Goal: Information Seeking & Learning: Compare options

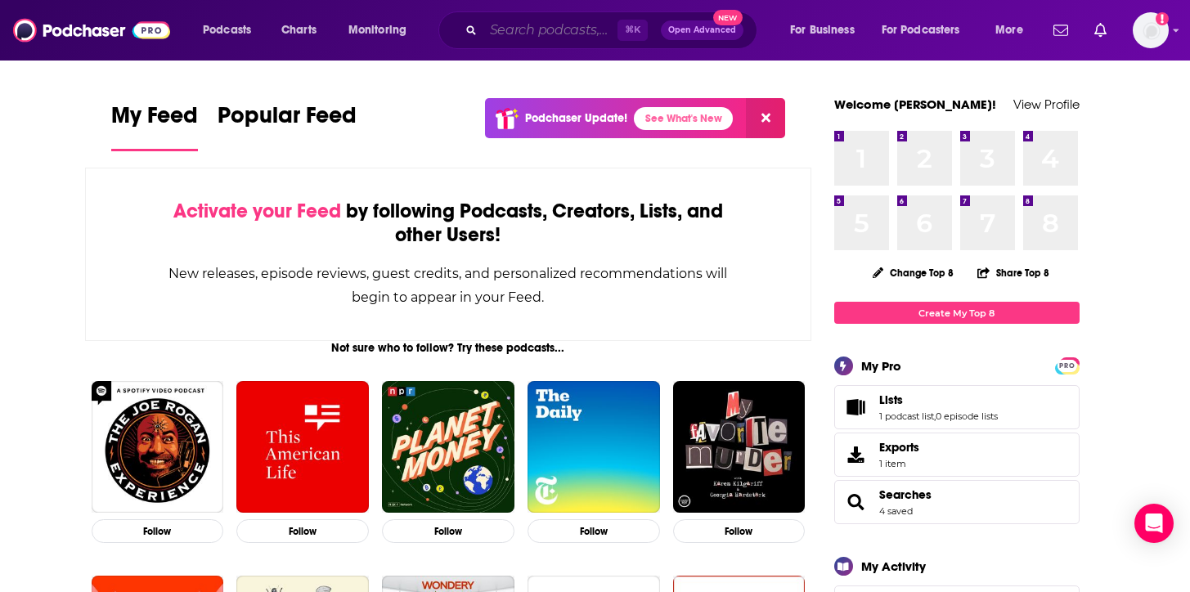
click at [591, 24] on input "Search podcasts, credits, & more..." at bounding box center [551, 30] width 134 height 26
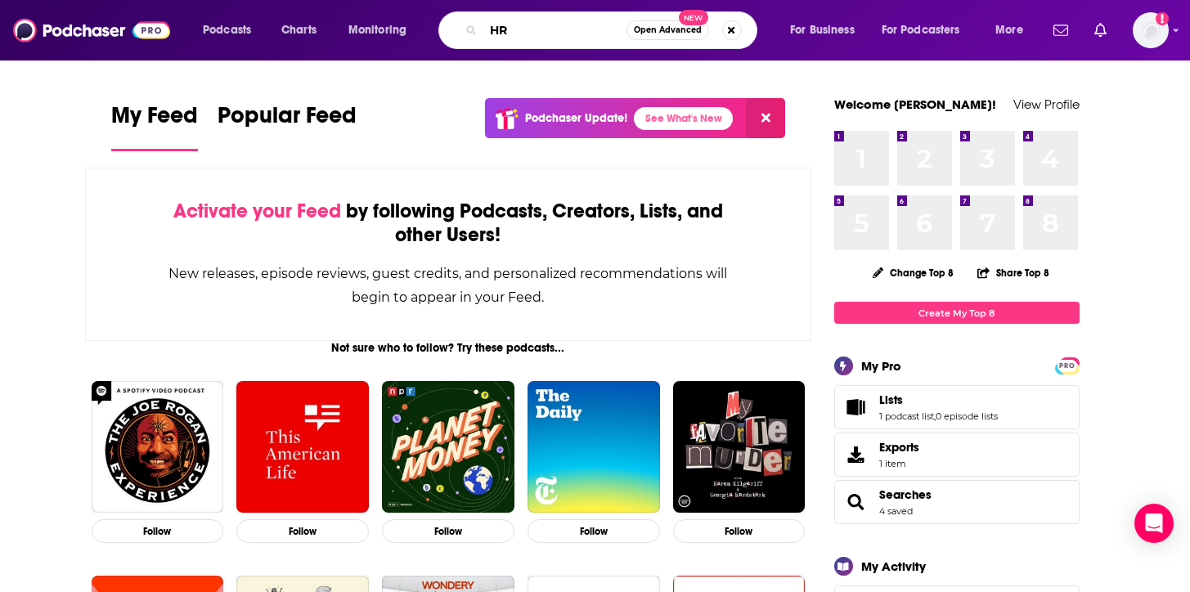
type input "HR"
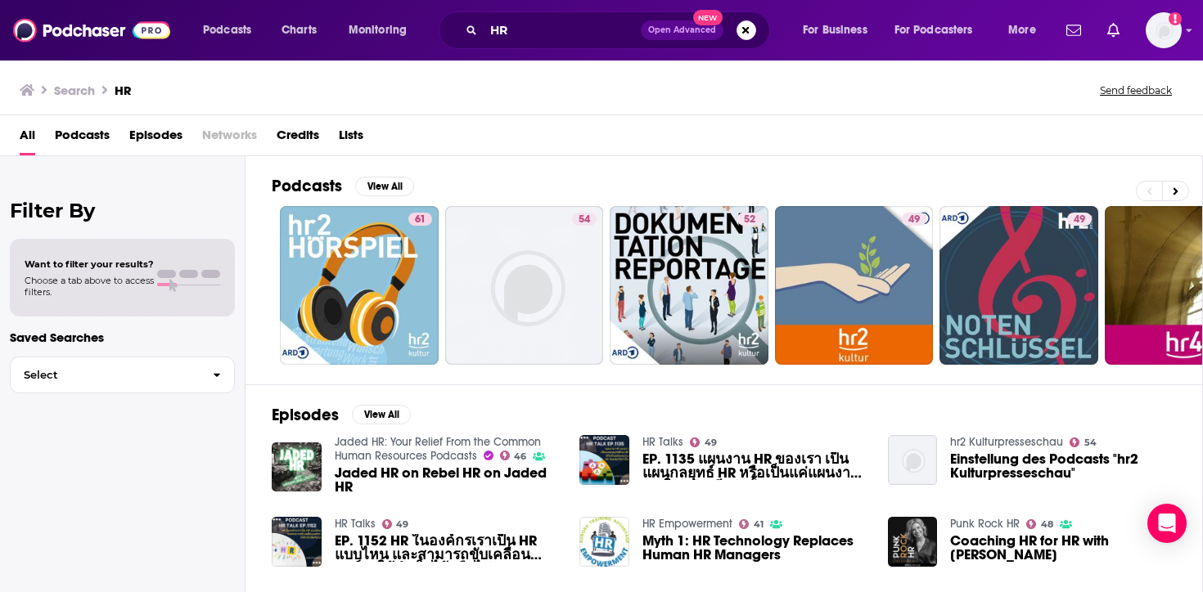
click at [80, 143] on span "Podcasts" at bounding box center [82, 139] width 55 height 34
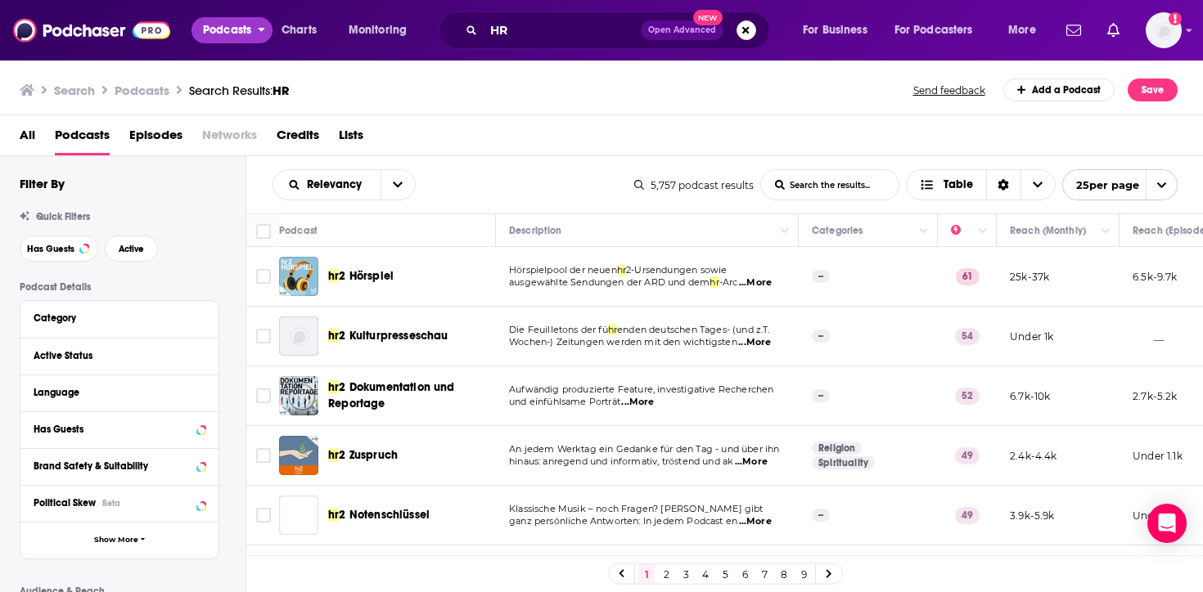
click at [258, 29] on icon "open menu" at bounding box center [261, 26] width 7 height 11
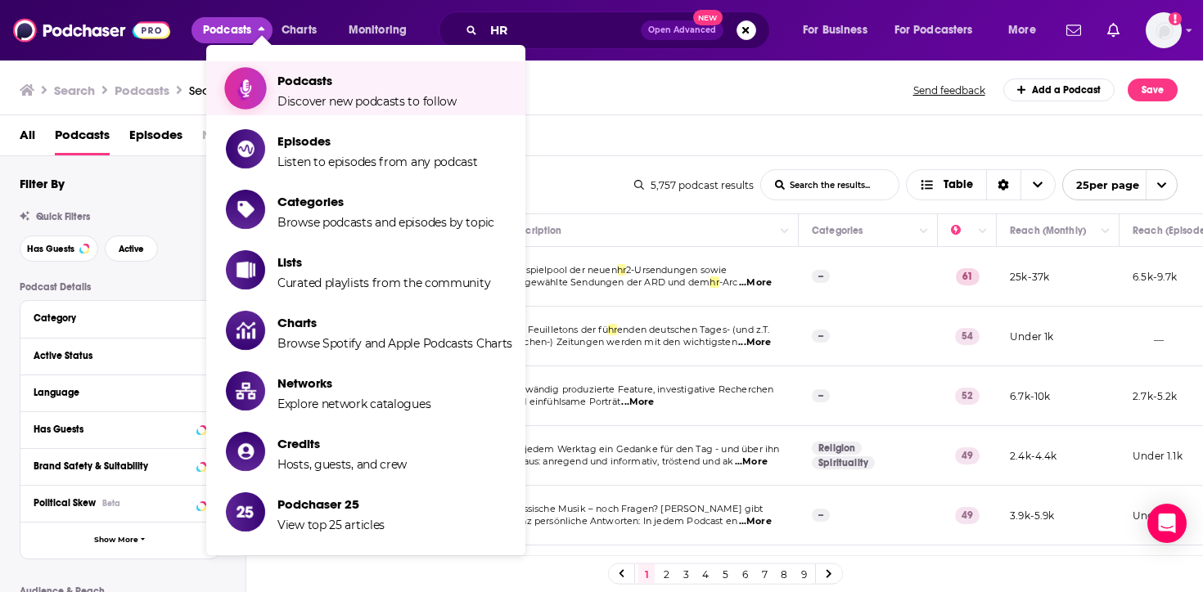
click at [322, 97] on span "Discover new podcasts to follow" at bounding box center [366, 101] width 179 height 15
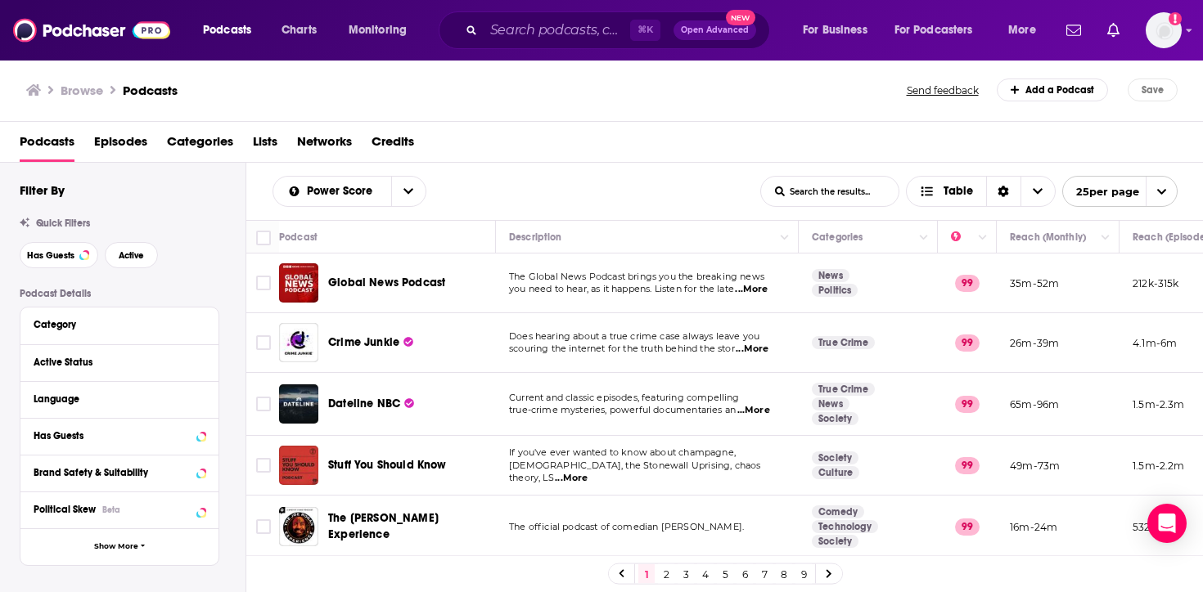
click at [204, 135] on span "Categories" at bounding box center [200, 145] width 66 height 34
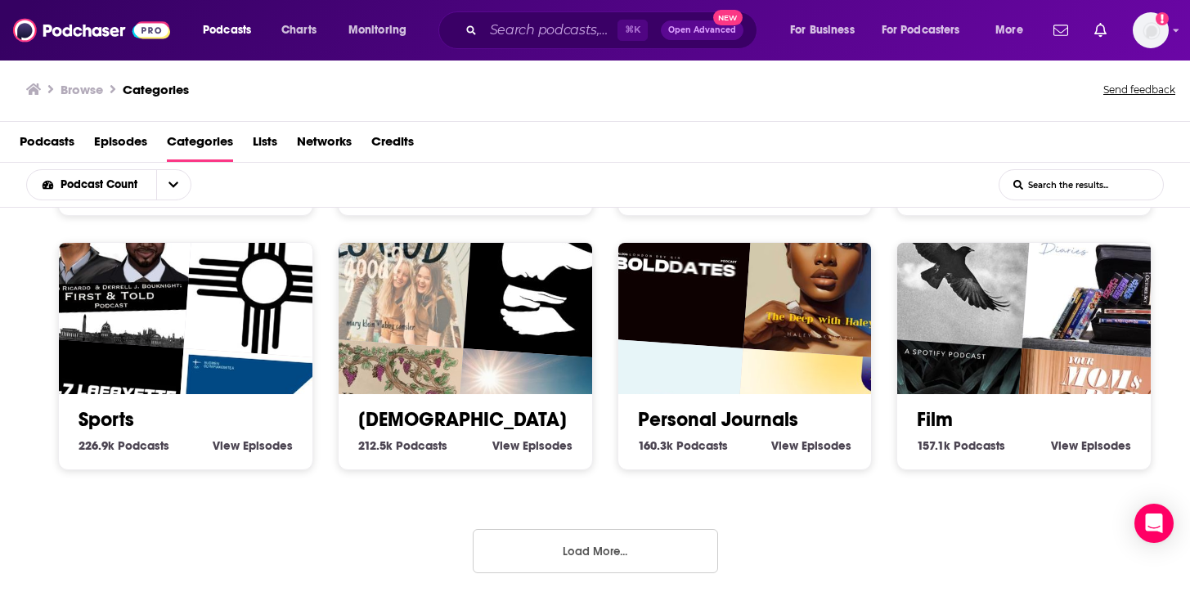
scroll to position [3, 0]
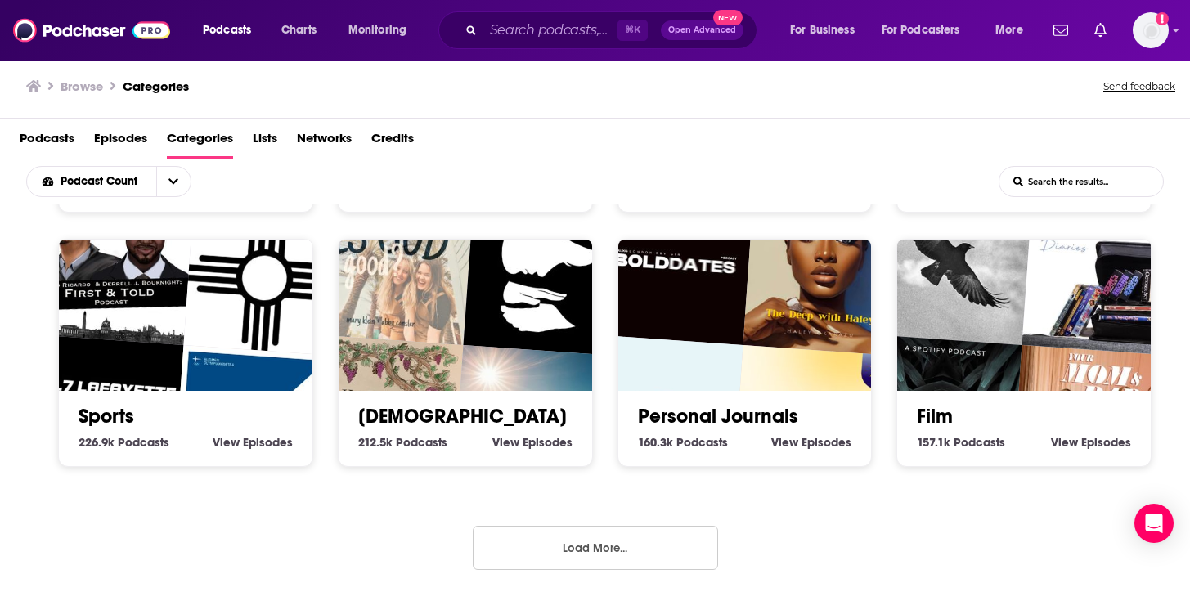
click at [561, 526] on button "Load More..." at bounding box center [595, 548] width 245 height 44
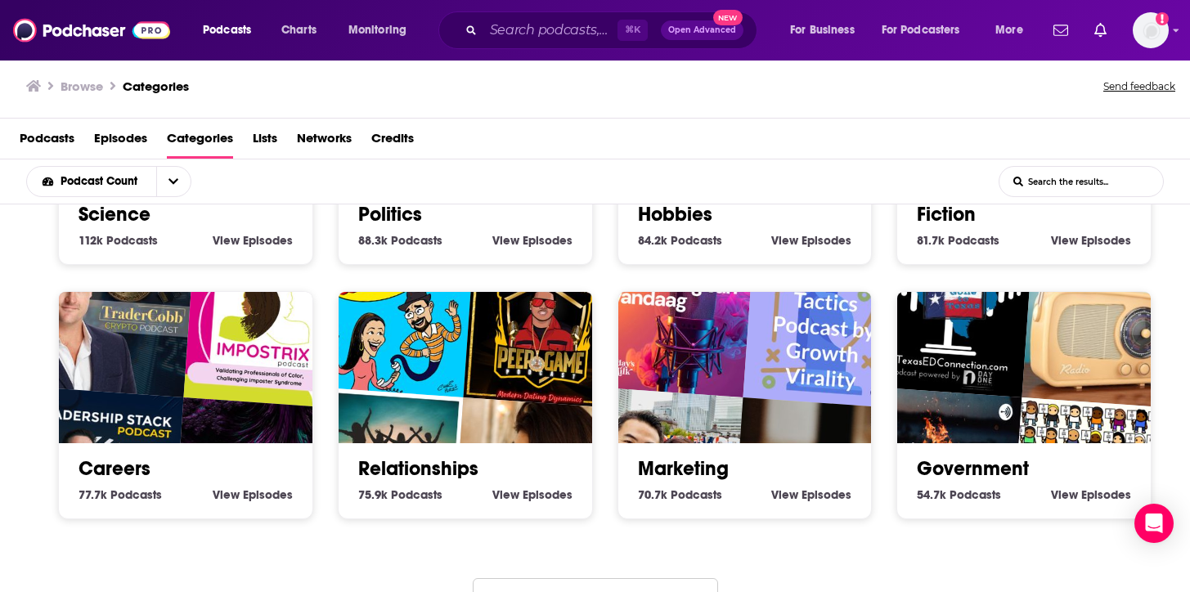
scroll to position [1765, 0]
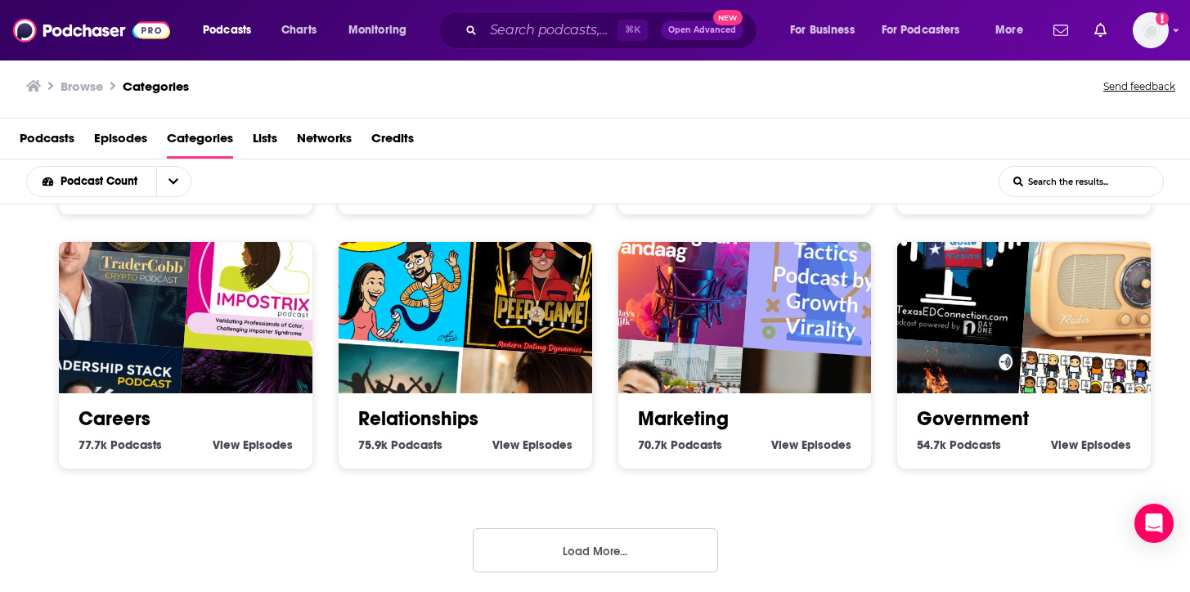
click at [173, 304] on img "The Trader Cobb Crypto Podcast" at bounding box center [113, 267] width 162 height 162
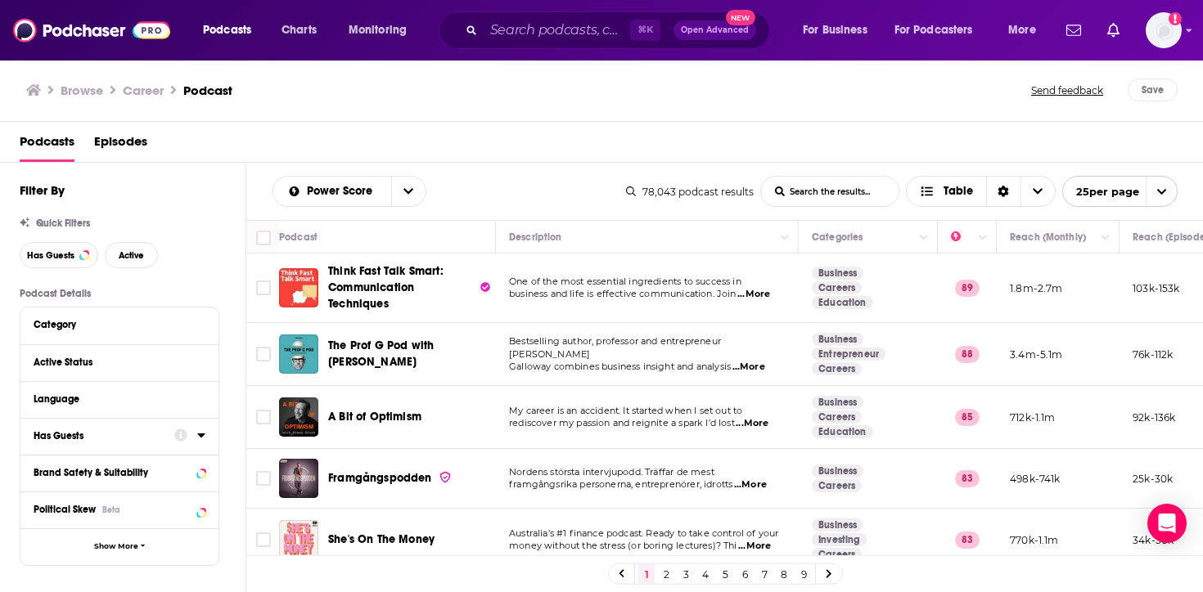
click at [139, 436] on div "Has Guests" at bounding box center [99, 435] width 130 height 11
click at [142, 467] on span "All" at bounding box center [110, 466] width 153 height 21
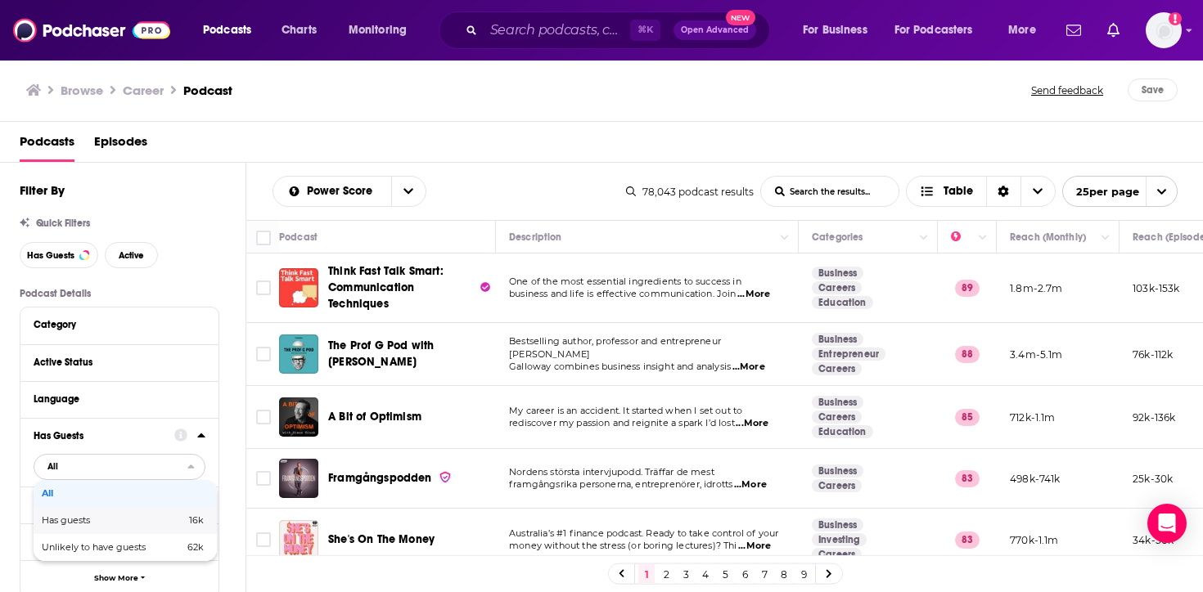
click at [145, 525] on span "16k" at bounding box center [170, 520] width 66 height 9
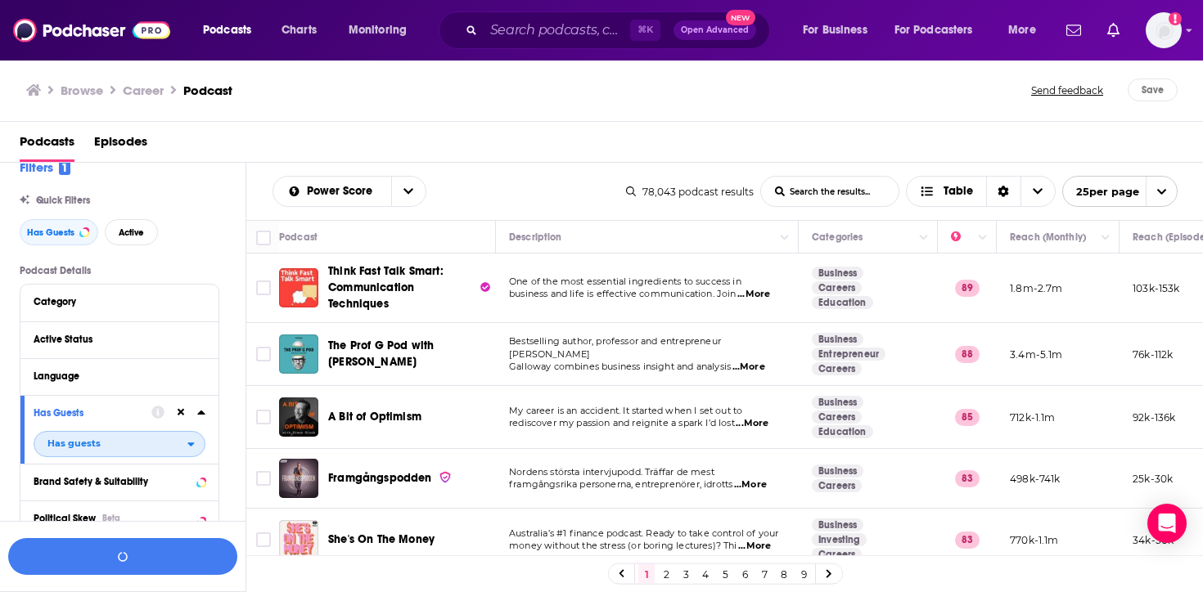
scroll to position [41, 0]
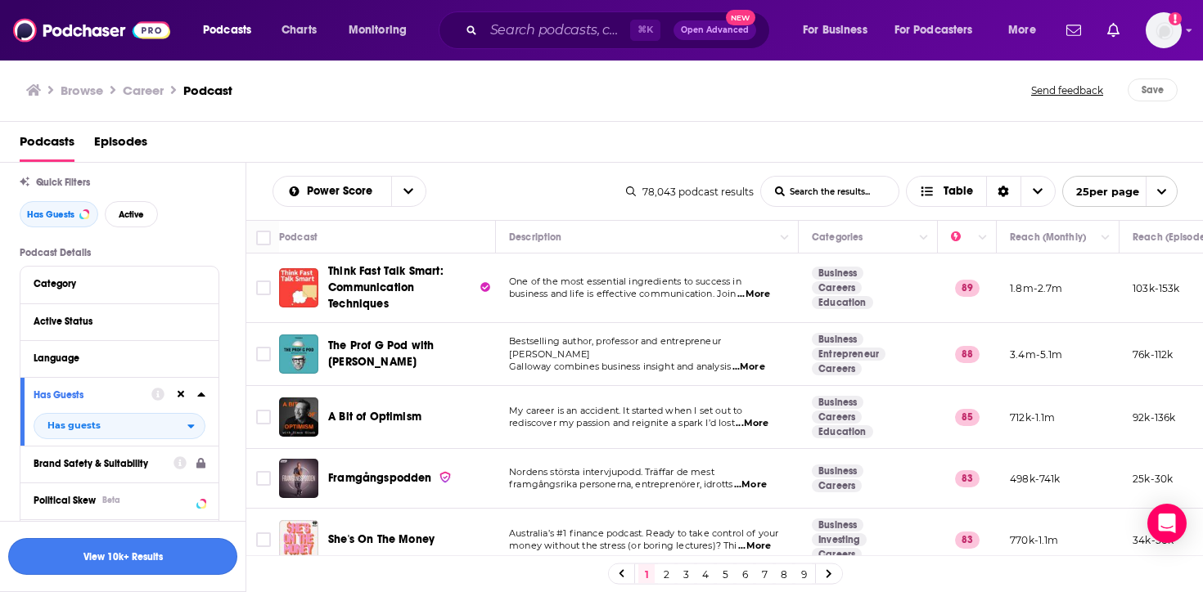
click at [175, 560] on button "View 10k+ Results" at bounding box center [122, 556] width 229 height 37
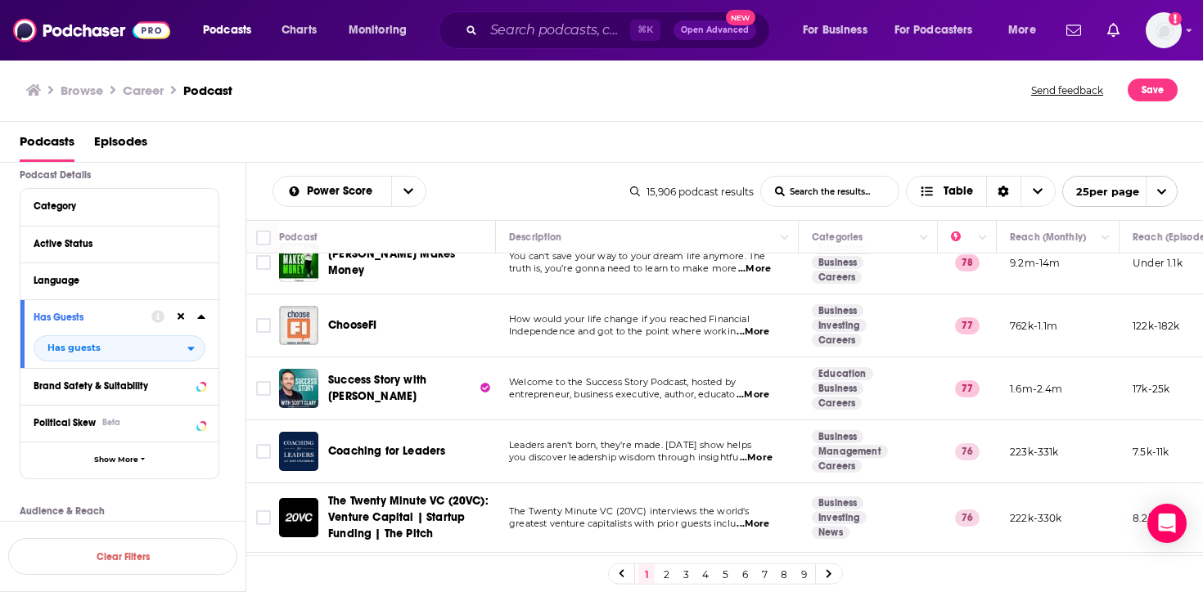
scroll to position [599, 0]
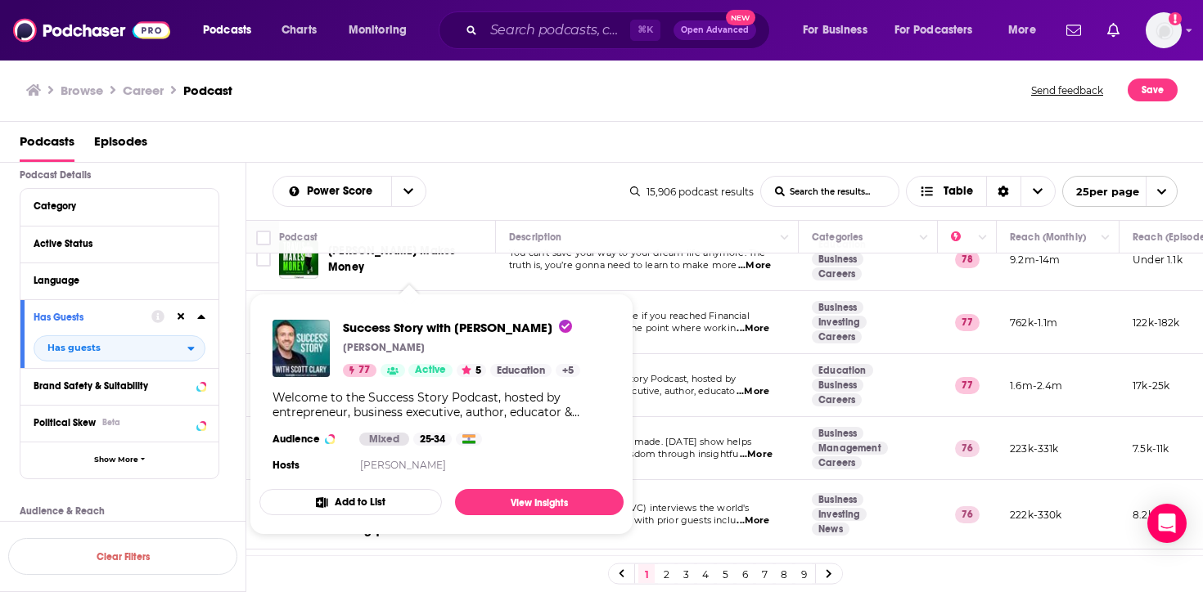
click at [479, 148] on div "Podcasts Episodes" at bounding box center [605, 145] width 1171 height 34
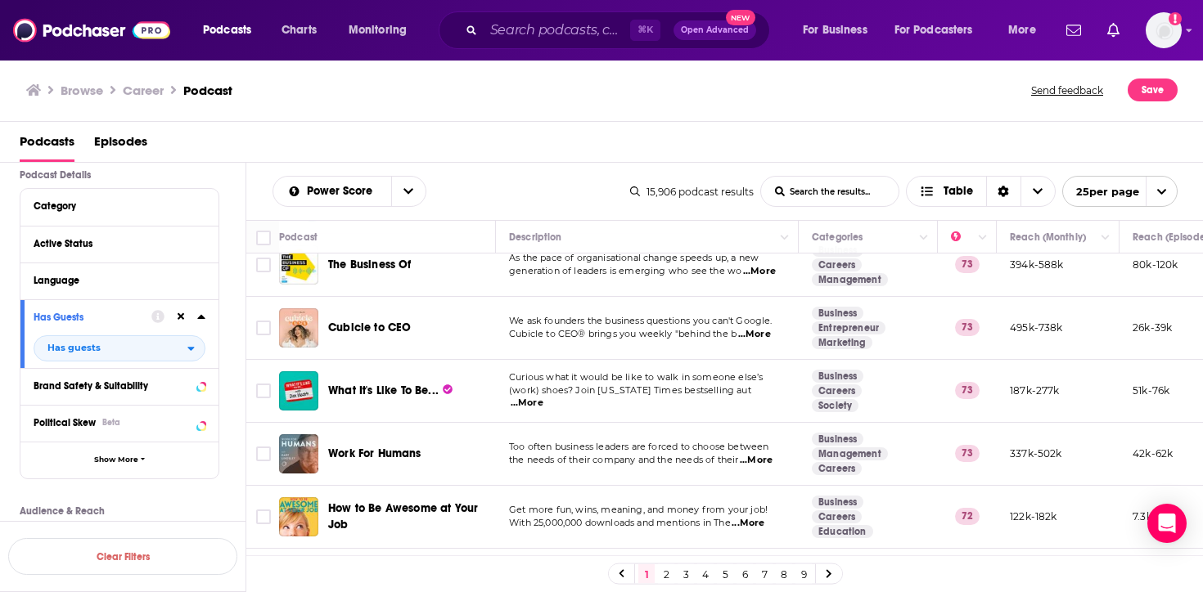
scroll to position [1324, 0]
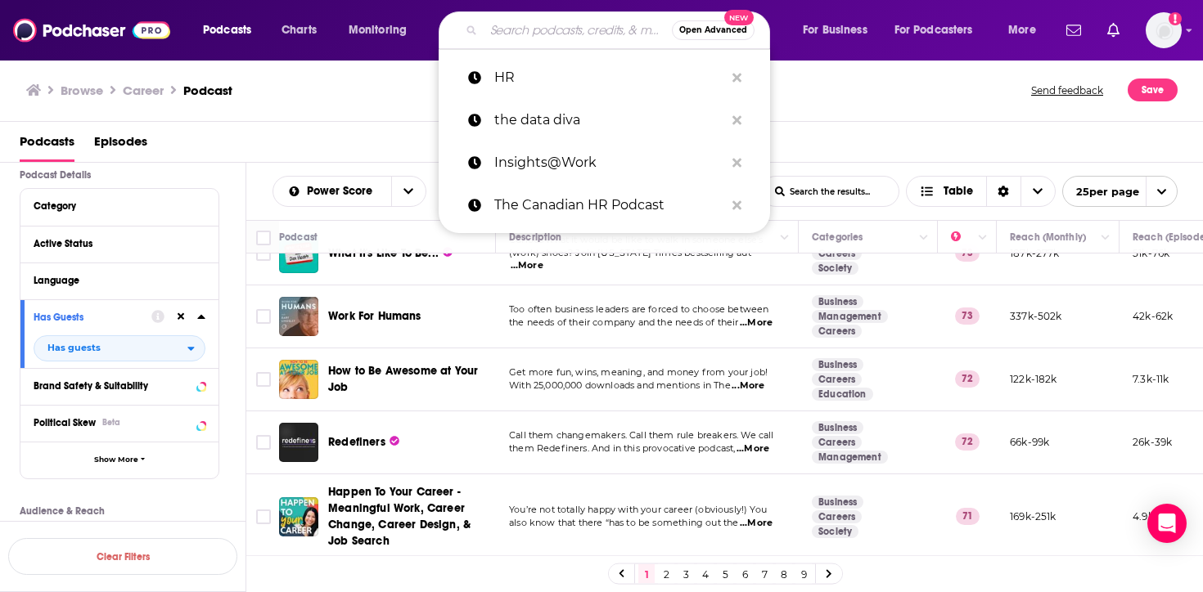
click at [550, 41] on input "Search podcasts, credits, & more..." at bounding box center [578, 30] width 188 height 26
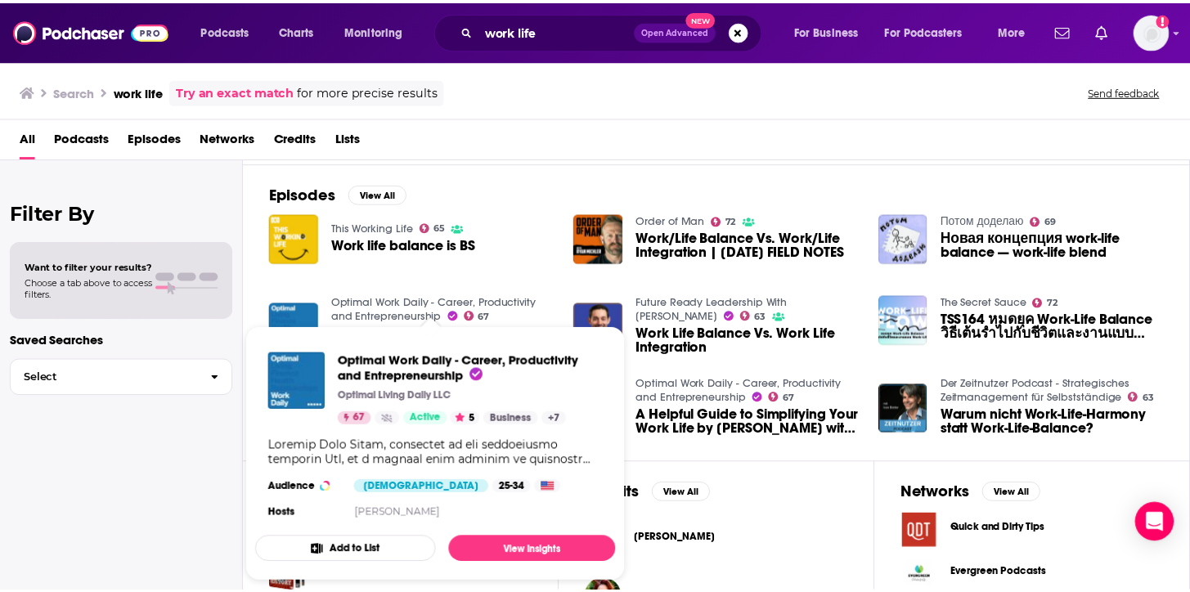
scroll to position [227, 0]
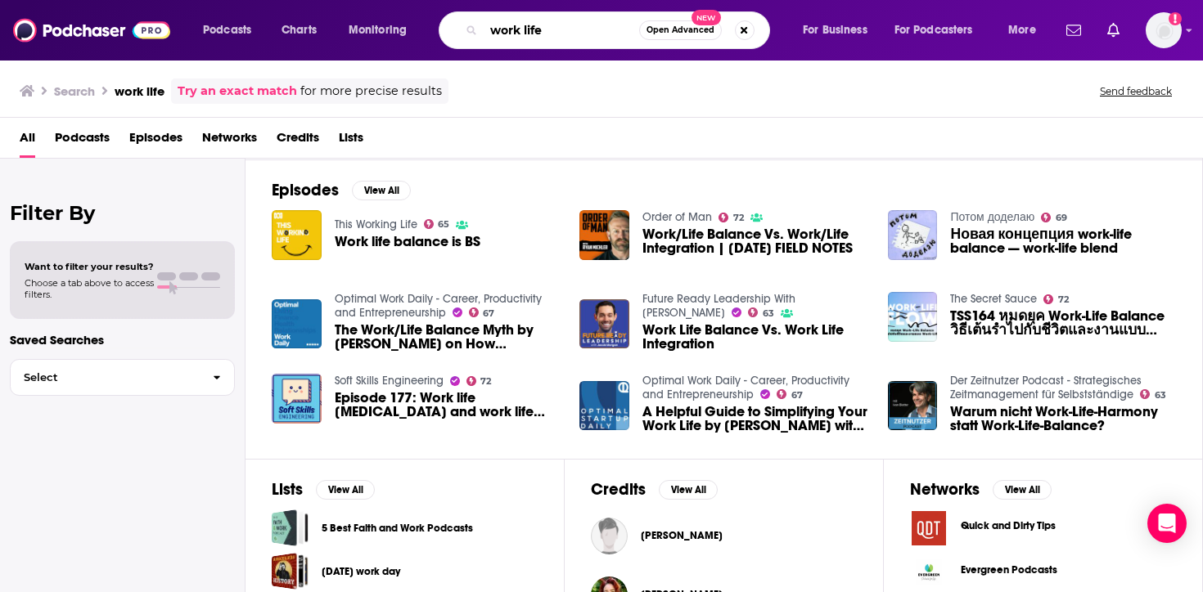
drag, startPoint x: 559, startPoint y: 21, endPoint x: 432, endPoint y: 20, distance: 126.8
click at [432, 20] on div "Podcasts Charts Monitoring work life Open Advanced New For Business For Podcast…" at bounding box center [621, 30] width 860 height 38
drag, startPoint x: 604, startPoint y: 19, endPoint x: 583, endPoint y: 34, distance: 25.9
click at [584, 34] on input "work life" at bounding box center [561, 30] width 155 height 26
paste input "NPR's Life Kit"
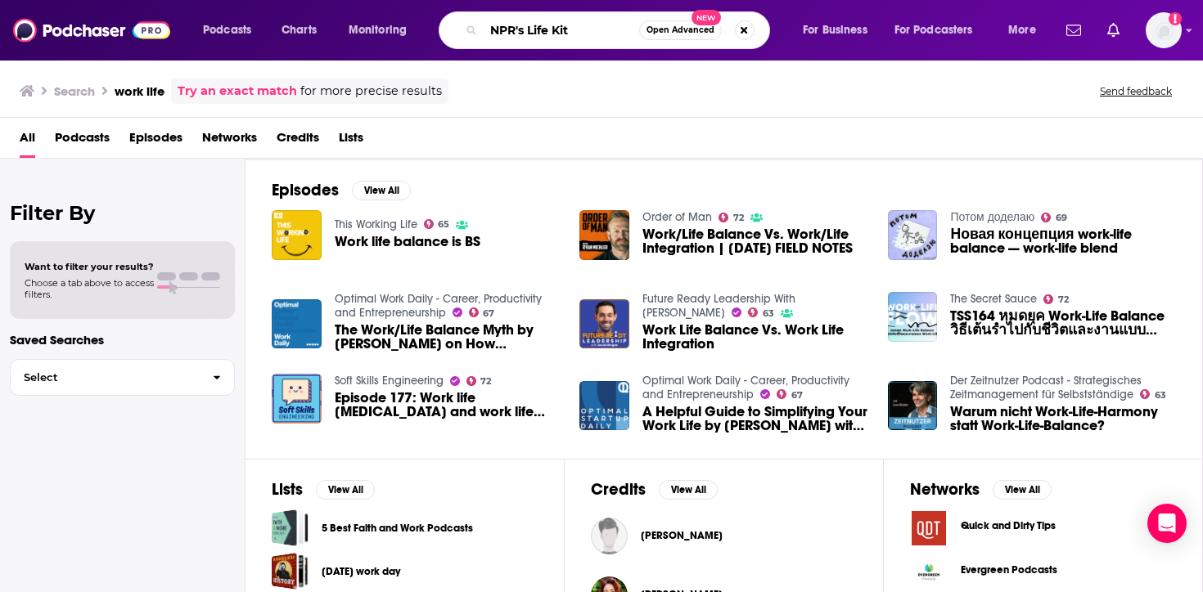
type input "NPR's Life Kit"
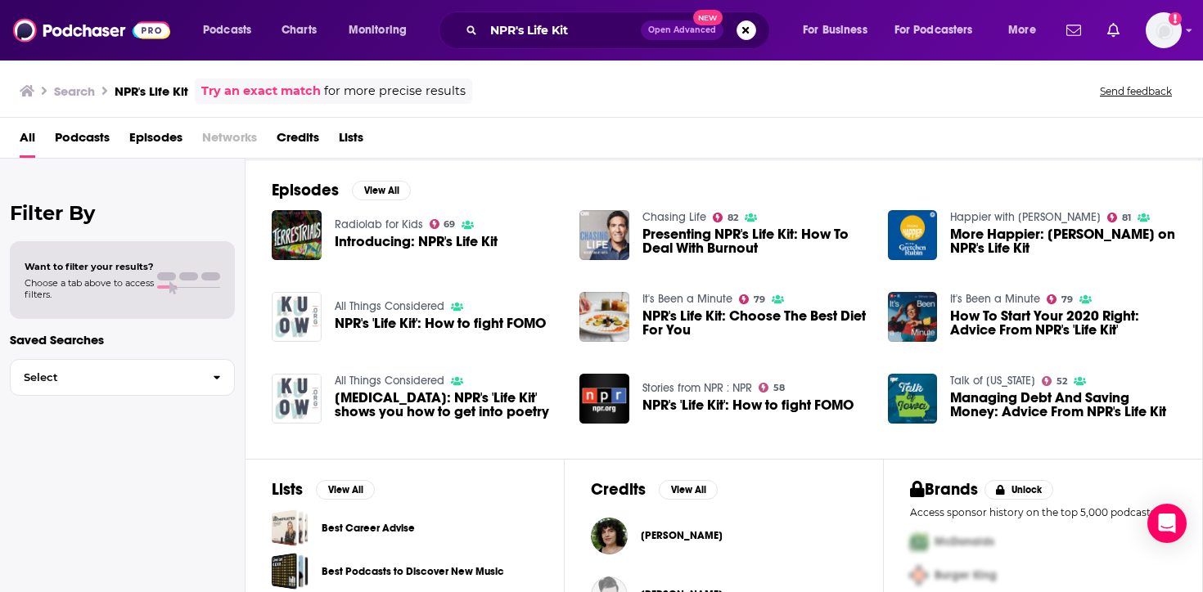
click at [92, 139] on span "Podcasts" at bounding box center [82, 141] width 55 height 34
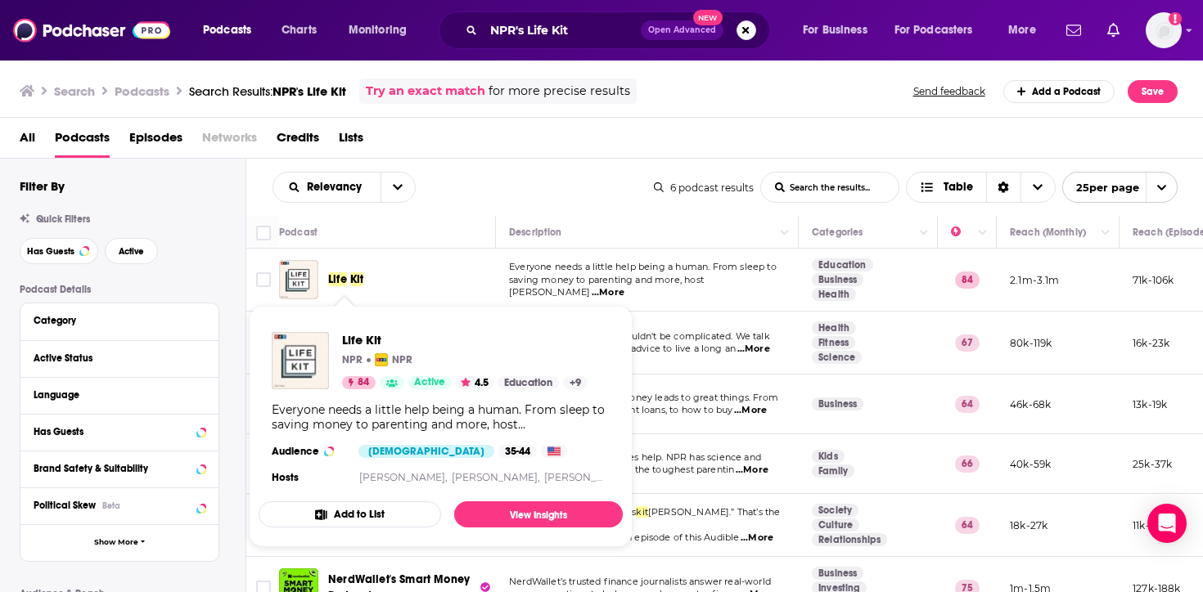
click at [343, 283] on span "Life" at bounding box center [337, 279] width 19 height 14
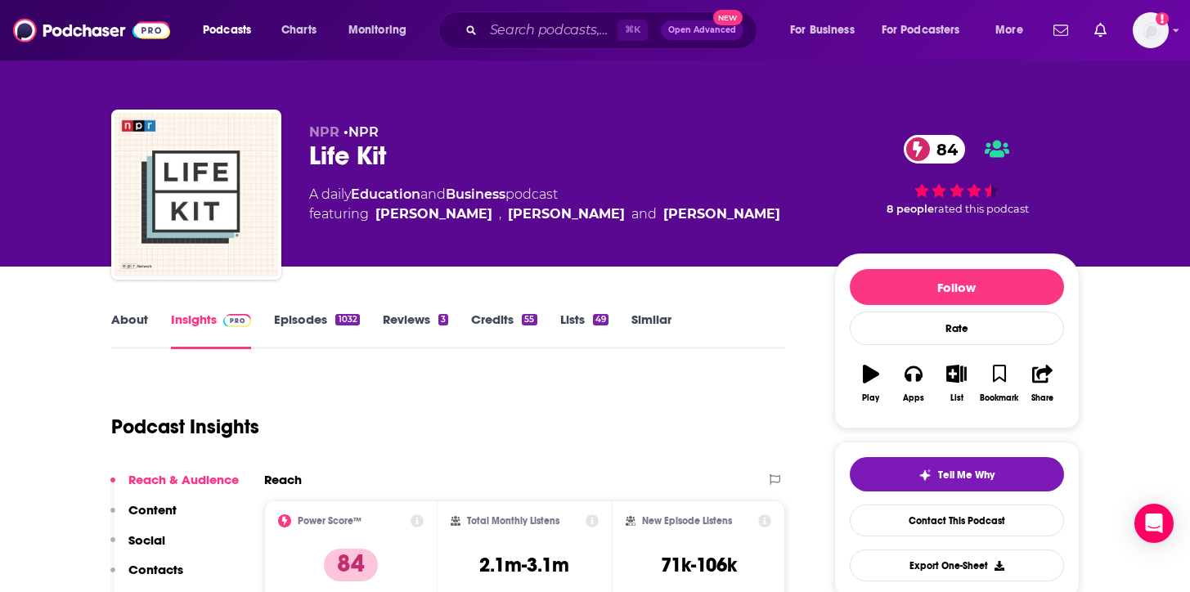
click at [142, 330] on link "About" at bounding box center [129, 331] width 37 height 38
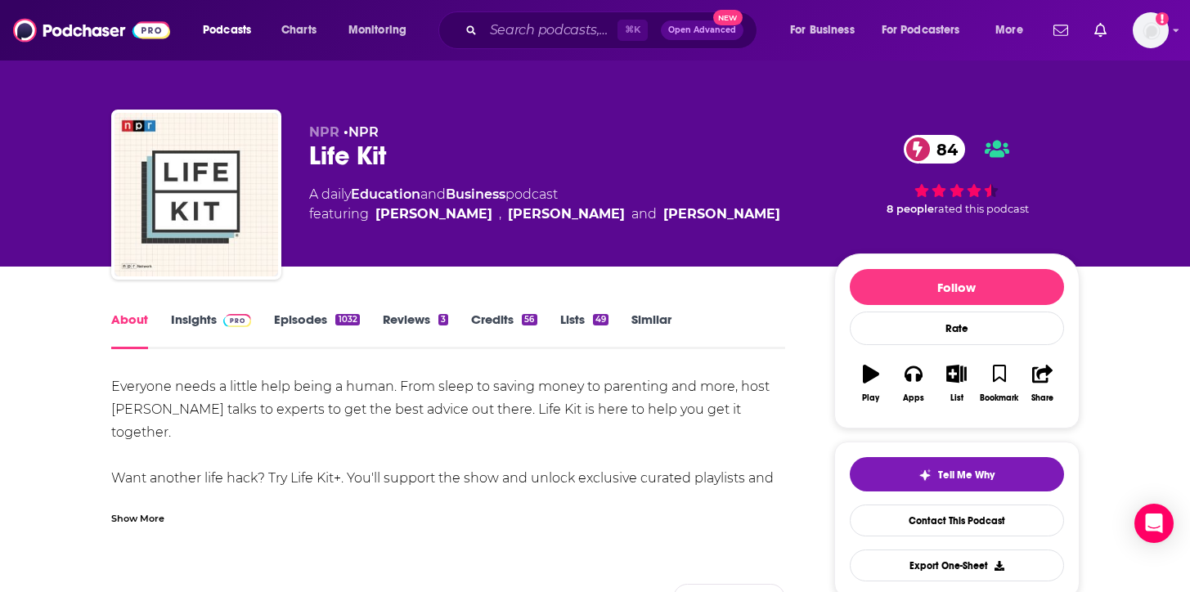
click at [582, 15] on div "⌘ K Open Advanced New" at bounding box center [598, 30] width 319 height 38
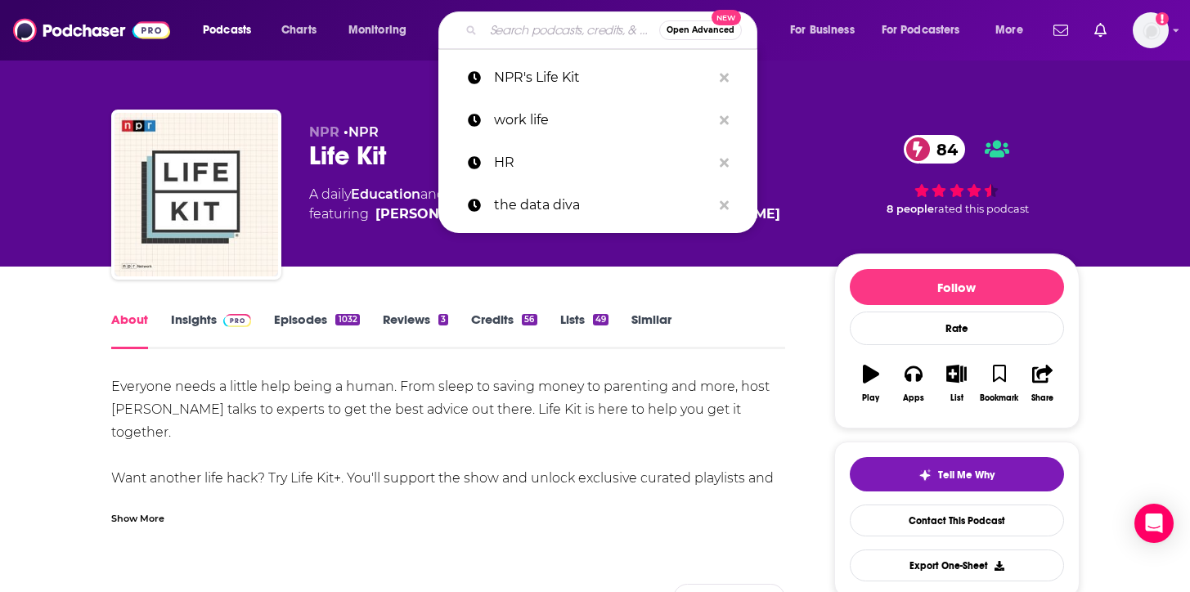
click at [578, 29] on input "Search podcasts, credits, & more..." at bounding box center [572, 30] width 176 height 26
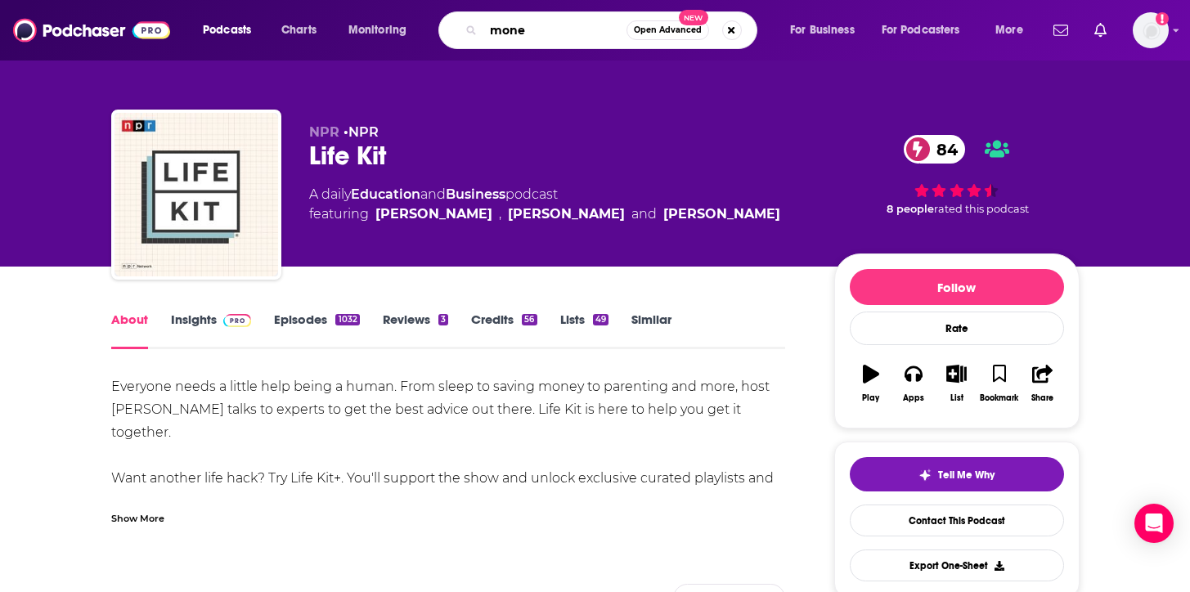
type input "money"
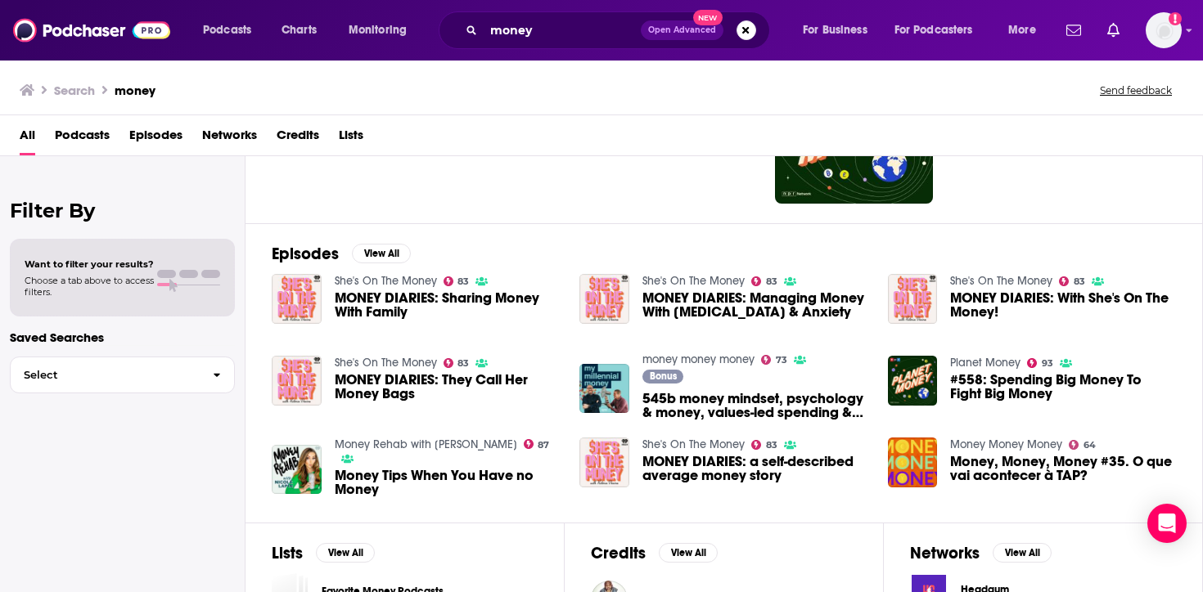
scroll to position [264, 0]
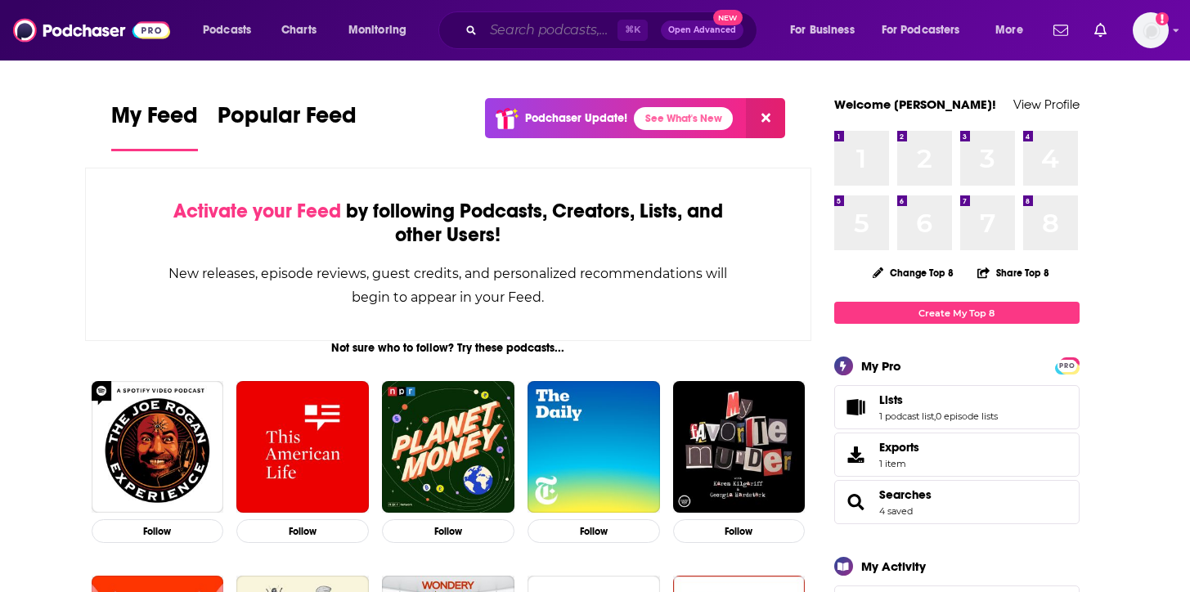
click at [532, 29] on input "Search podcasts, credits, & more..." at bounding box center [551, 30] width 134 height 26
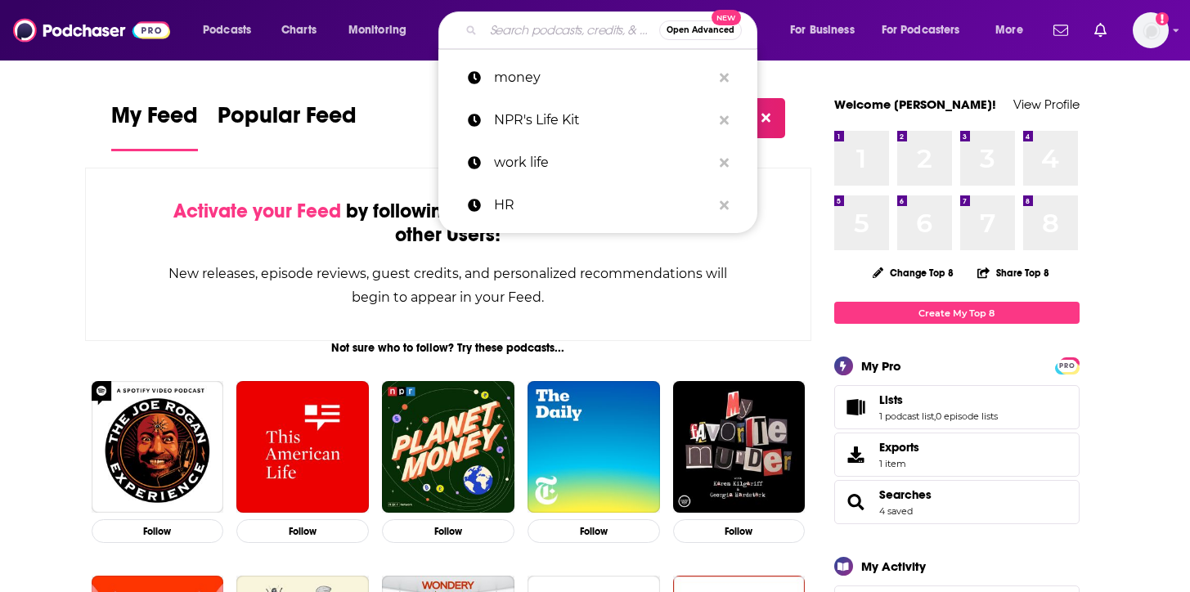
paste input "Gen Z Wealth & Wellness"
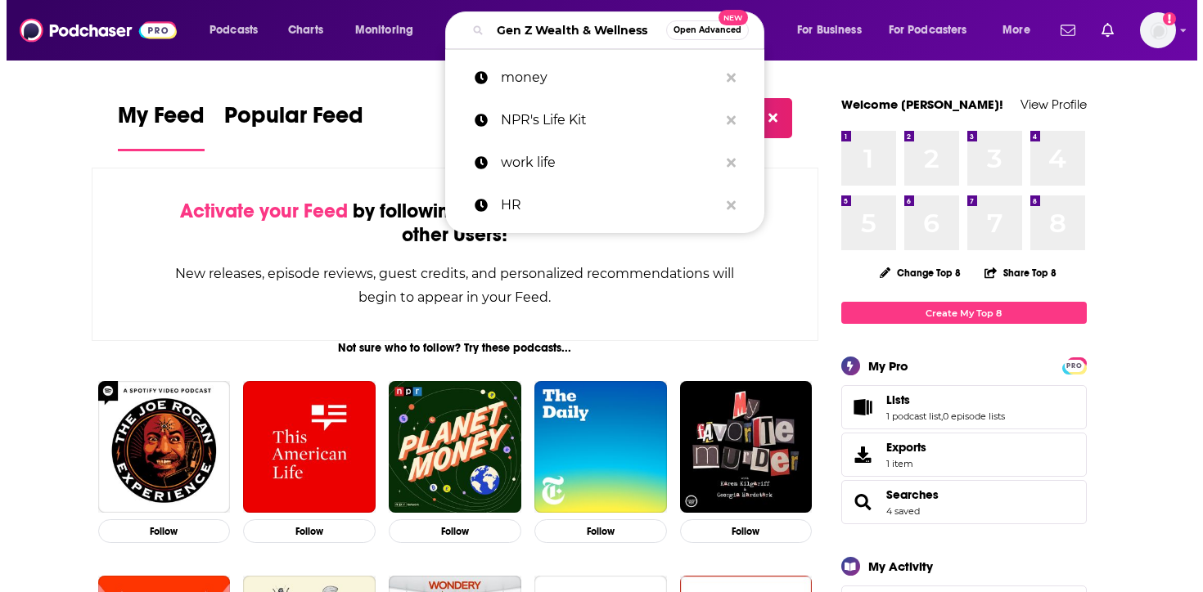
scroll to position [0, 22]
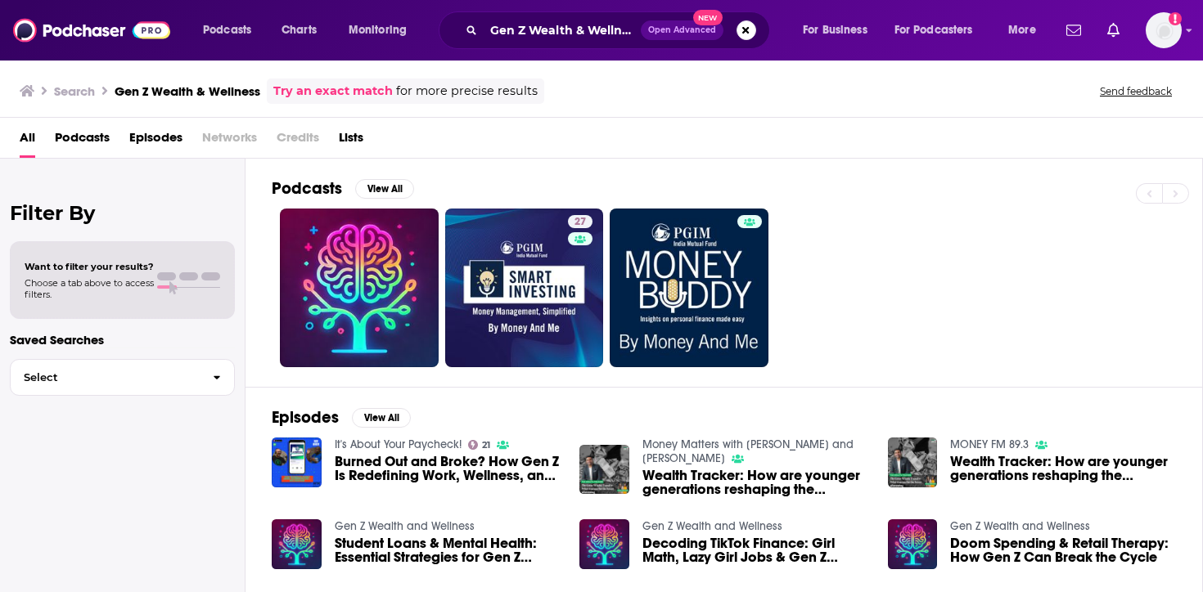
click at [75, 139] on span "Podcasts" at bounding box center [82, 141] width 55 height 34
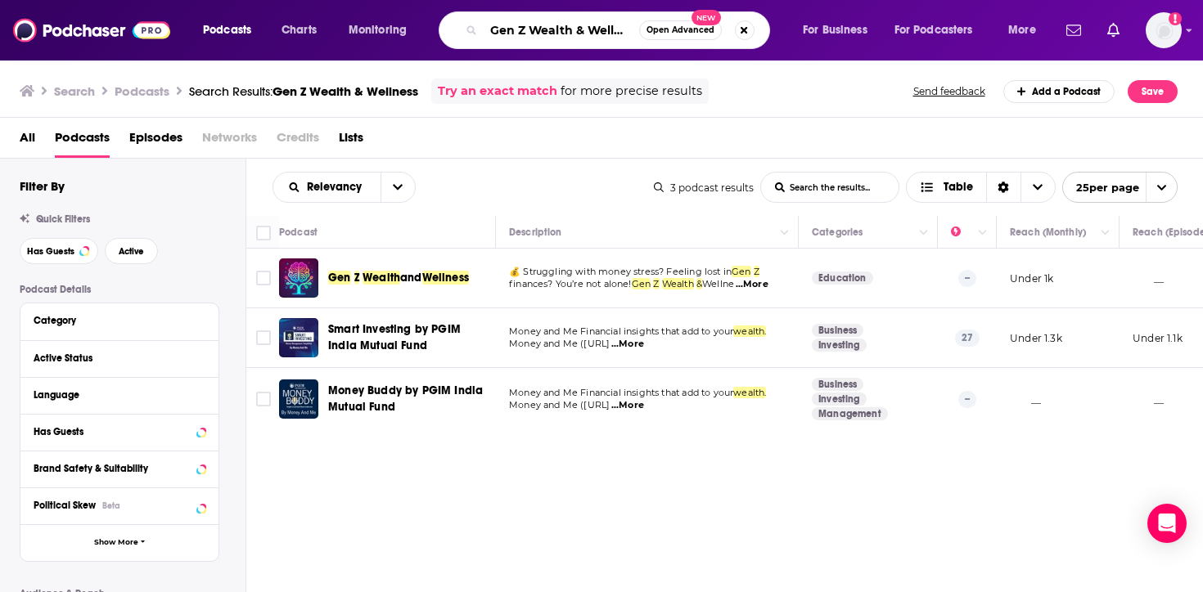
scroll to position [0, 10]
drag, startPoint x: 494, startPoint y: 29, endPoint x: 678, endPoint y: 32, distance: 184.1
click at [678, 33] on div "Gen Z Wealth & Wellness Open Advanced New" at bounding box center [604, 30] width 331 height 38
paste input "Real Talk with Gen Z"
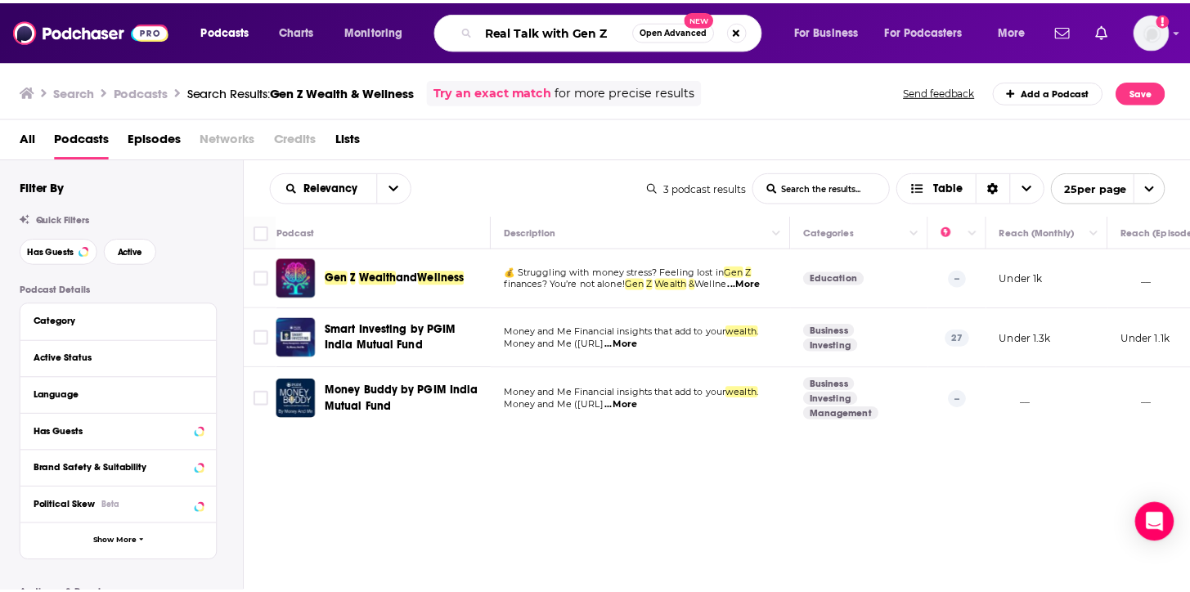
scroll to position [0, 0]
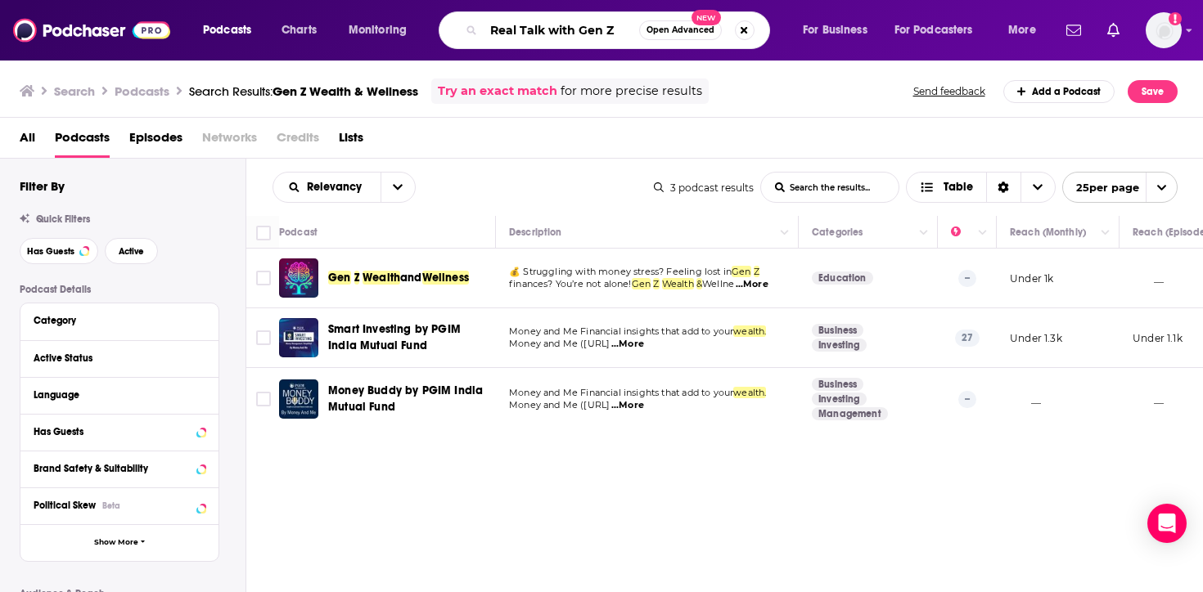
type input "Real Talk with Gen Z"
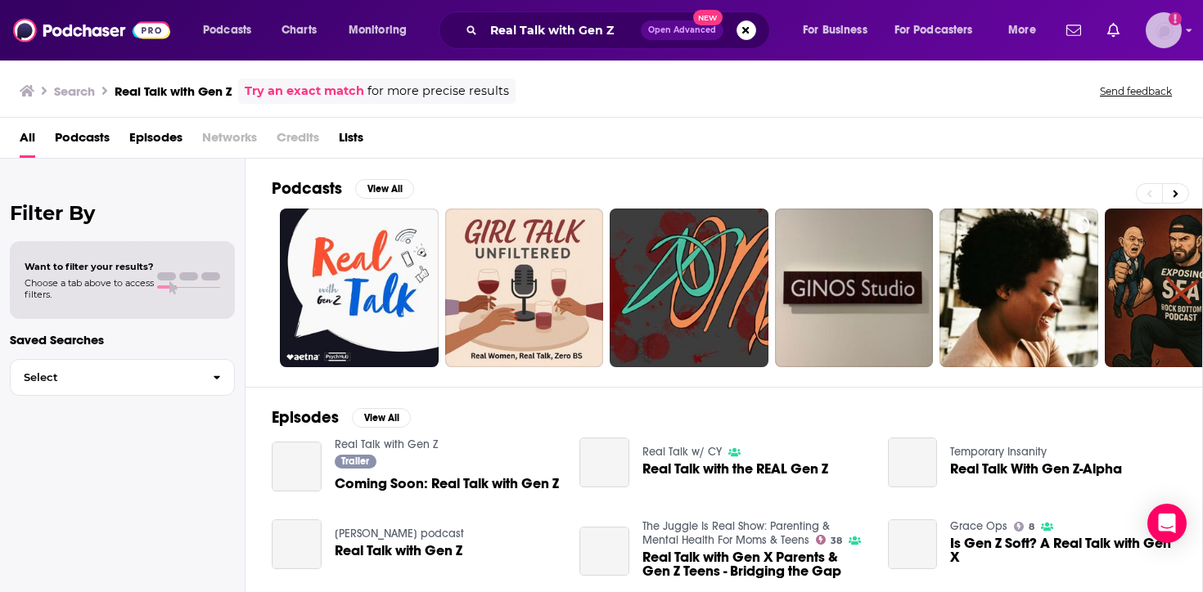
click at [1168, 32] on img "Logged in as katiewhorton" at bounding box center [1163, 30] width 36 height 36
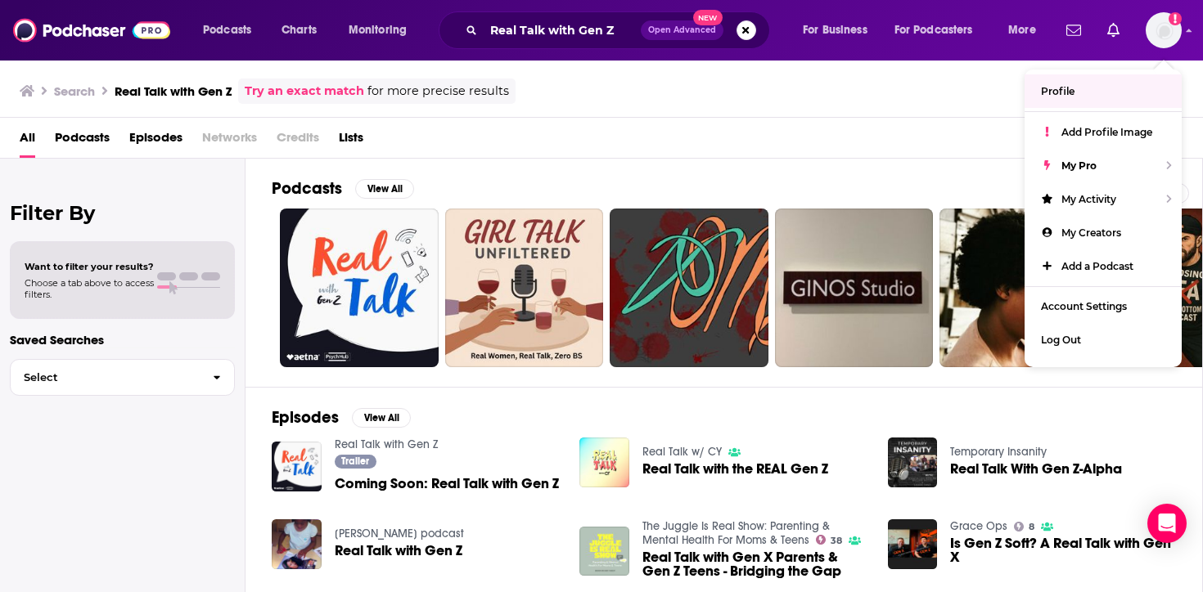
click at [862, 142] on div "All Podcasts Episodes Networks Credits Lists" at bounding box center [605, 141] width 1170 height 34
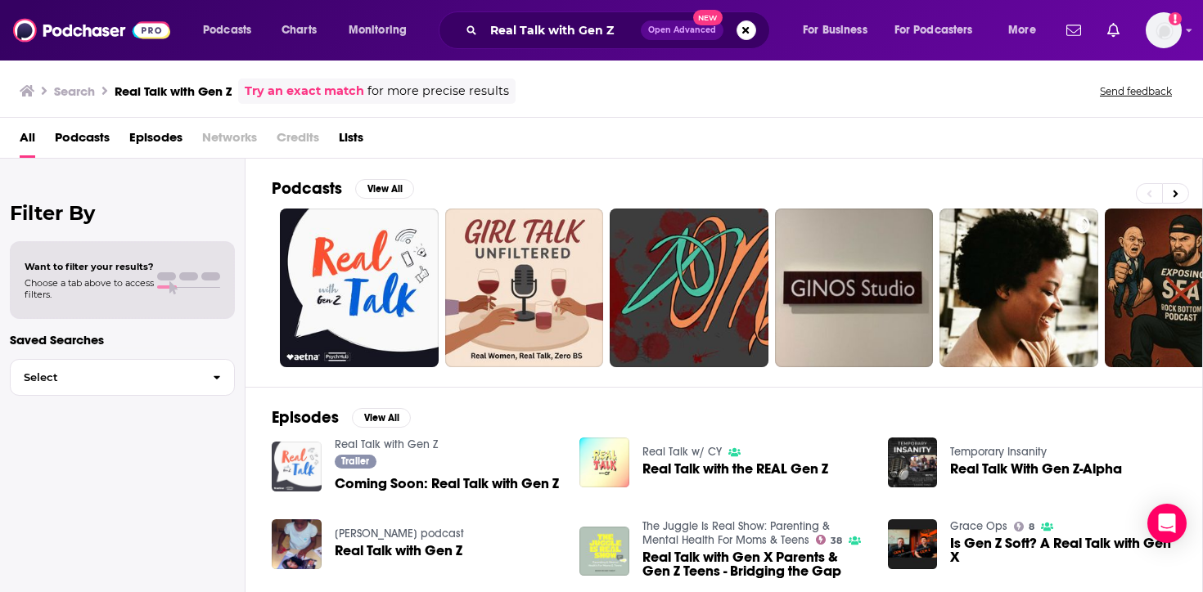
click at [308, 462] on img "Coming Soon: Real Talk with Gen Z" at bounding box center [297, 467] width 50 height 50
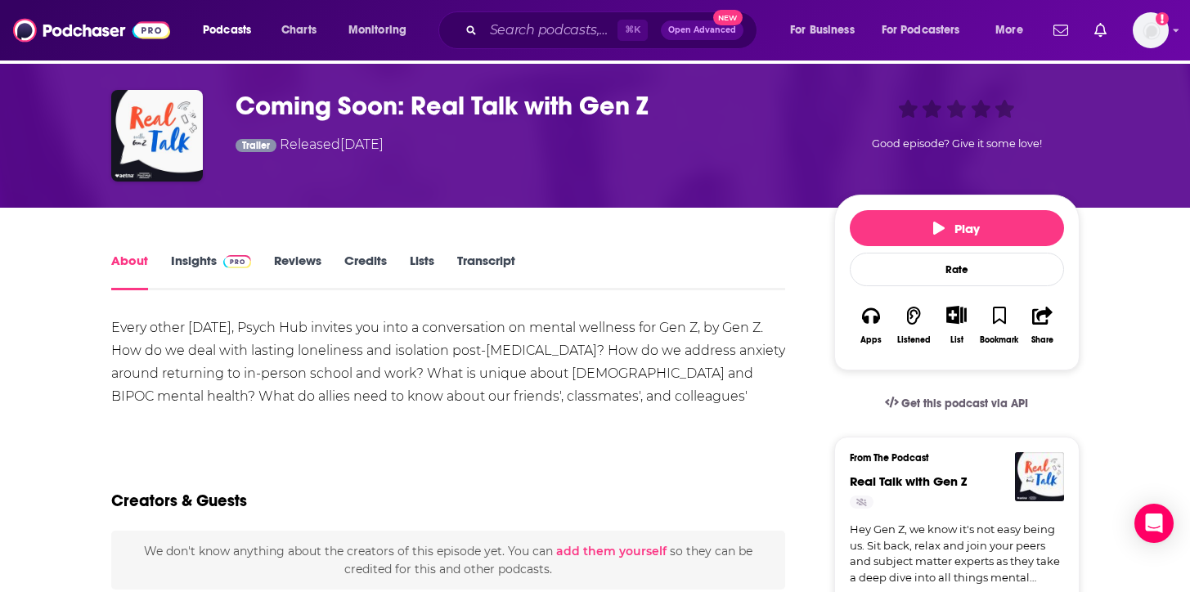
scroll to position [57, 0]
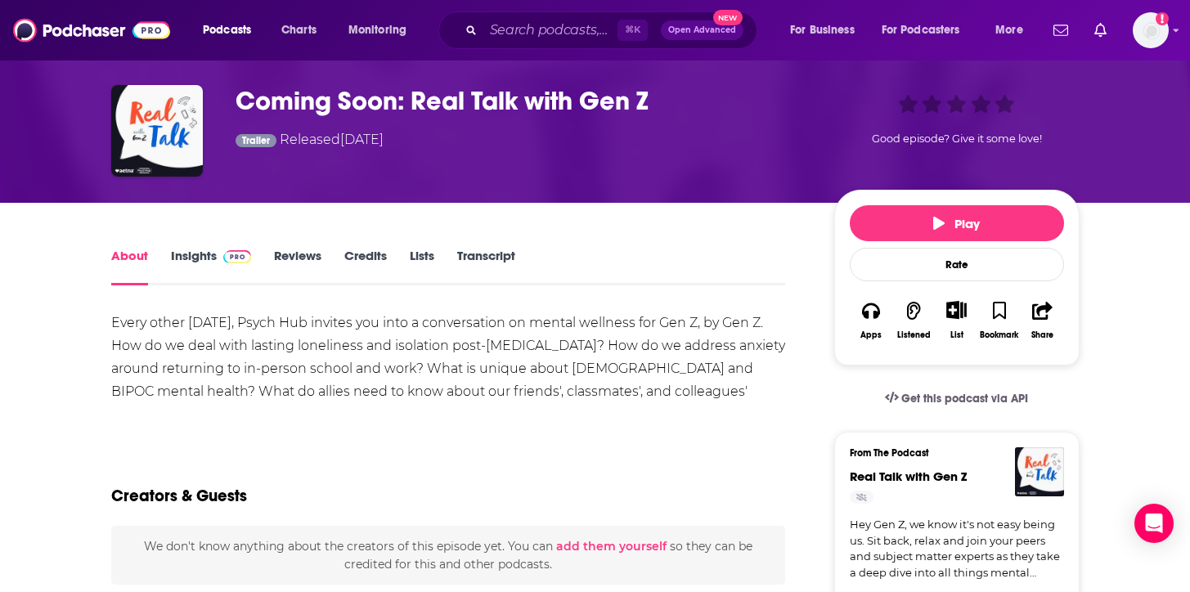
click at [226, 263] on img at bounding box center [237, 256] width 29 height 13
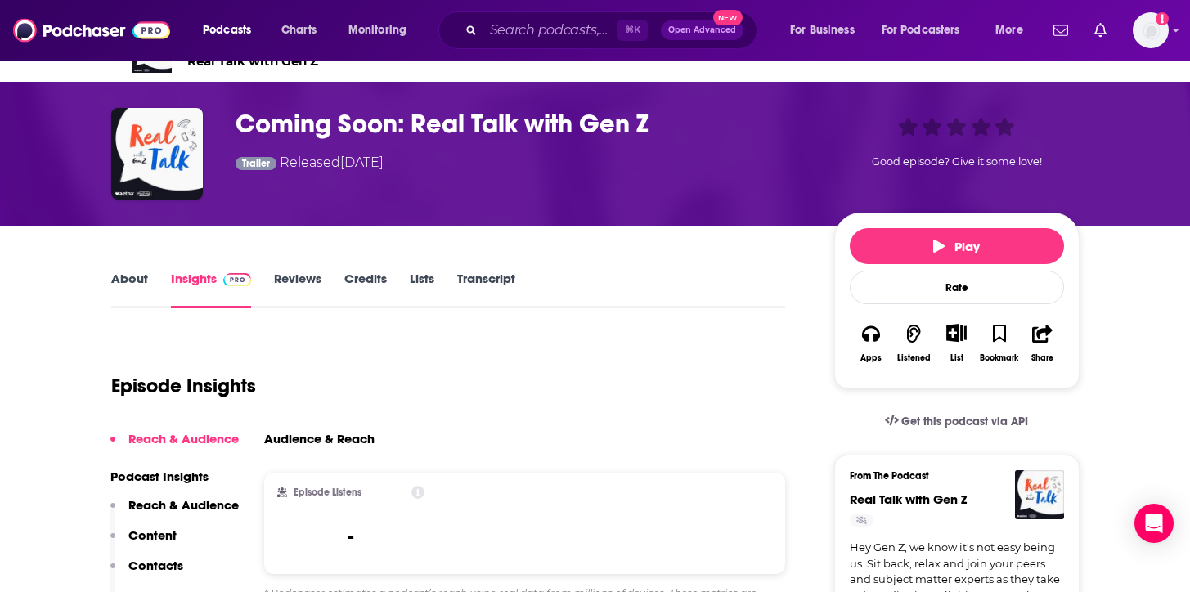
scroll to position [96, 0]
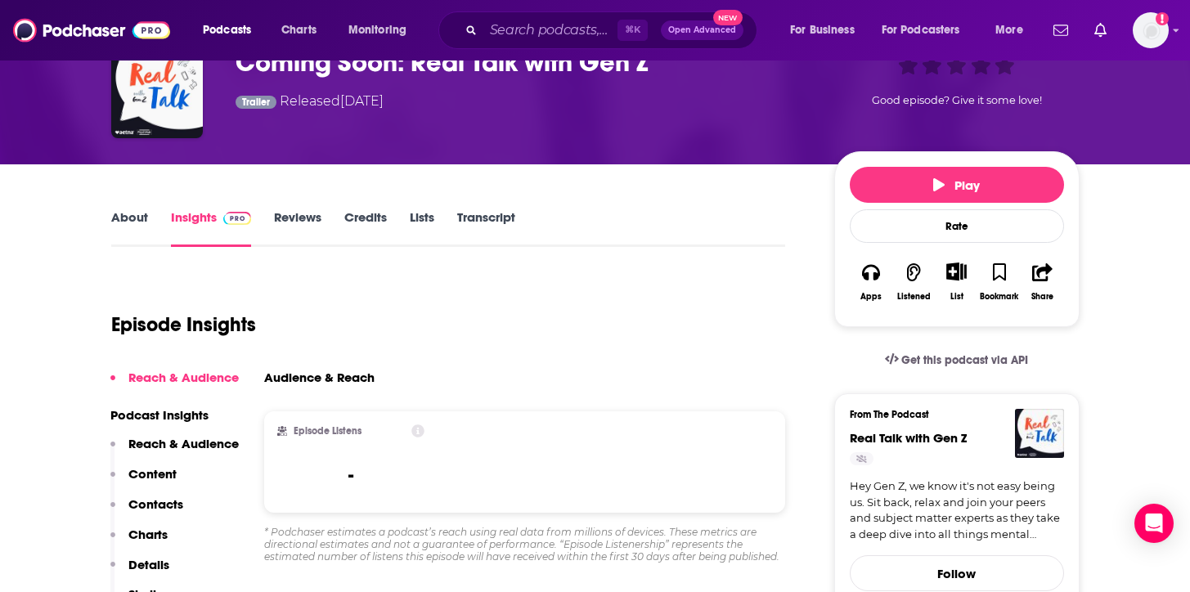
click at [141, 218] on link "About" at bounding box center [129, 228] width 37 height 38
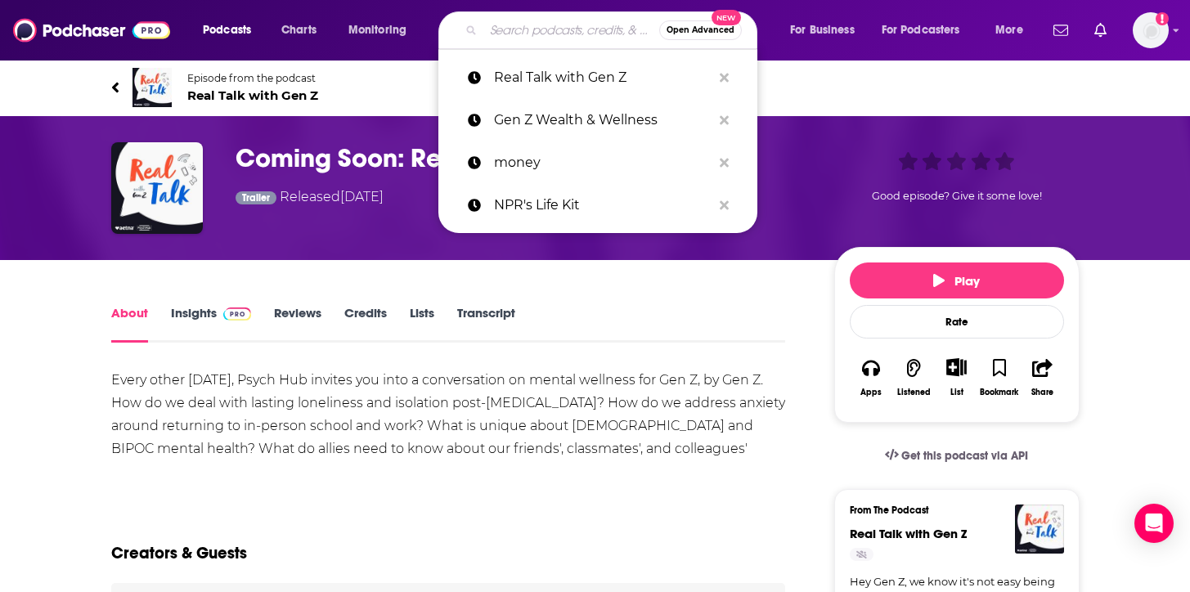
click at [556, 25] on input "Search podcasts, credits, & more..." at bounding box center [572, 30] width 176 height 26
paste input "Money Talks Money Matters"
type input "Money Talks Money Matters"
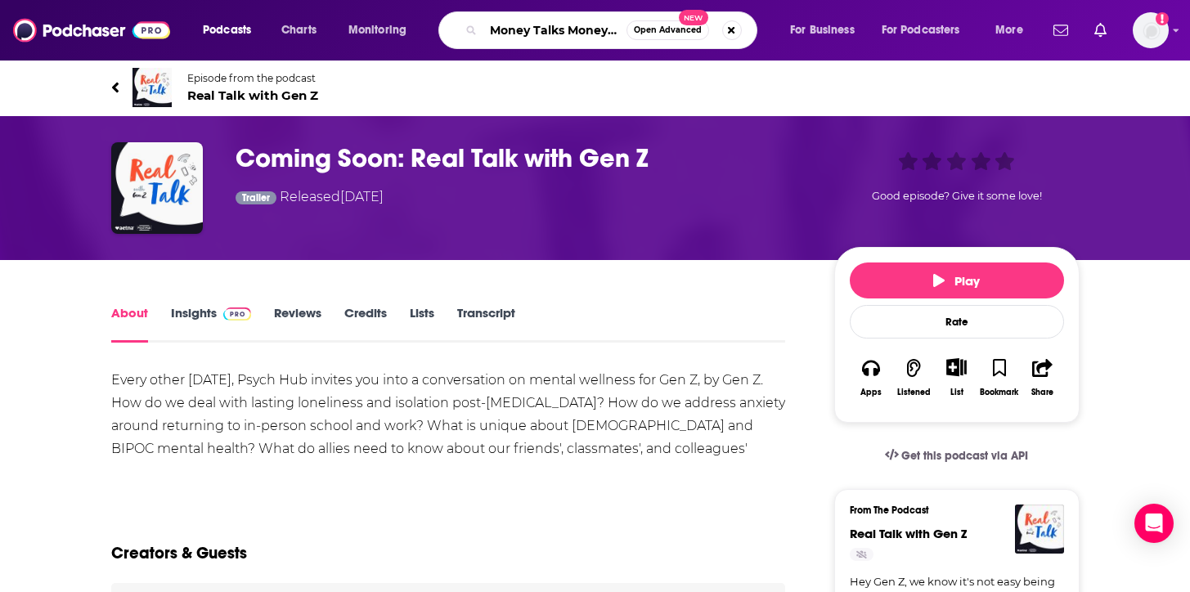
scroll to position [0, 38]
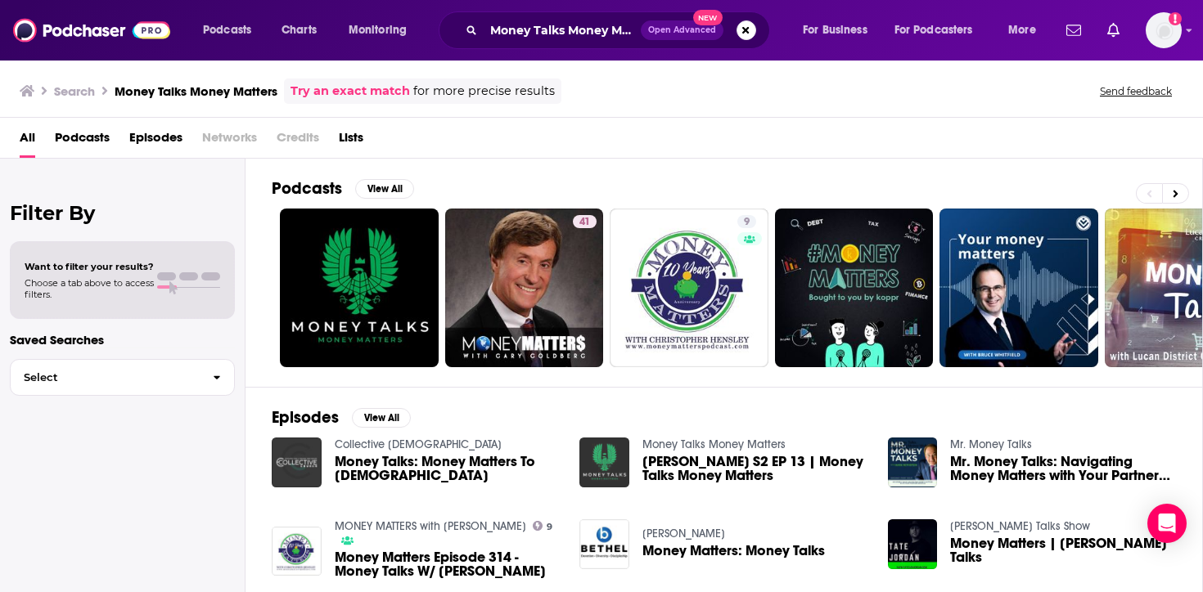
click at [596, 457] on img "Steven Litman S2 EP 13 | Money Talks Money Matters" at bounding box center [604, 463] width 50 height 50
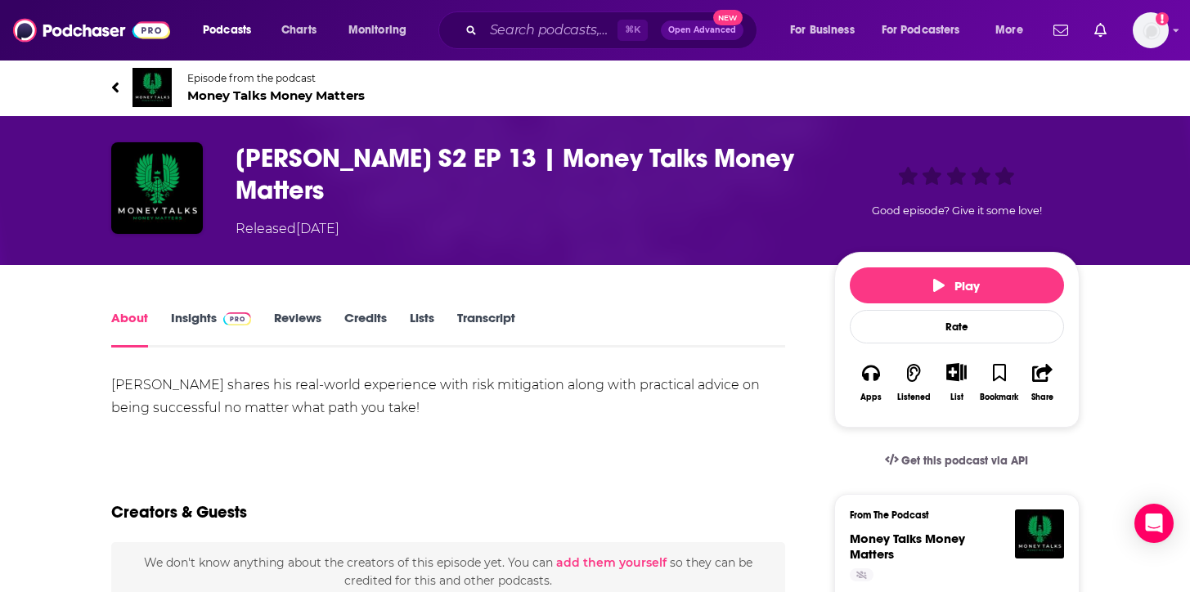
click at [205, 332] on link "Insights" at bounding box center [211, 329] width 81 height 38
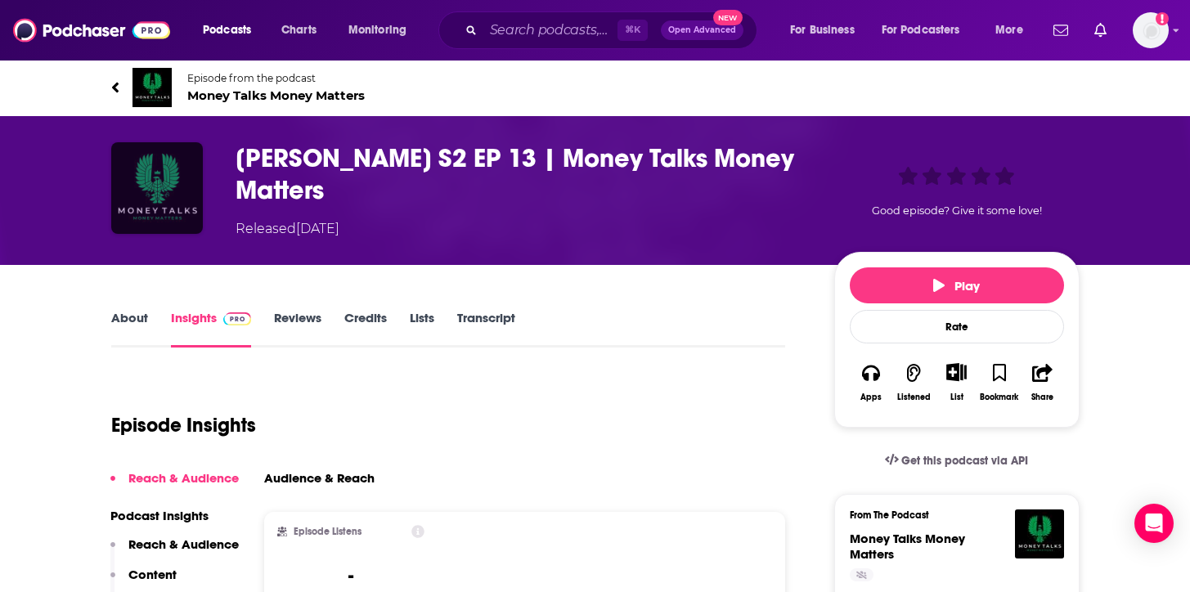
click at [154, 162] on img "Steven Litman S2 EP 13 | Money Talks Money Matters" at bounding box center [157, 188] width 92 height 92
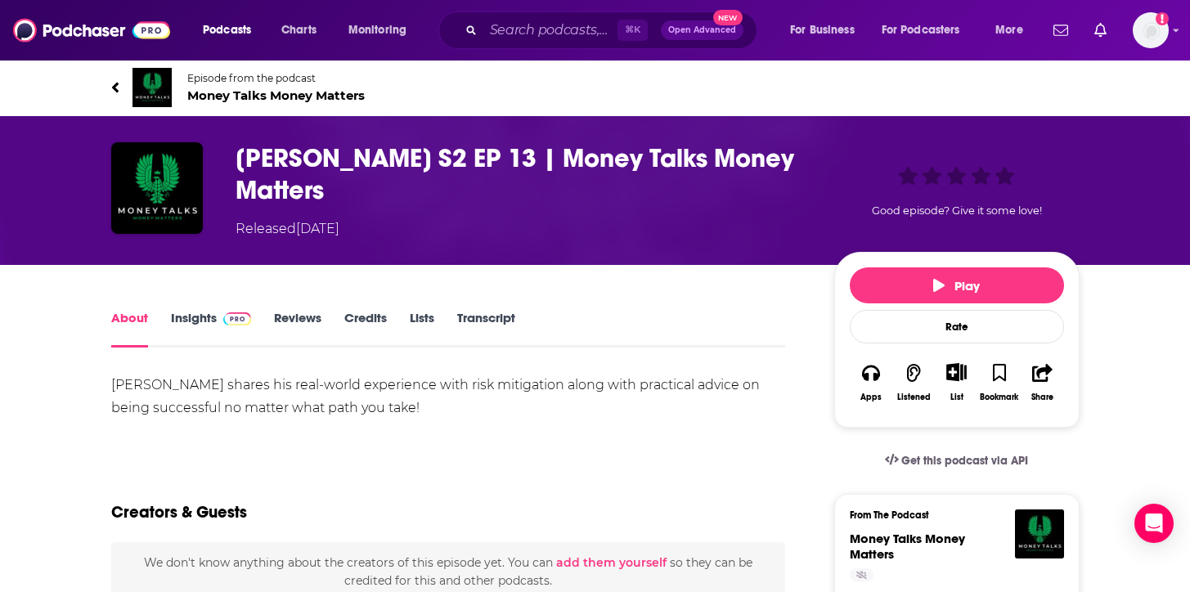
click at [159, 92] on img at bounding box center [152, 87] width 39 height 39
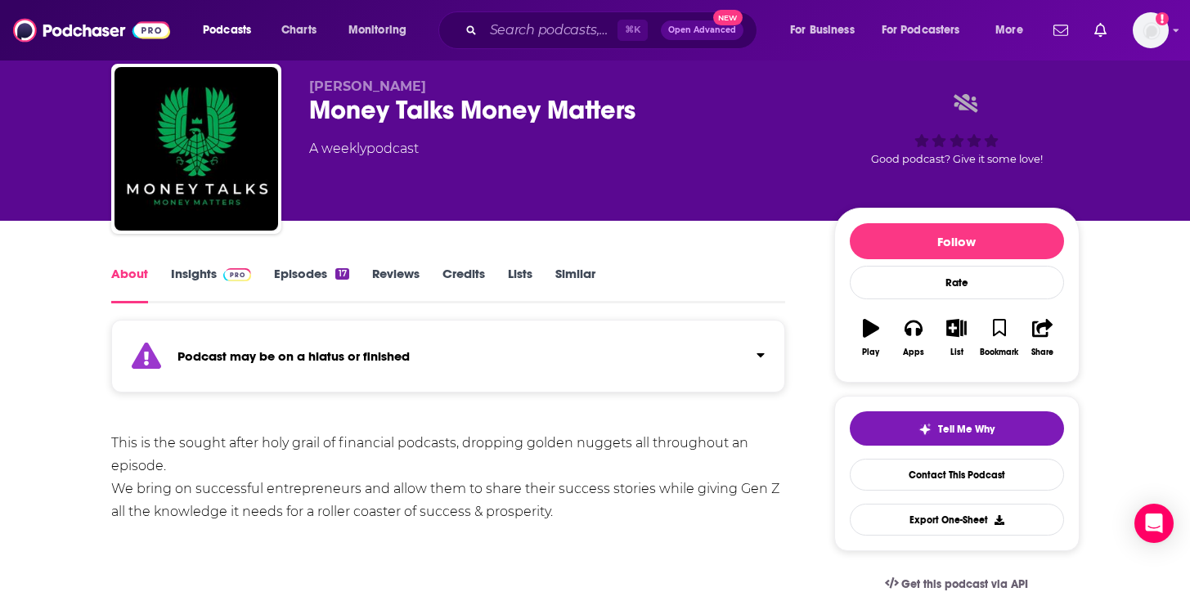
scroll to position [47, 0]
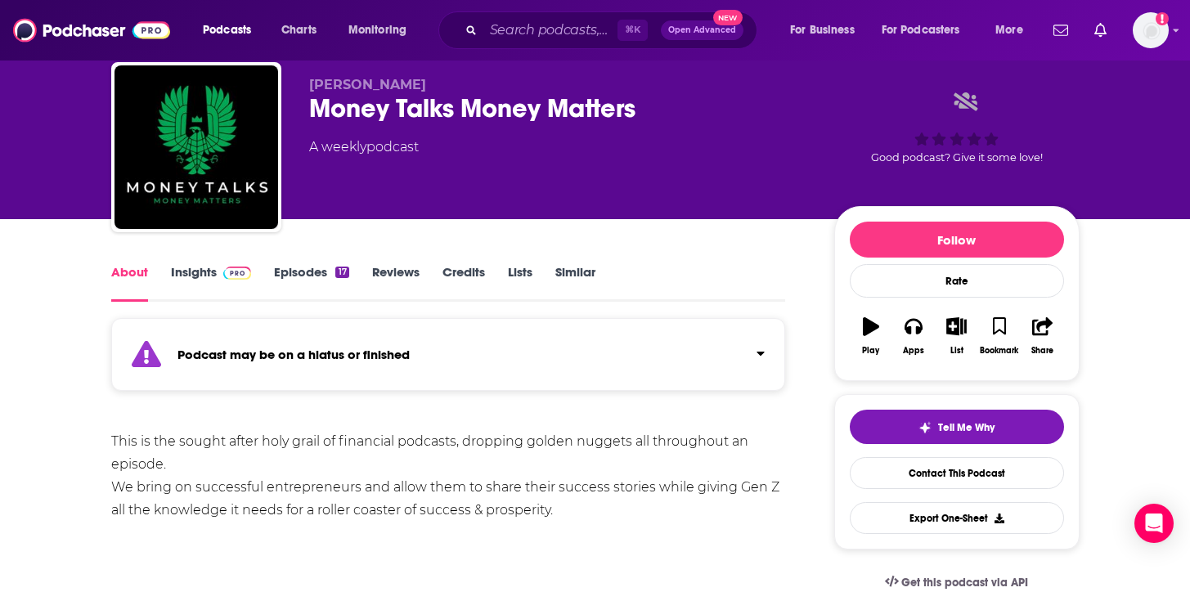
click at [233, 276] on img at bounding box center [237, 273] width 29 height 13
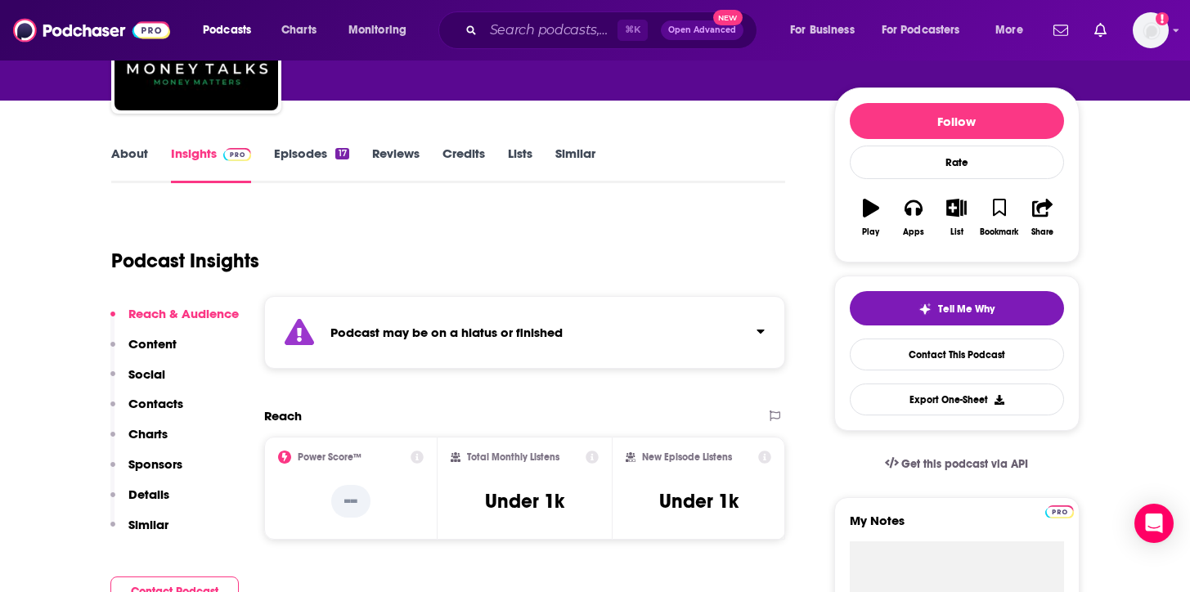
scroll to position [190, 0]
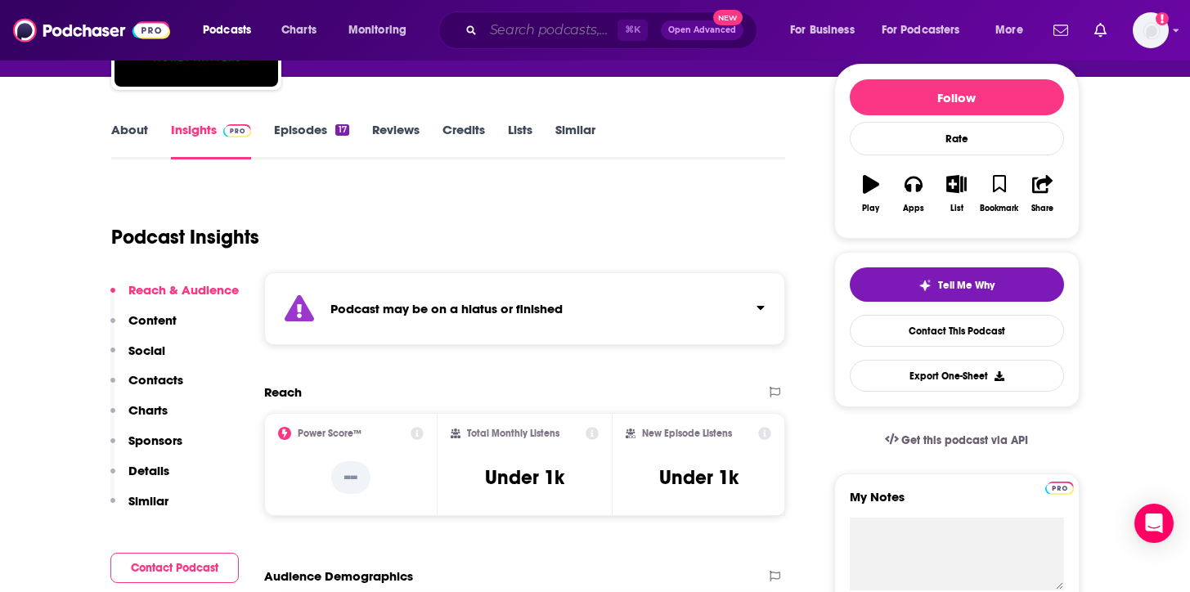
click at [517, 34] on input "Search podcasts, credits, & more..." at bounding box center [551, 30] width 134 height 26
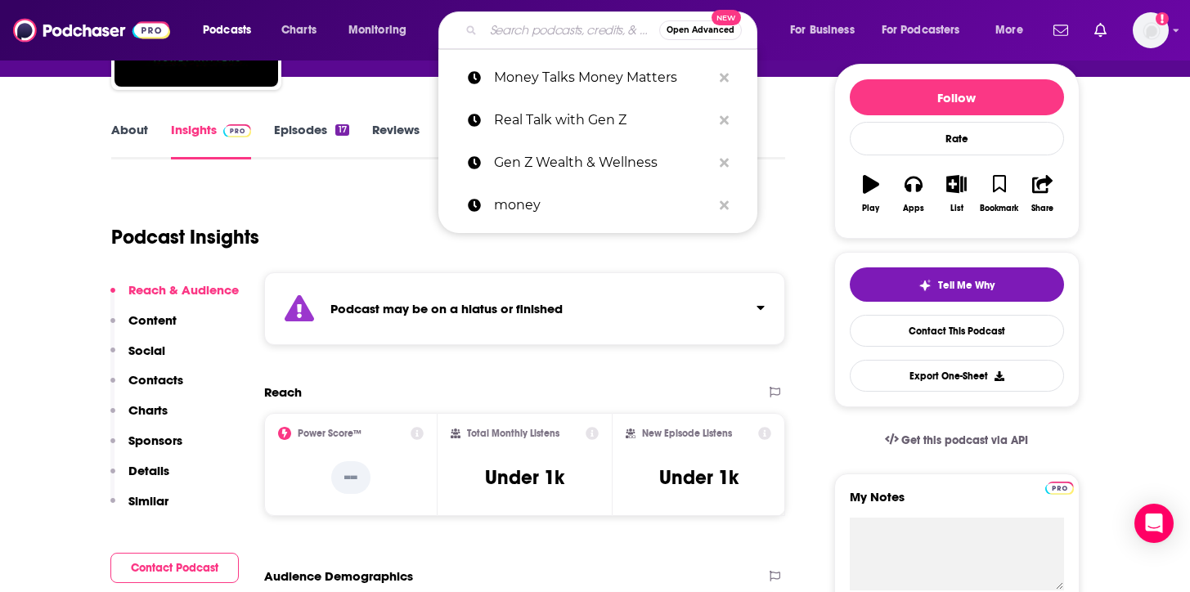
paste input "Real Talk with Gen Z"
type input "Real Talk with Gen Z"
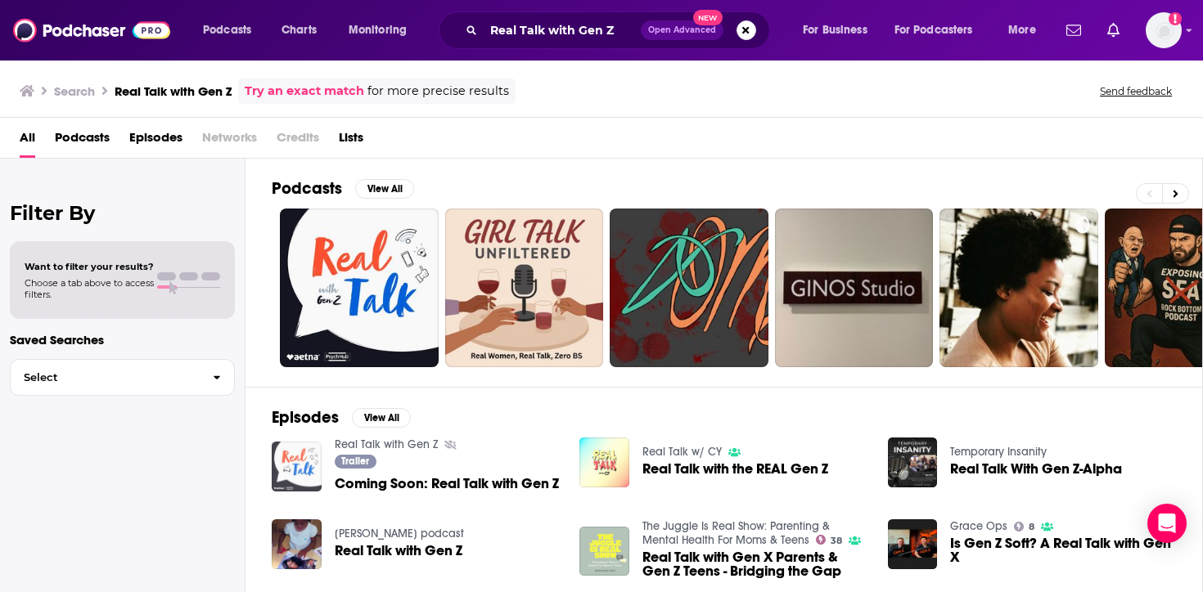
click at [316, 447] on img "Coming Soon: Real Talk with Gen Z" at bounding box center [297, 467] width 50 height 50
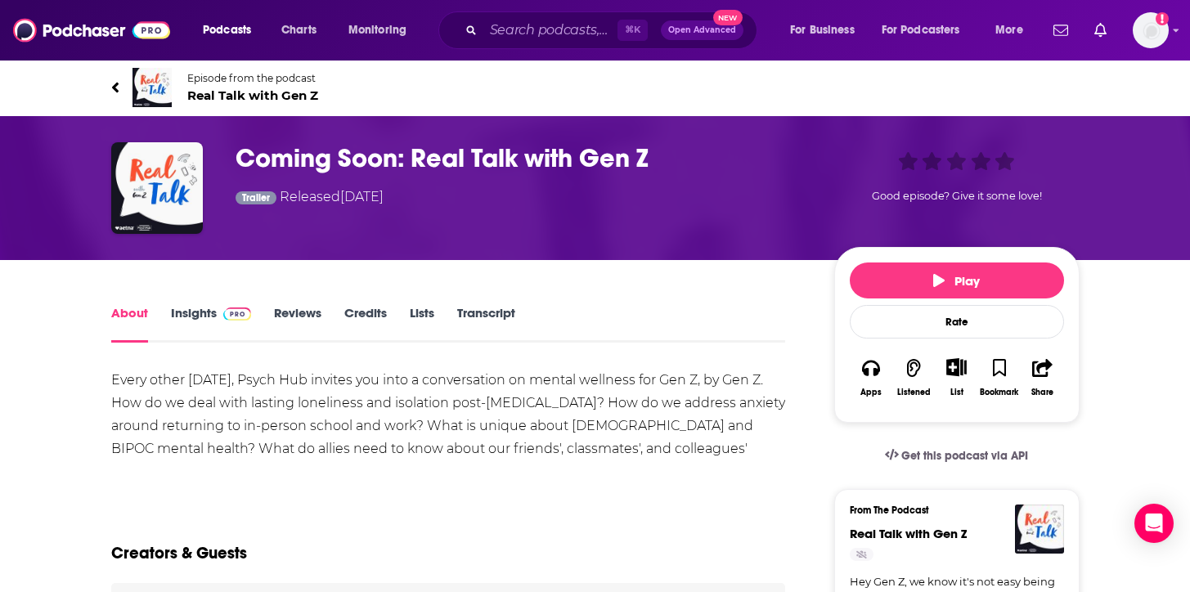
click at [236, 88] on span "Real Talk with Gen Z" at bounding box center [252, 96] width 131 height 16
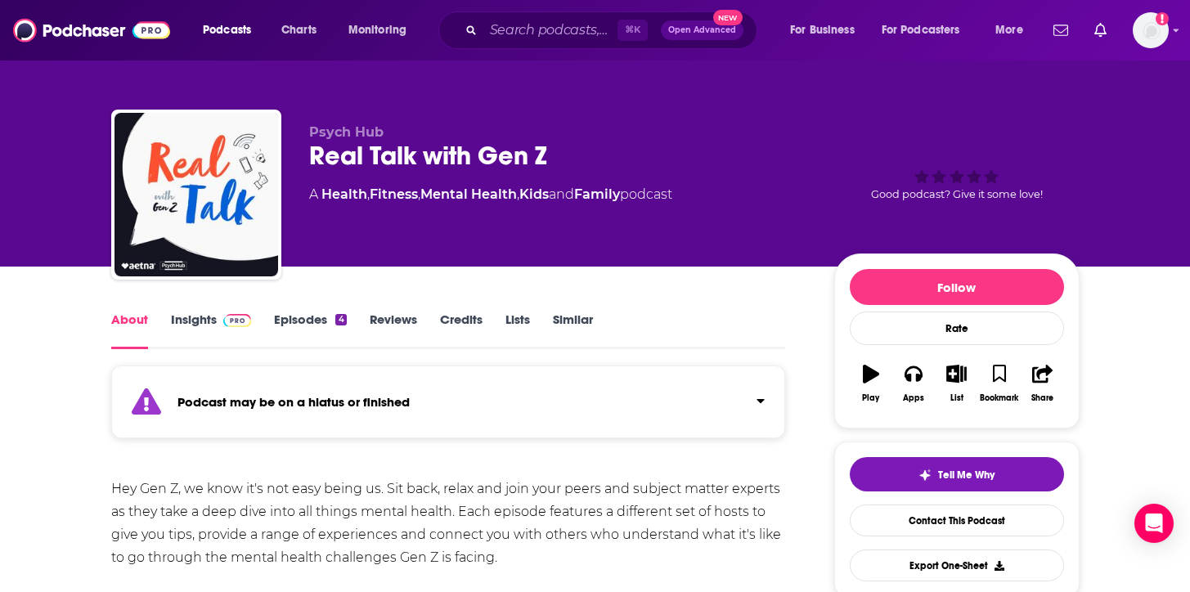
click at [571, 16] on div "⌘ K Open Advanced New" at bounding box center [598, 30] width 319 height 38
click at [565, 36] on input "Search podcasts, credits, & more..." at bounding box center [551, 30] width 134 height 26
paste input "#GenZ"
type input "#GenZ"
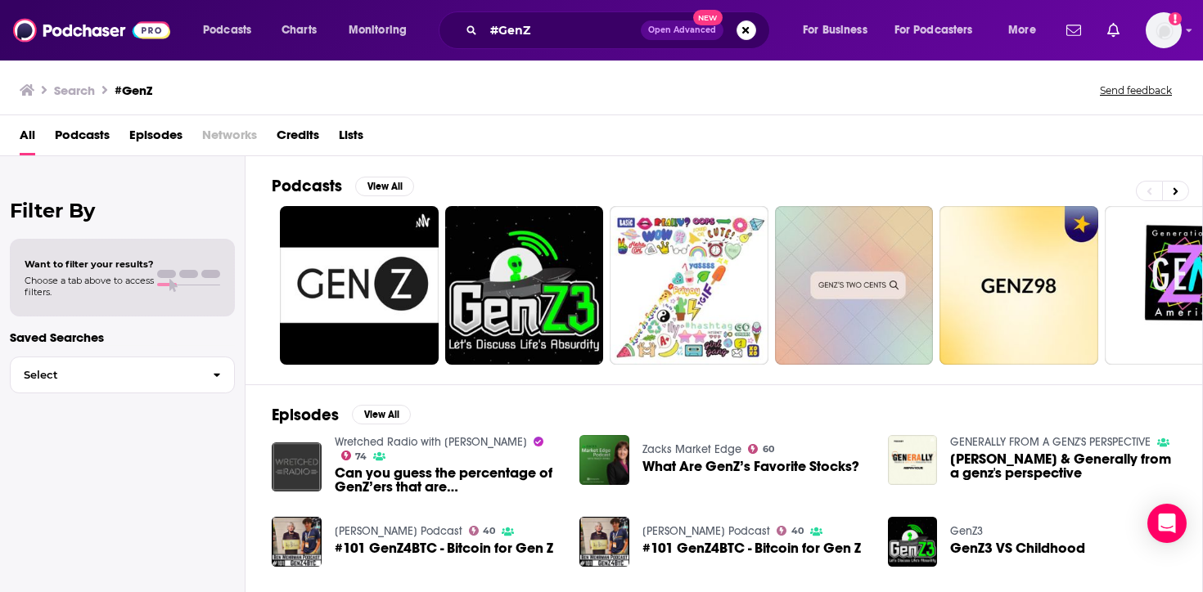
click at [88, 133] on span "Podcasts" at bounding box center [82, 139] width 55 height 34
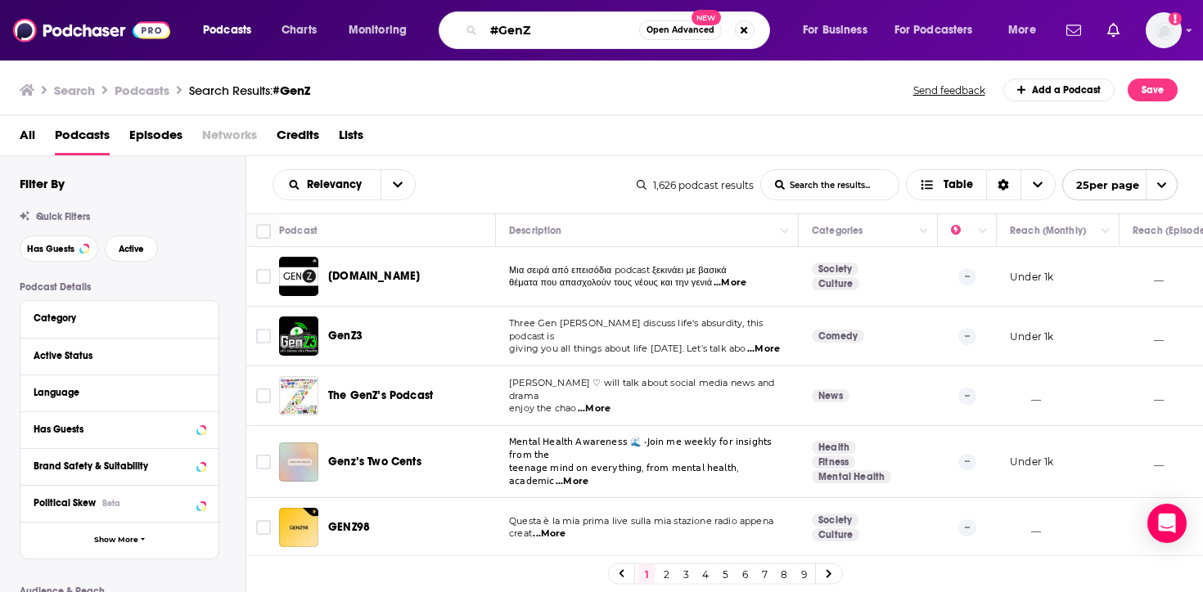
drag, startPoint x: 600, startPoint y: 29, endPoint x: 433, endPoint y: 34, distance: 167.0
click at [433, 34] on div "Podcasts Charts Monitoring #GenZ Open Advanced New For Business For Podcasters …" at bounding box center [621, 30] width 860 height 38
paste input "Working with Gen"
type input "Working with Gen Z"
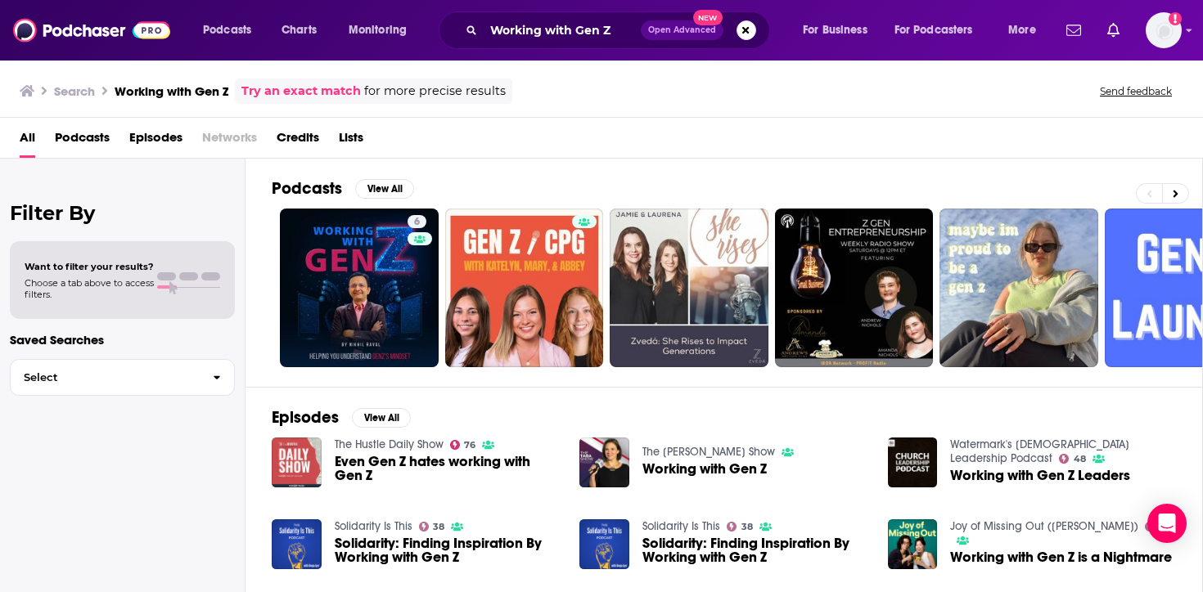
click at [82, 144] on span "Podcasts" at bounding box center [82, 141] width 55 height 34
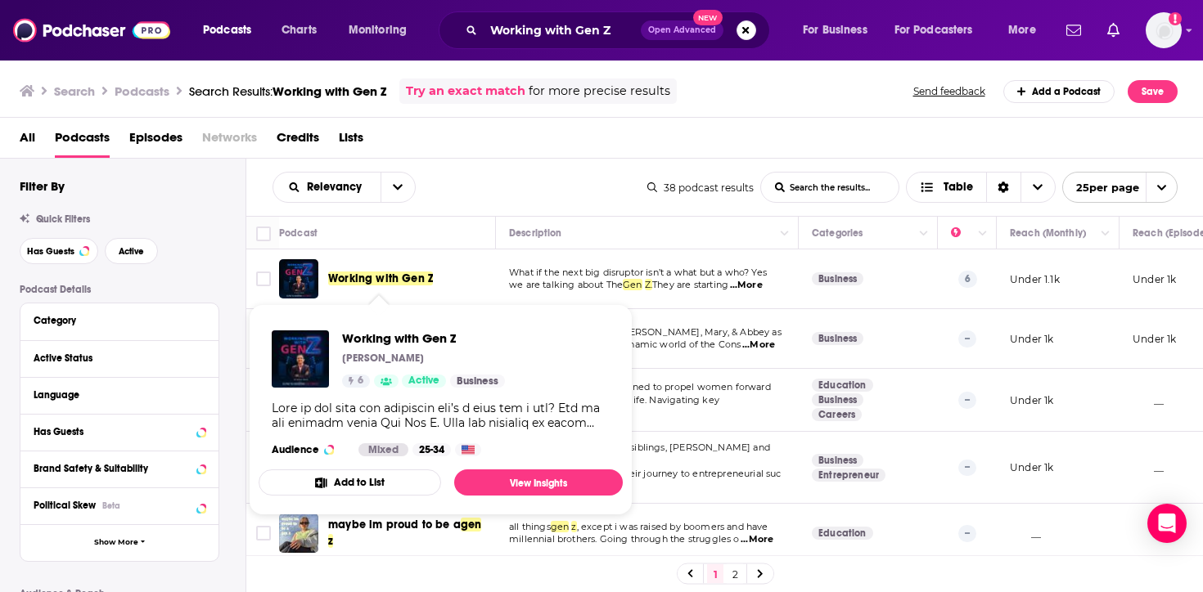
click at [386, 277] on span "Working with Gen Z" at bounding box center [380, 279] width 105 height 14
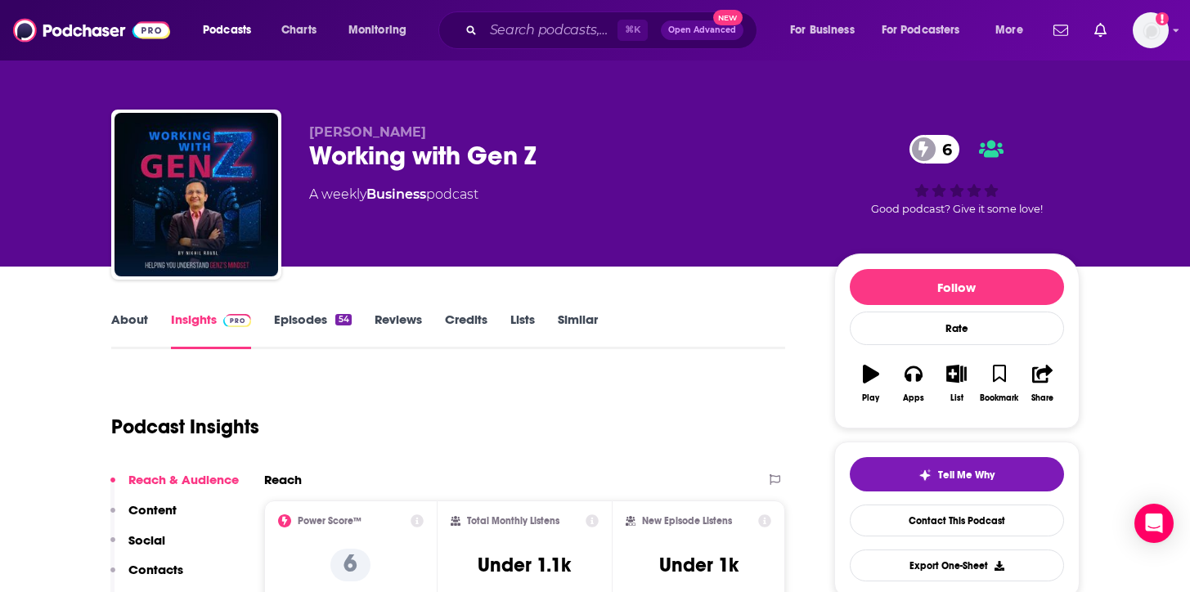
click at [590, 322] on link "Similar" at bounding box center [578, 331] width 40 height 38
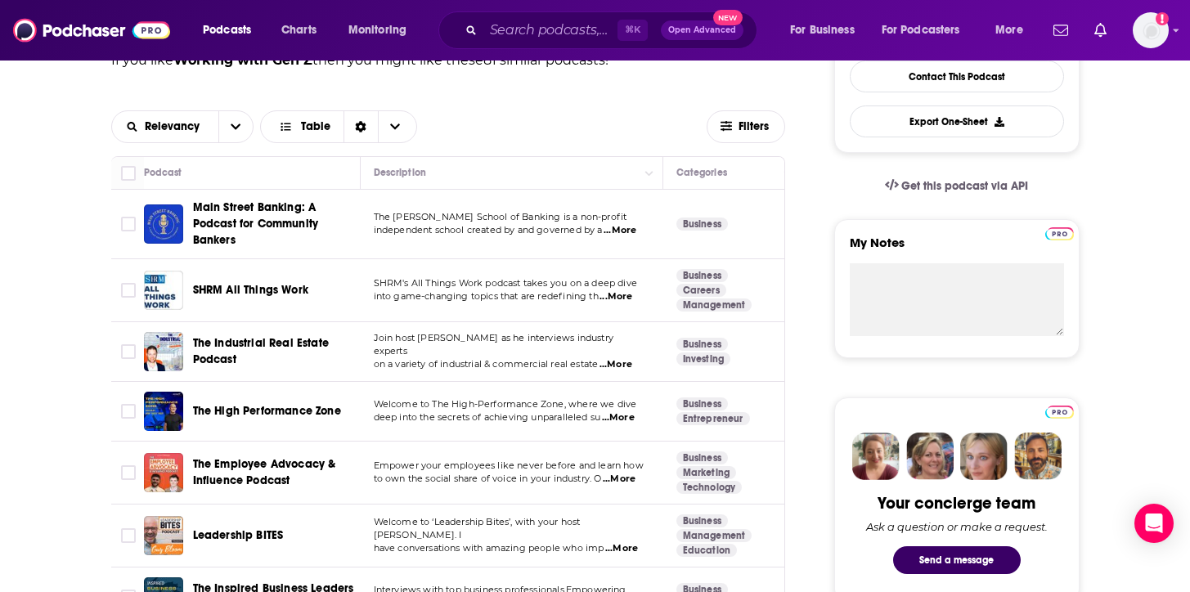
scroll to position [443, 0]
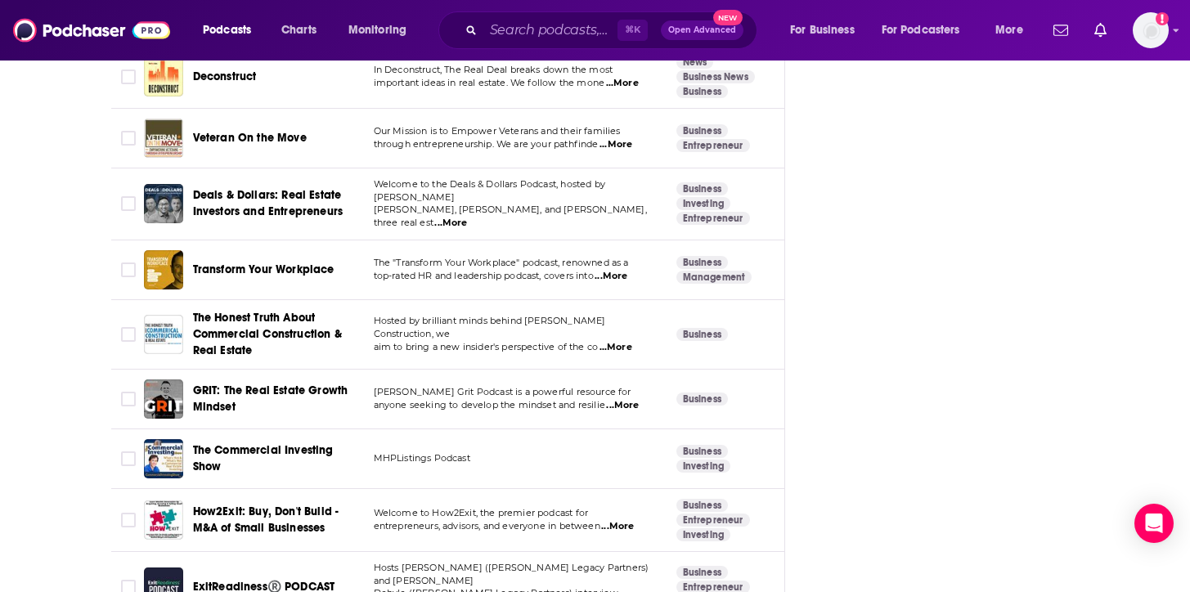
scroll to position [2567, 0]
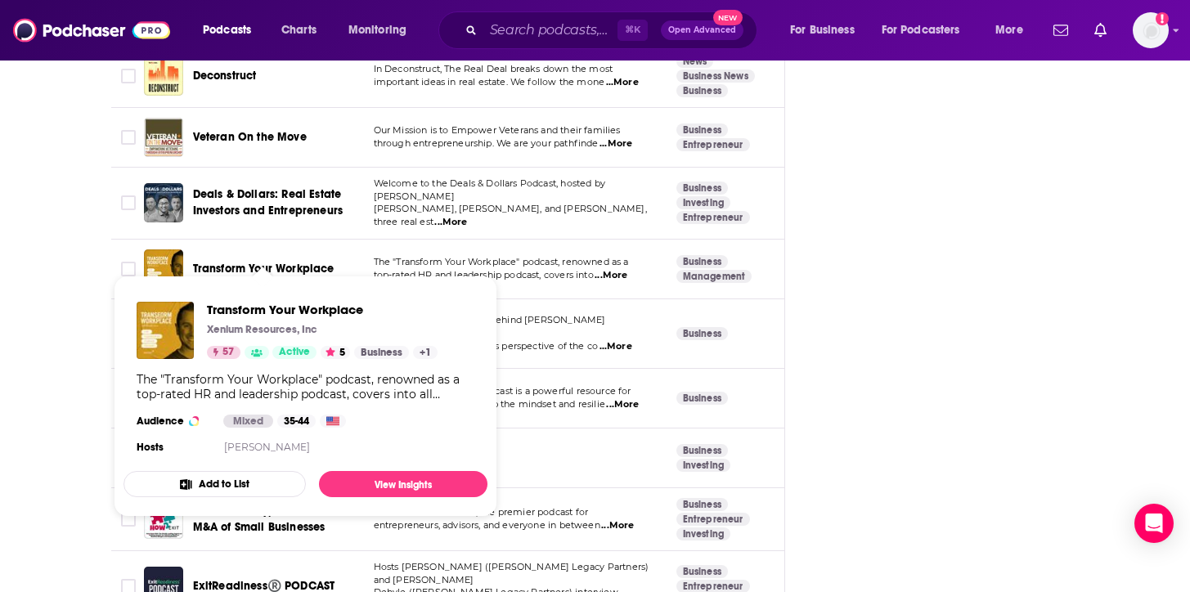
click at [83, 287] on div "About Insights Episodes 54 Reviews Credits Lists Similar Podcasts like Working …" at bounding box center [595, 492] width 1047 height 5586
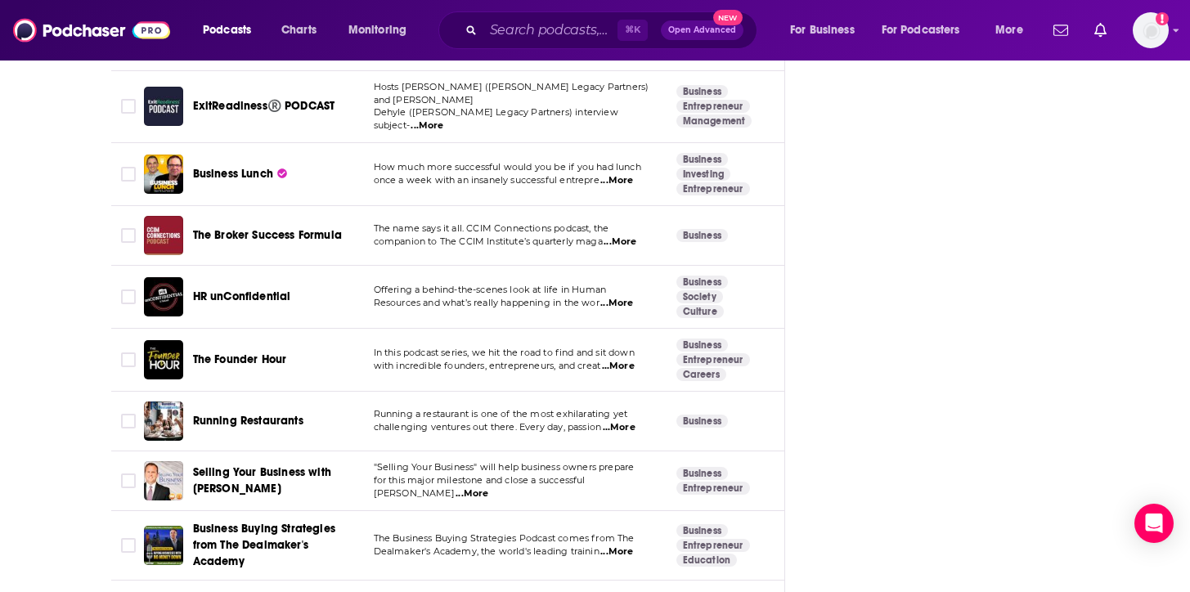
scroll to position [3047, 0]
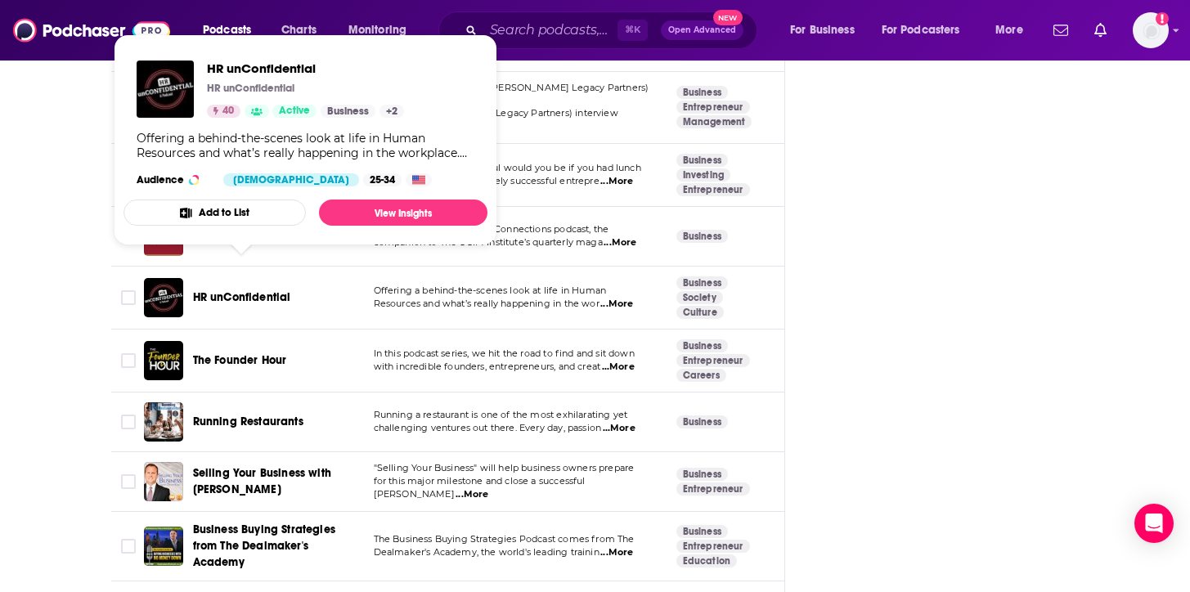
click at [74, 335] on div "About Insights Episodes 54 Reviews Credits Lists Similar Podcasts like Working …" at bounding box center [595, 13] width 1047 height 5586
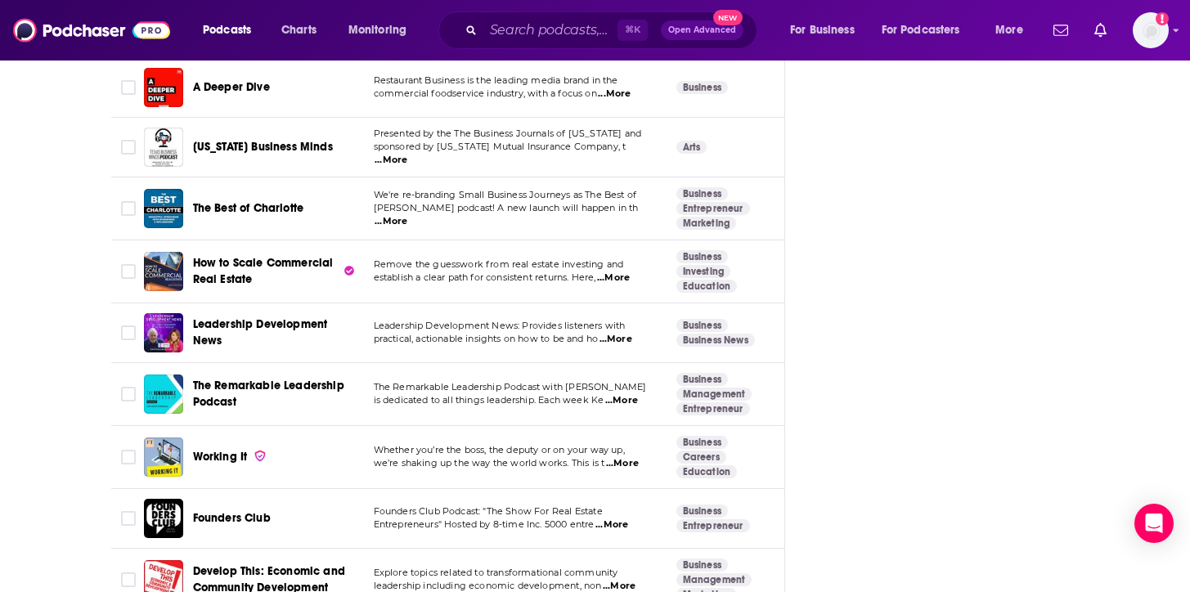
scroll to position [3944, 0]
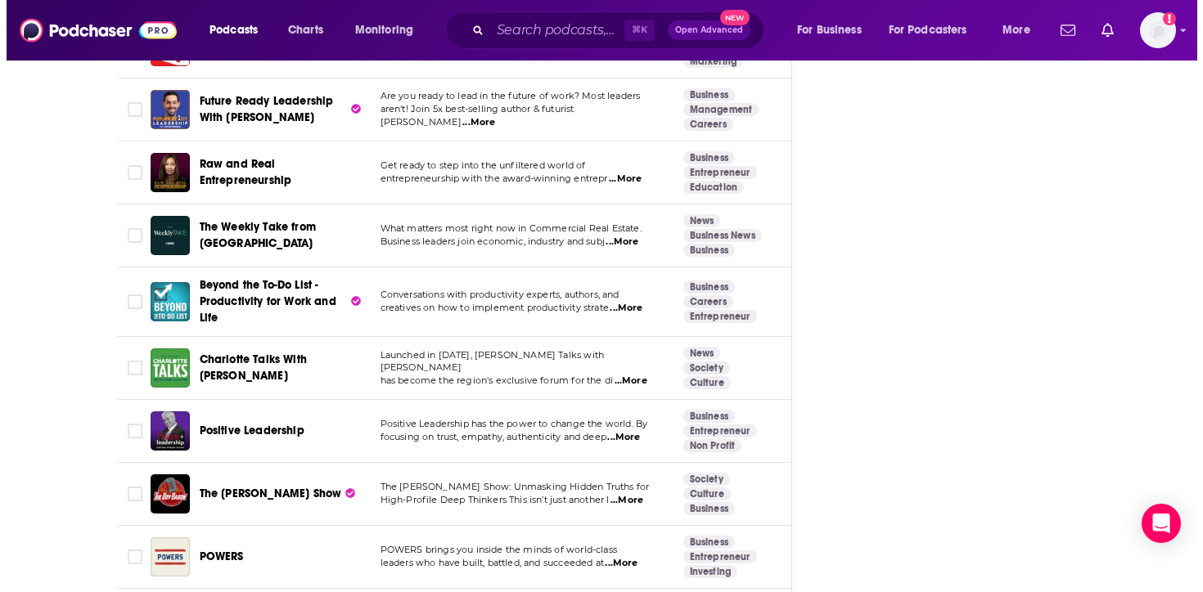
scroll to position [4458, 0]
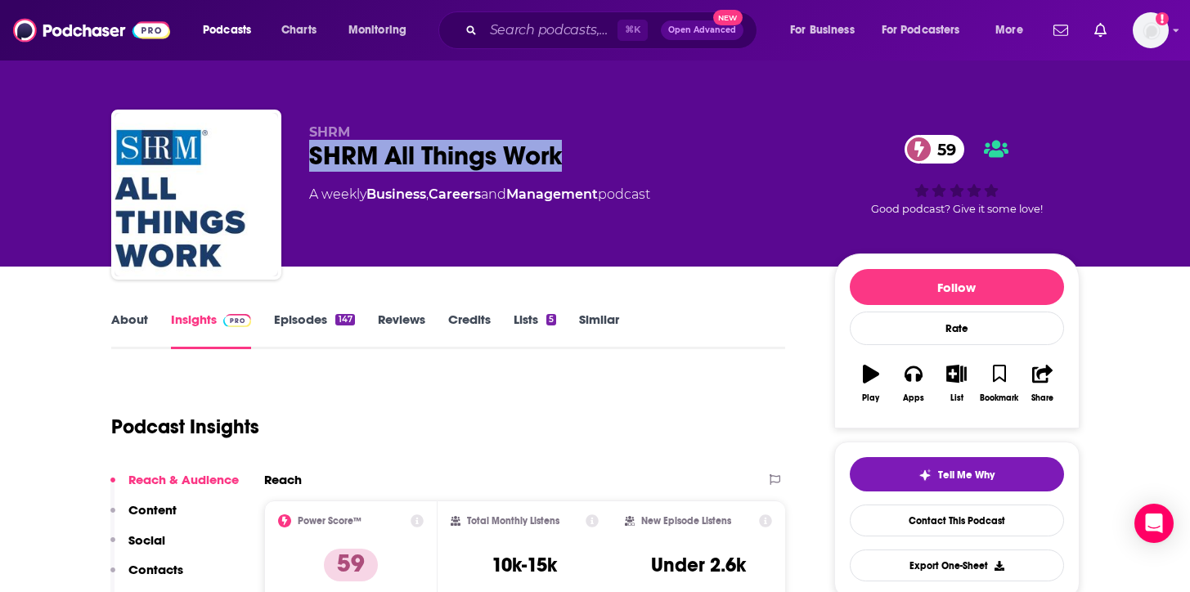
drag, startPoint x: 599, startPoint y: 158, endPoint x: 308, endPoint y: 157, distance: 290.5
click at [309, 157] on div "SHRM All Things Work 59" at bounding box center [558, 156] width 499 height 32
copy h2 "SHRM All Things Work"
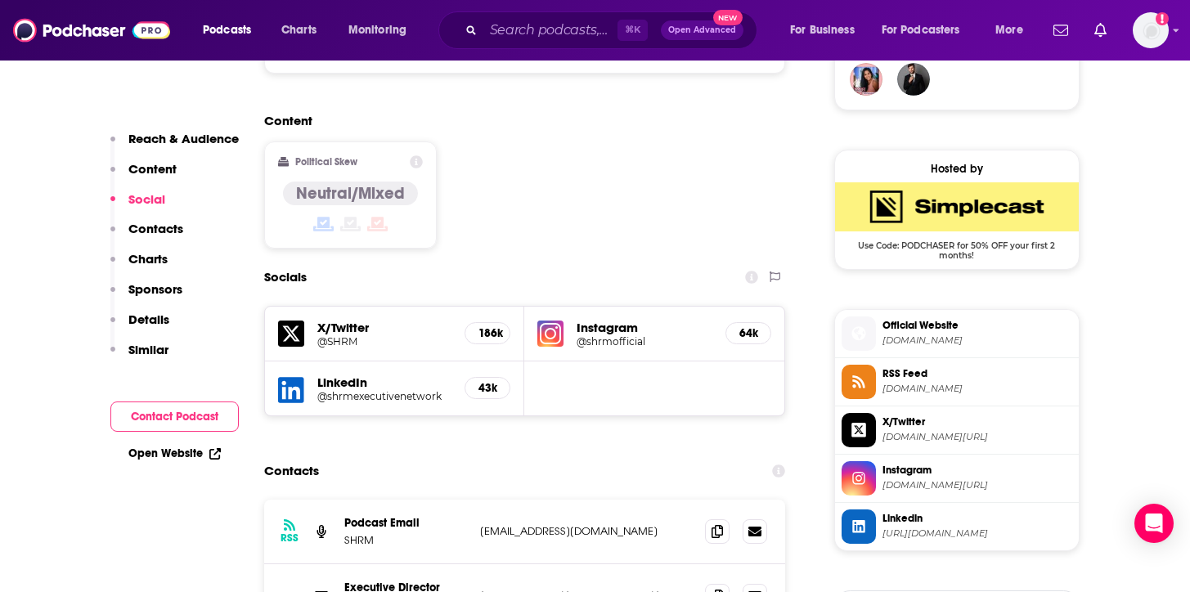
scroll to position [1325, 0]
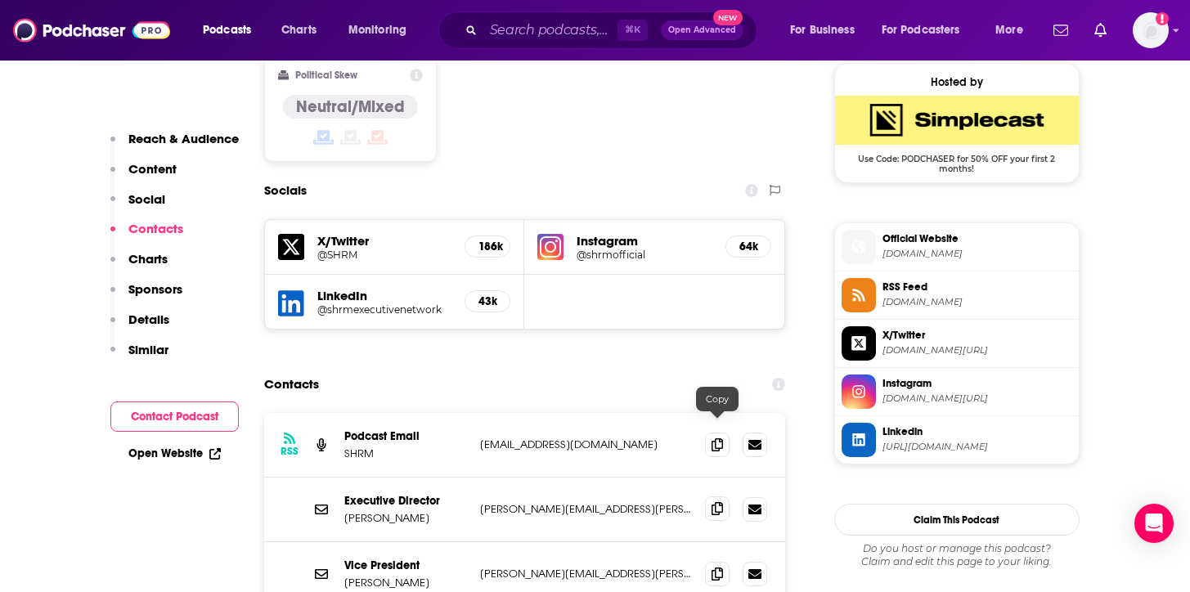
click at [720, 502] on icon at bounding box center [717, 508] width 11 height 13
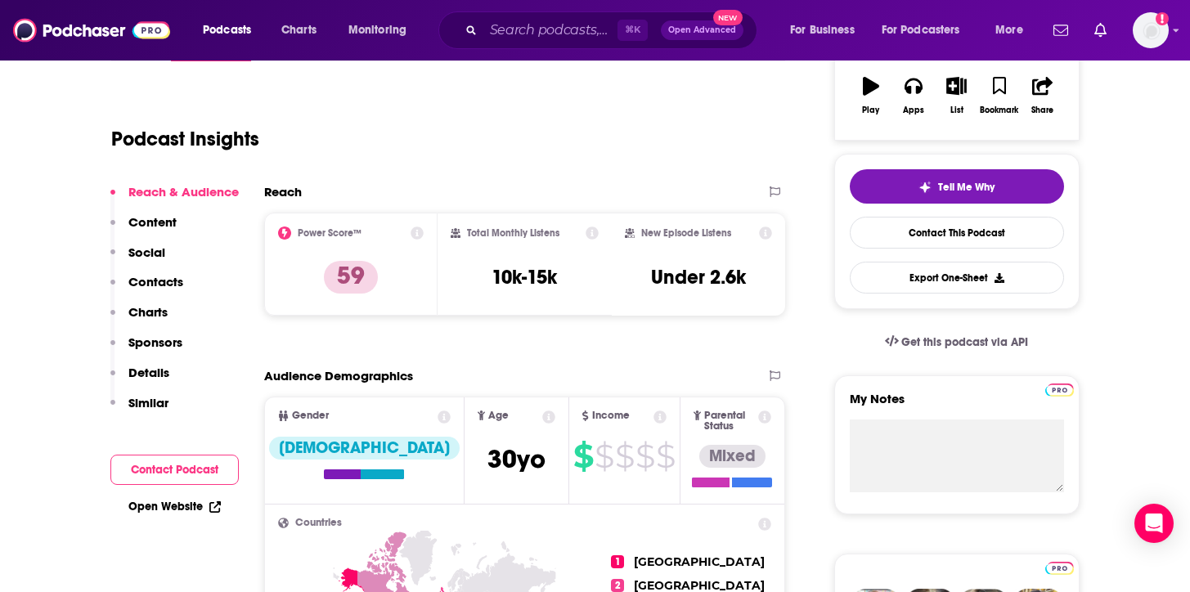
scroll to position [0, 0]
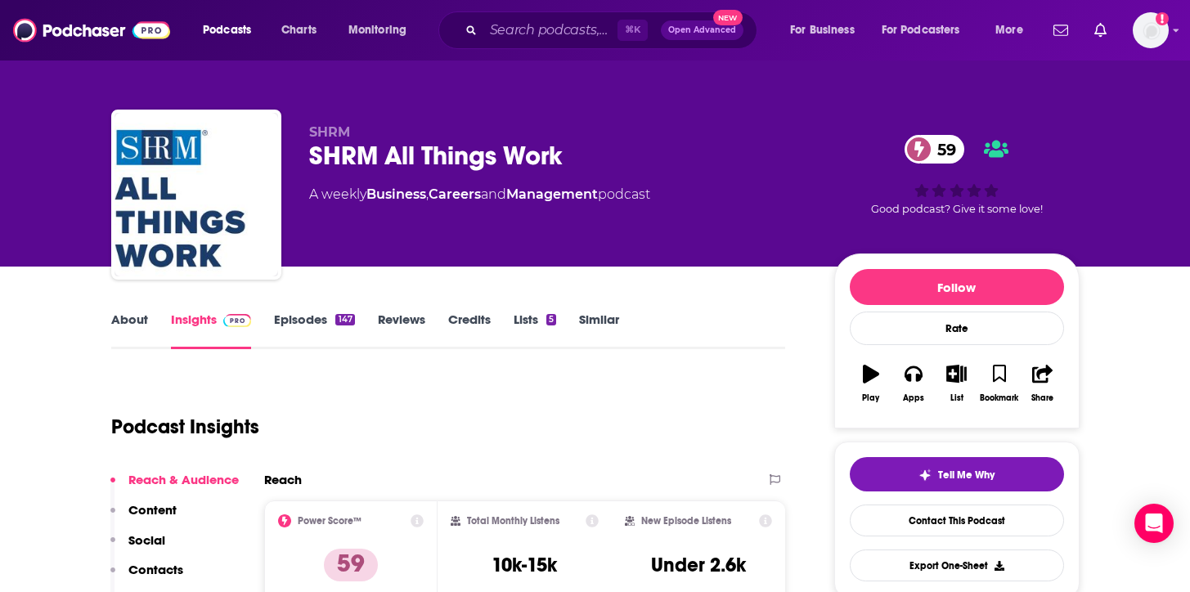
click at [615, 309] on div "About Insights Episodes 147 Reviews Credits Lists 5 Similar" at bounding box center [448, 329] width 675 height 40
click at [611, 316] on link "Similar" at bounding box center [599, 331] width 40 height 38
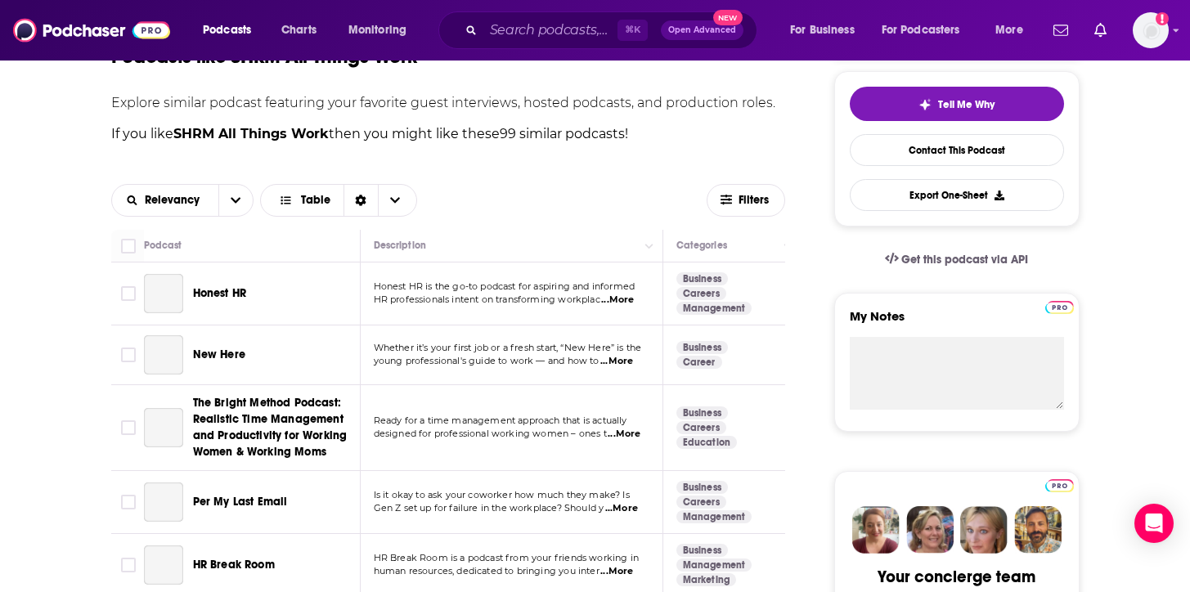
scroll to position [457, 0]
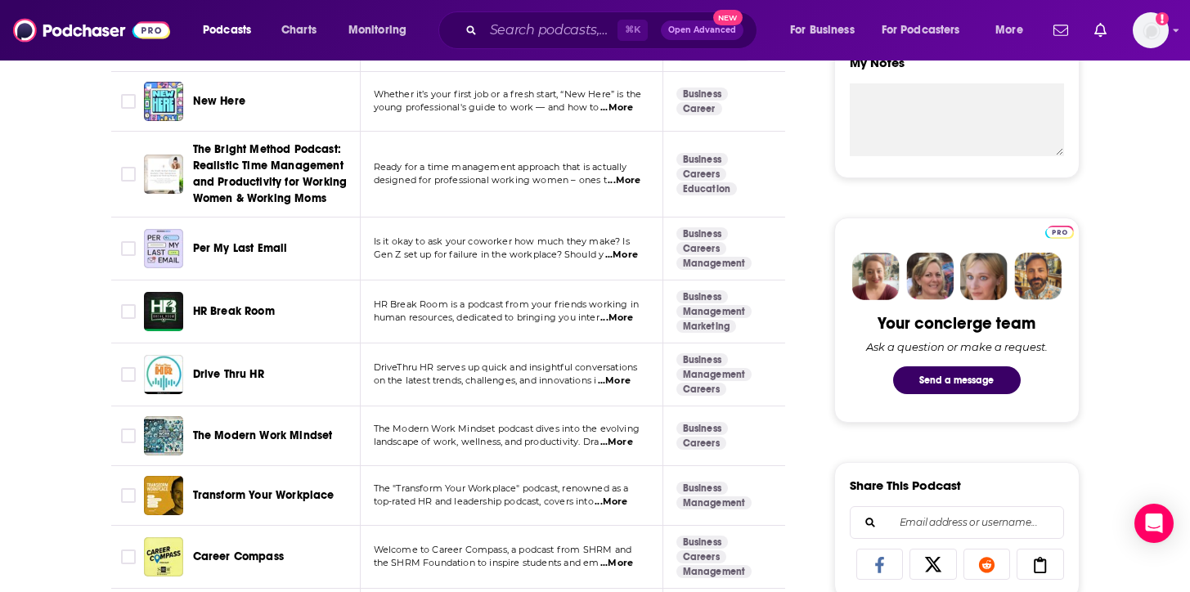
scroll to position [626, 0]
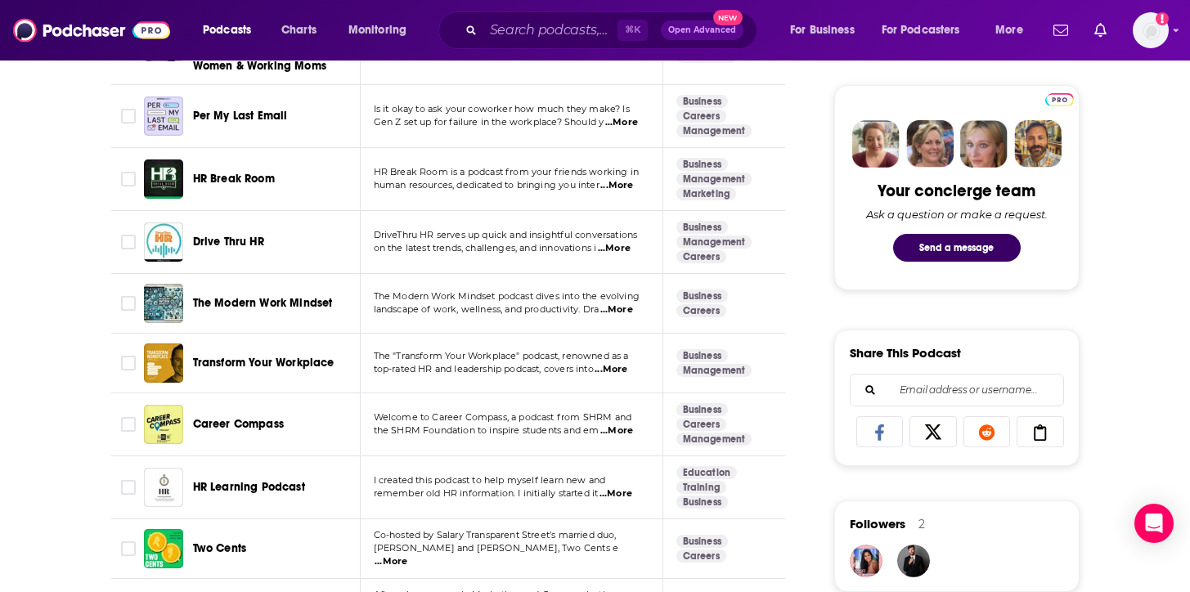
scroll to position [759, 0]
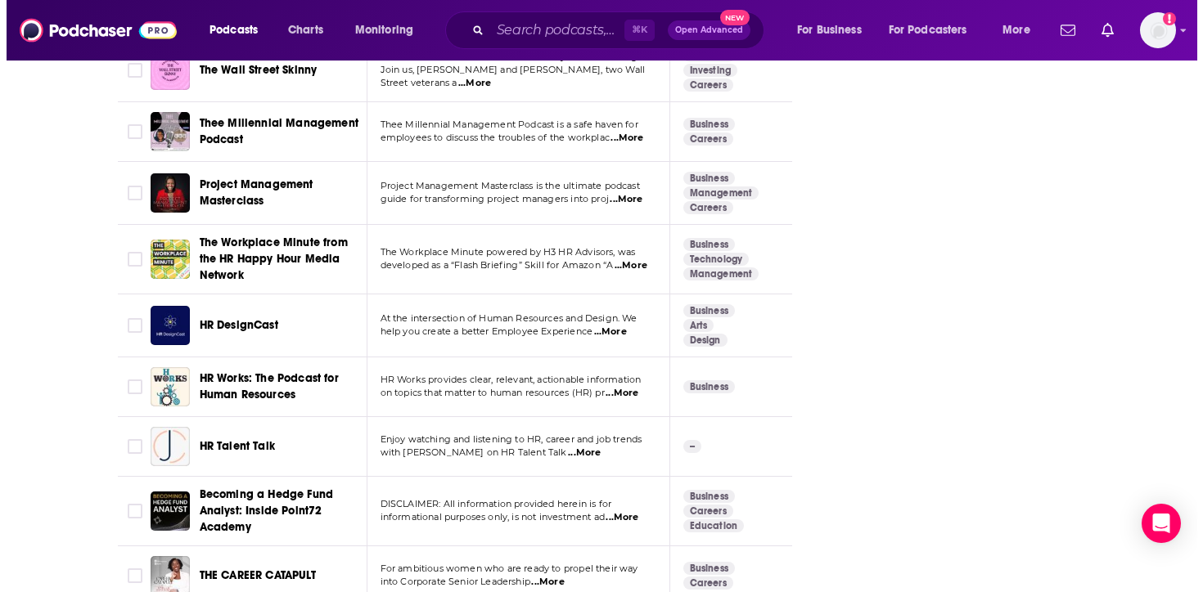
scroll to position [2328, 0]
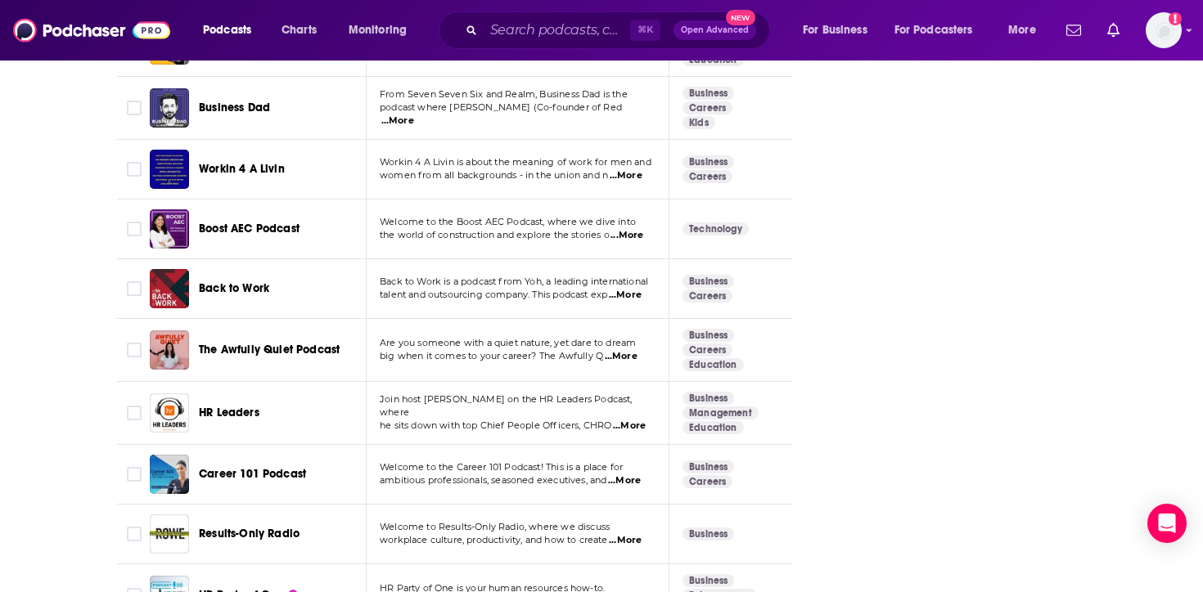
scroll to position [3654, 0]
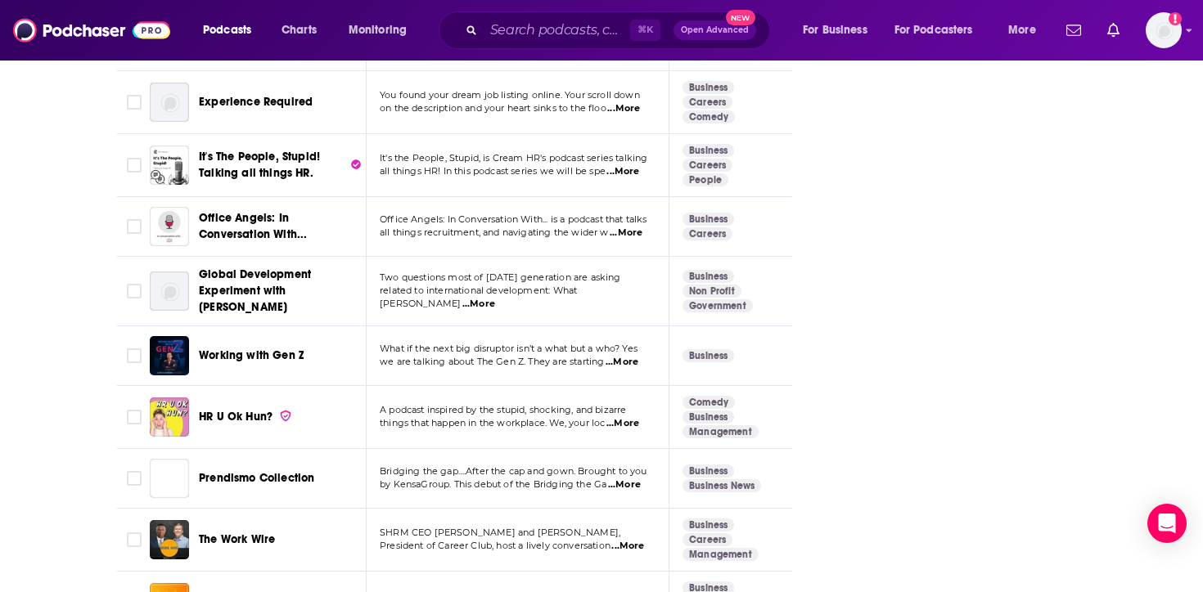
scroll to position [5760, 0]
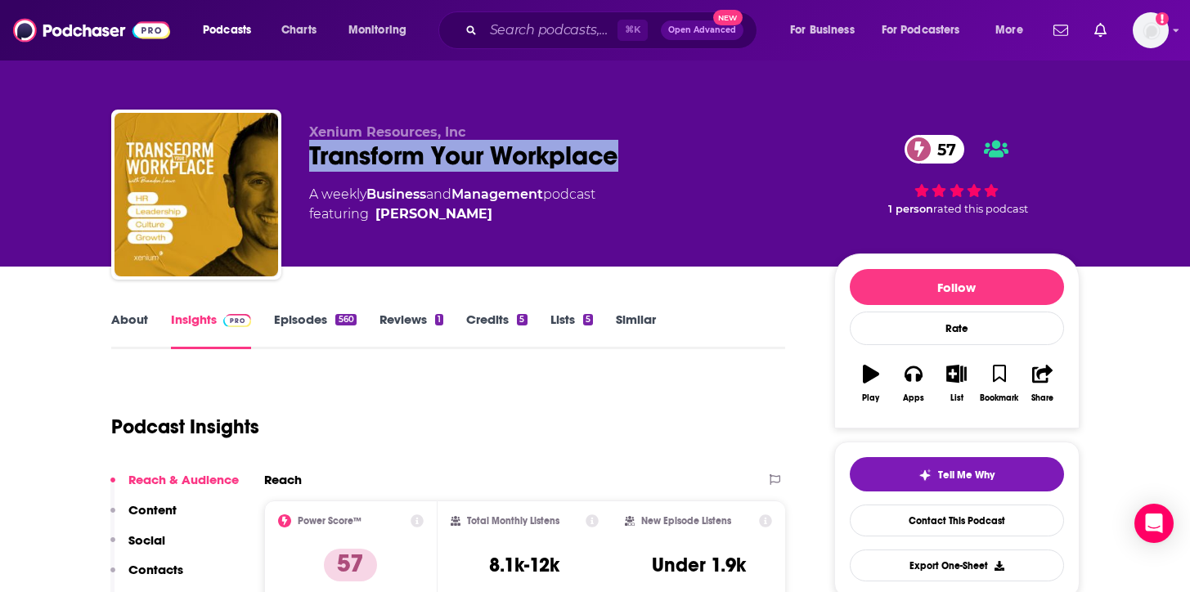
drag, startPoint x: 643, startPoint y: 147, endPoint x: 298, endPoint y: 165, distance: 345.7
click at [298, 165] on div "Xenium Resources, Inc Transform Your Workplace 57 A weekly Business and Managem…" at bounding box center [595, 198] width 969 height 177
copy h2 "Transform Your Workplace"
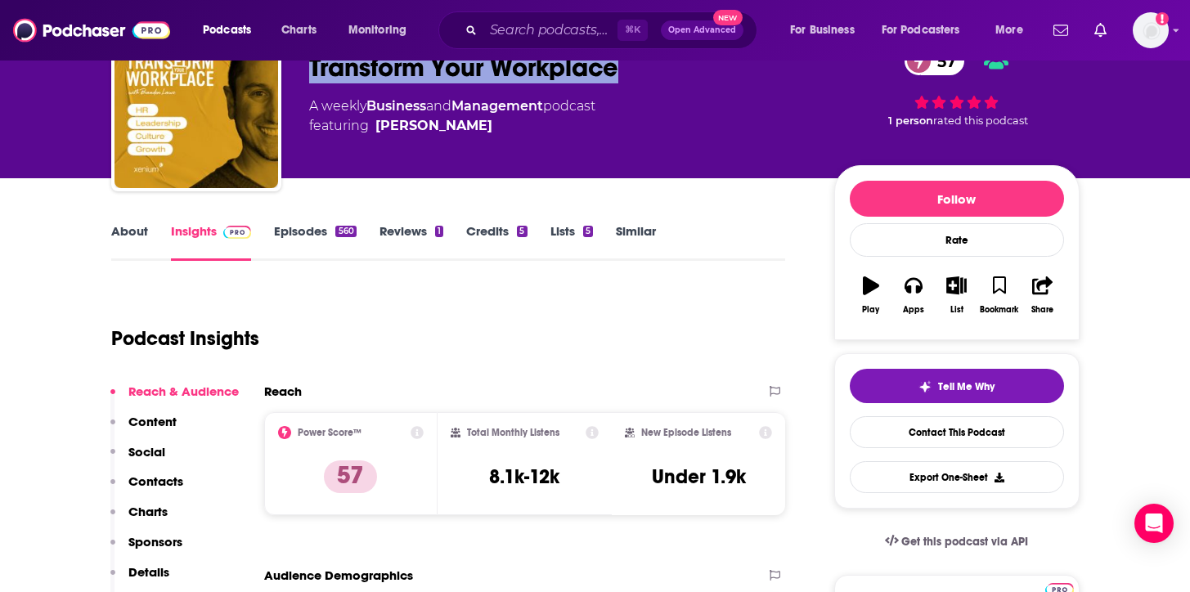
click at [119, 240] on link "About" at bounding box center [129, 242] width 37 height 38
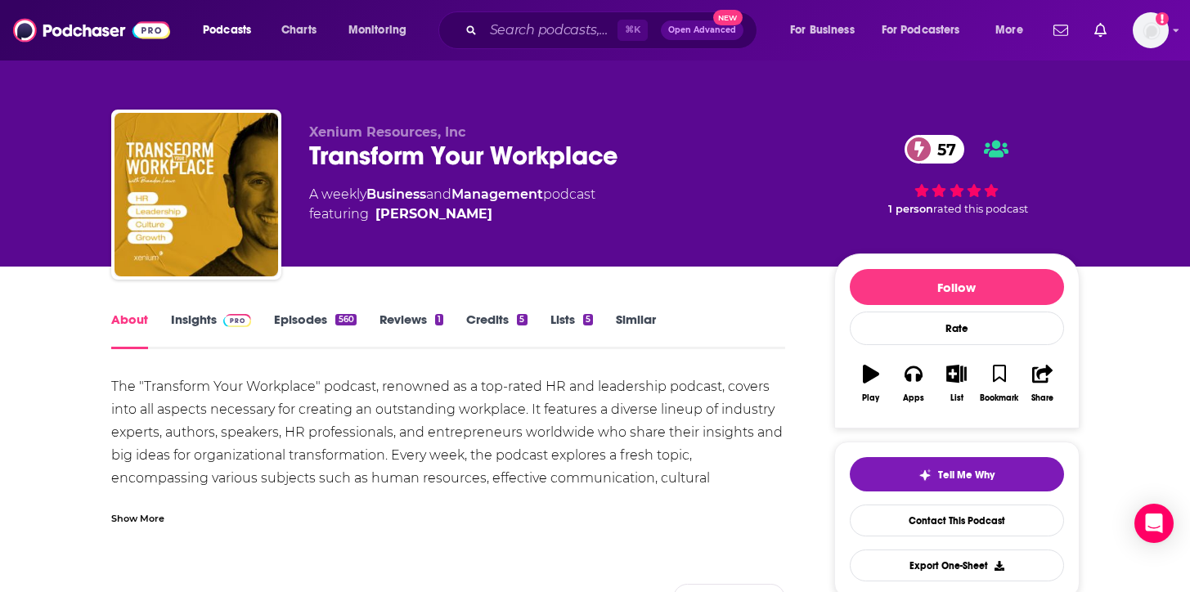
click at [212, 333] on link "Insights" at bounding box center [211, 331] width 81 height 38
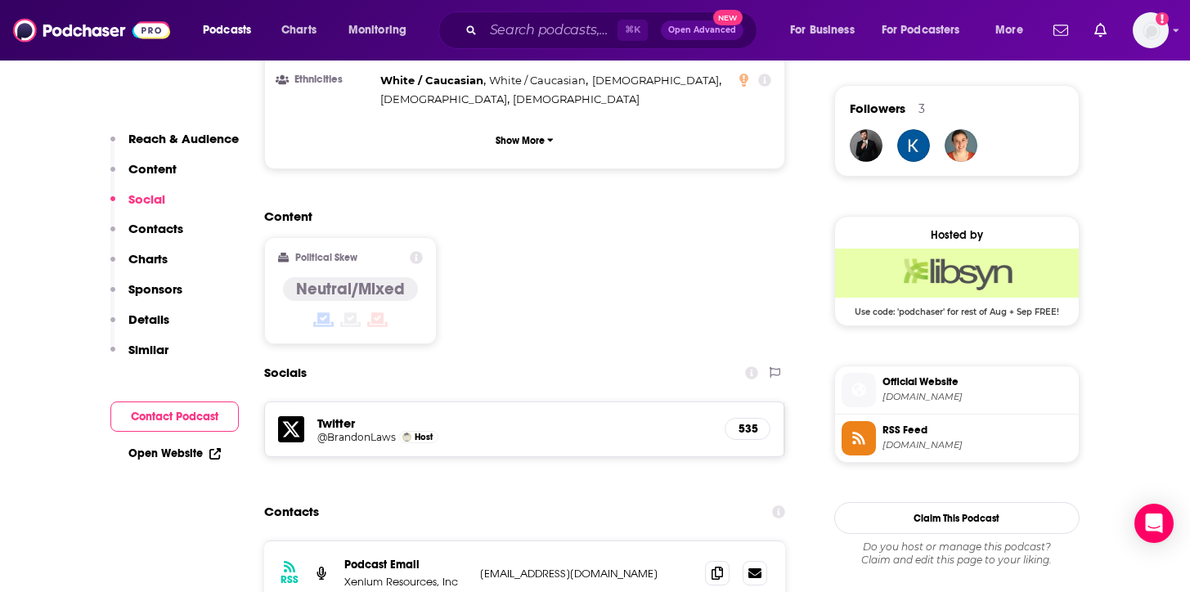
scroll to position [1200, 0]
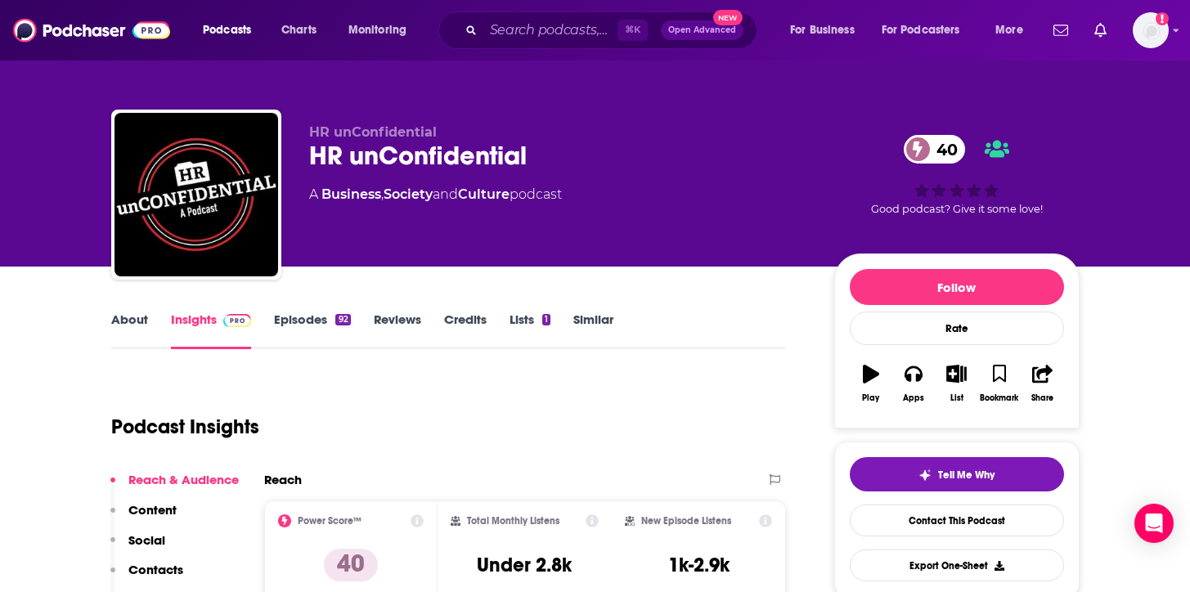
click at [542, 159] on div "HR unConfidential 40" at bounding box center [558, 156] width 499 height 32
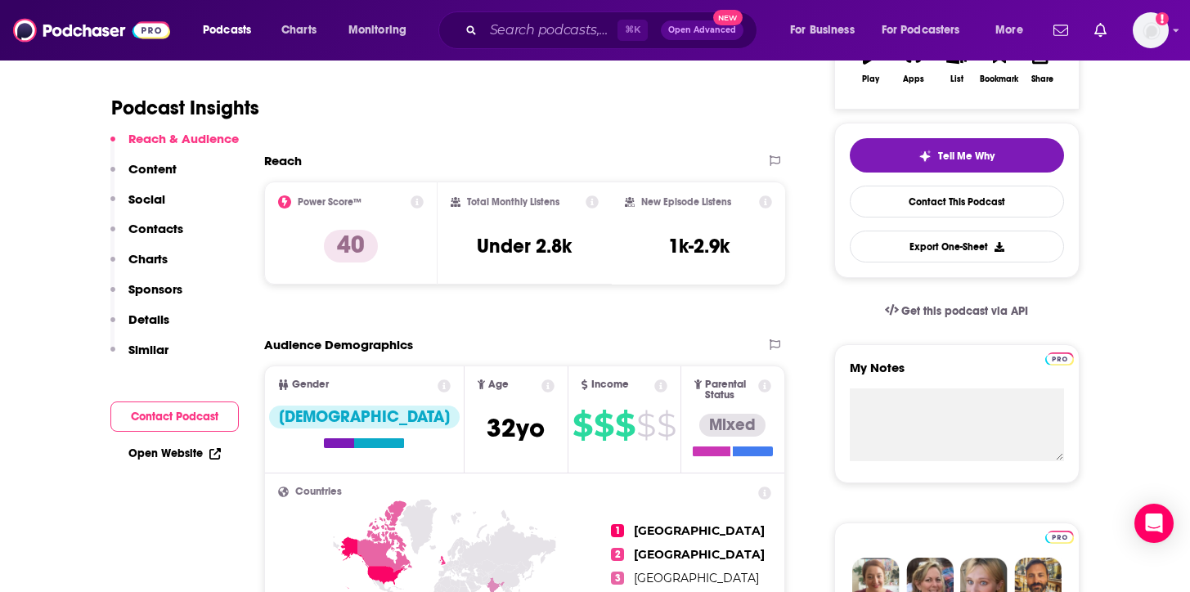
scroll to position [304, 0]
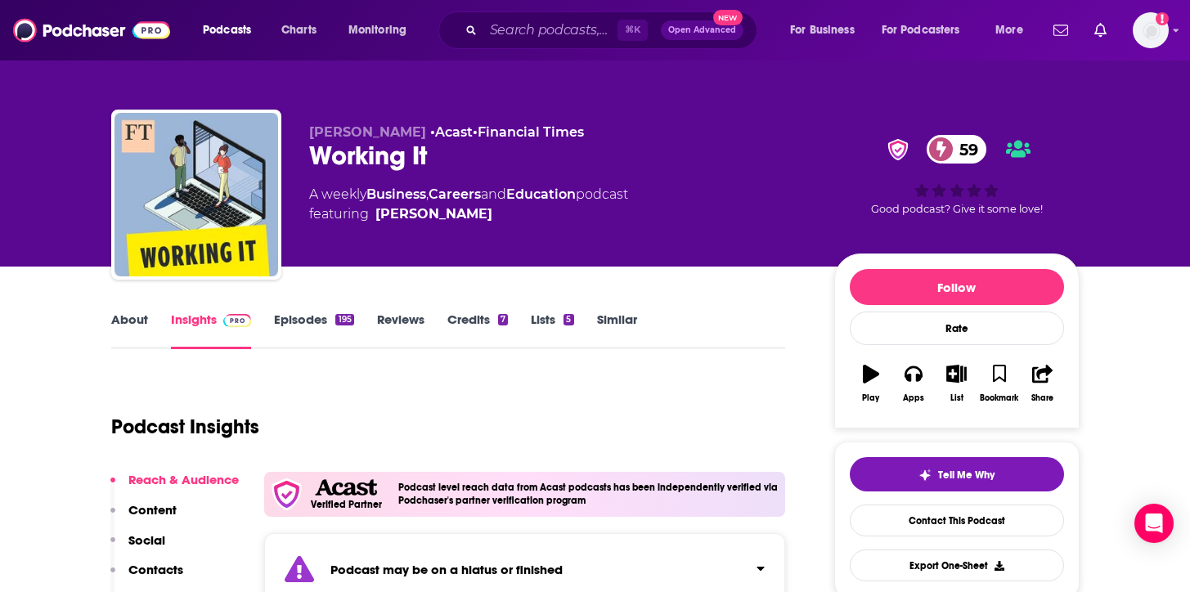
click at [617, 314] on link "Similar" at bounding box center [617, 331] width 40 height 38
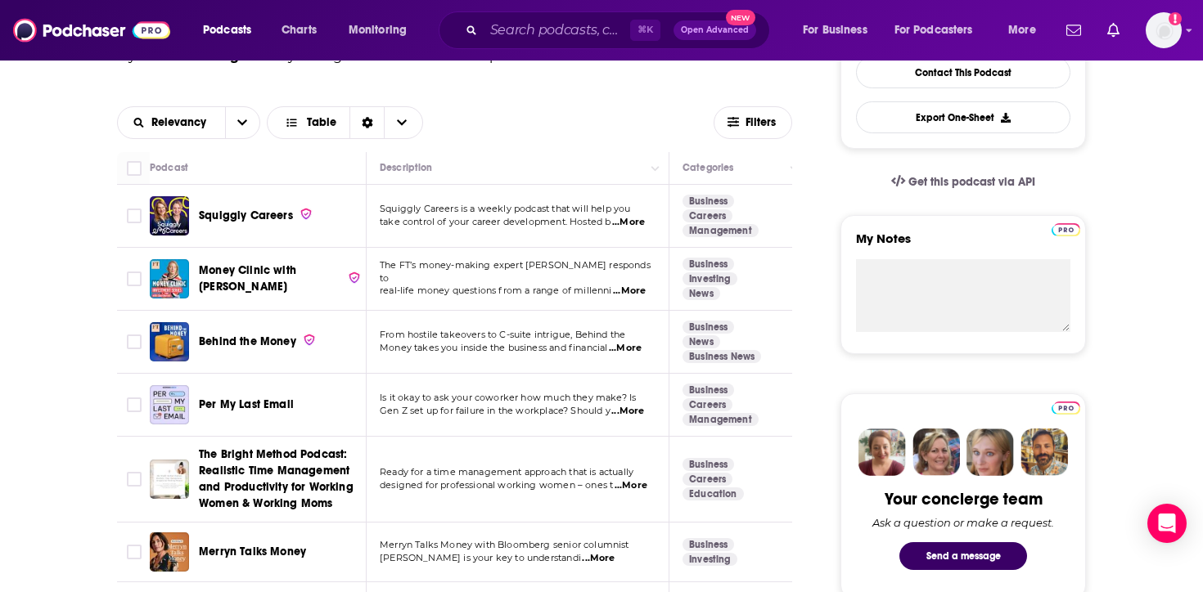
scroll to position [475, 0]
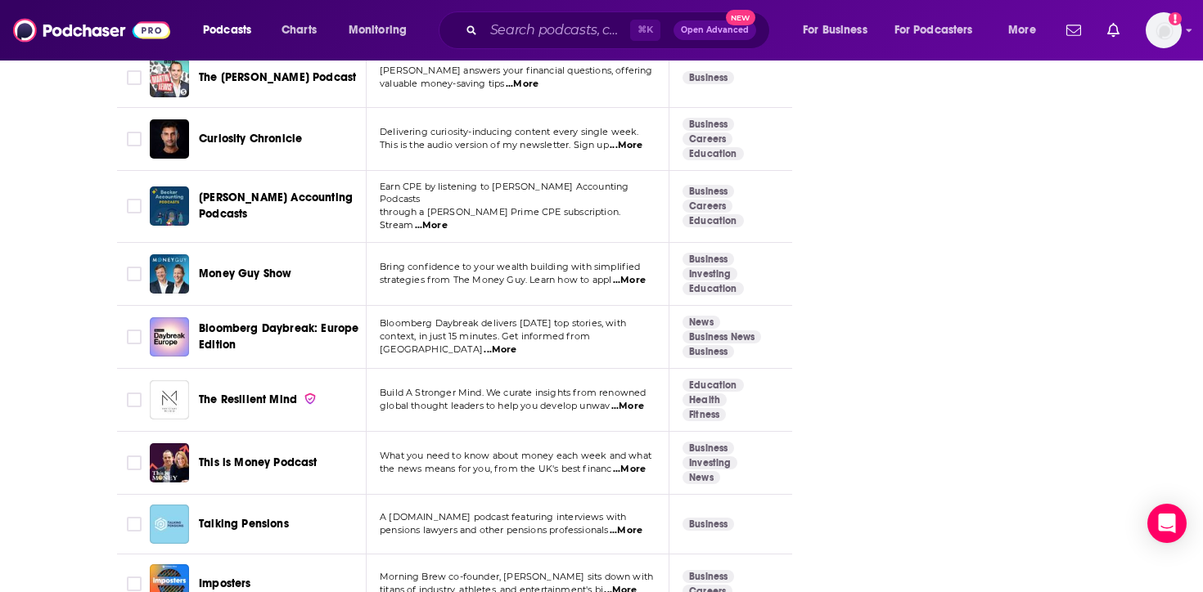
scroll to position [3106, 0]
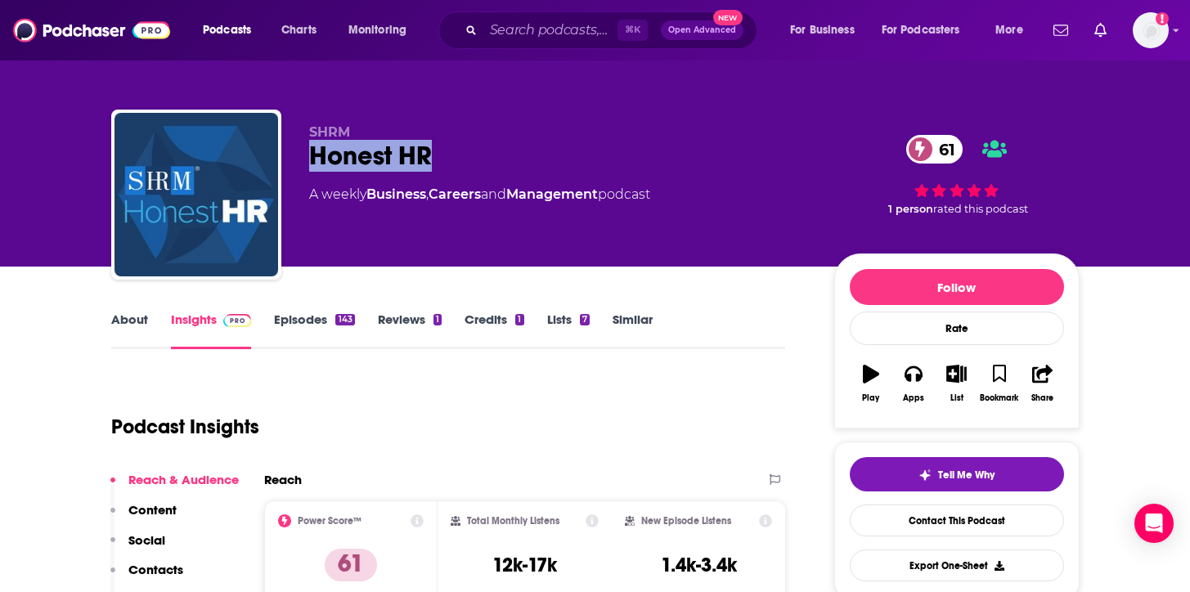
drag, startPoint x: 447, startPoint y: 160, endPoint x: 300, endPoint y: 160, distance: 146.5
click at [300, 160] on div "SHRM Honest HR 61 A weekly Business , Careers and Management podcast 61 1 perso…" at bounding box center [595, 198] width 969 height 177
copy h2 "Honest HR"
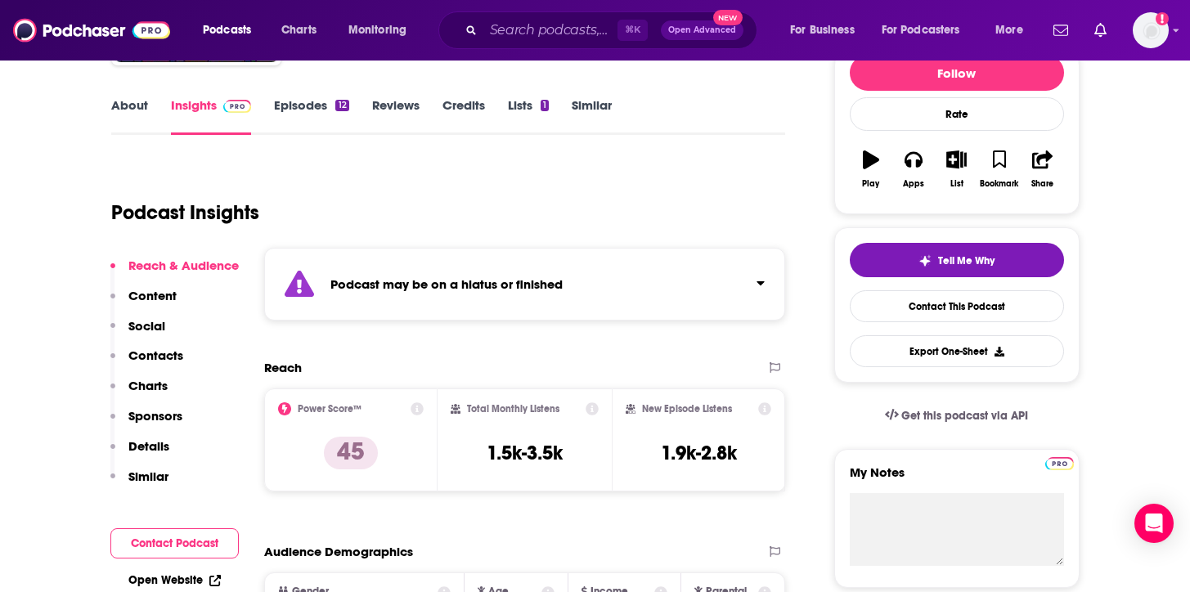
scroll to position [215, 0]
click at [592, 107] on link "Similar" at bounding box center [592, 116] width 40 height 38
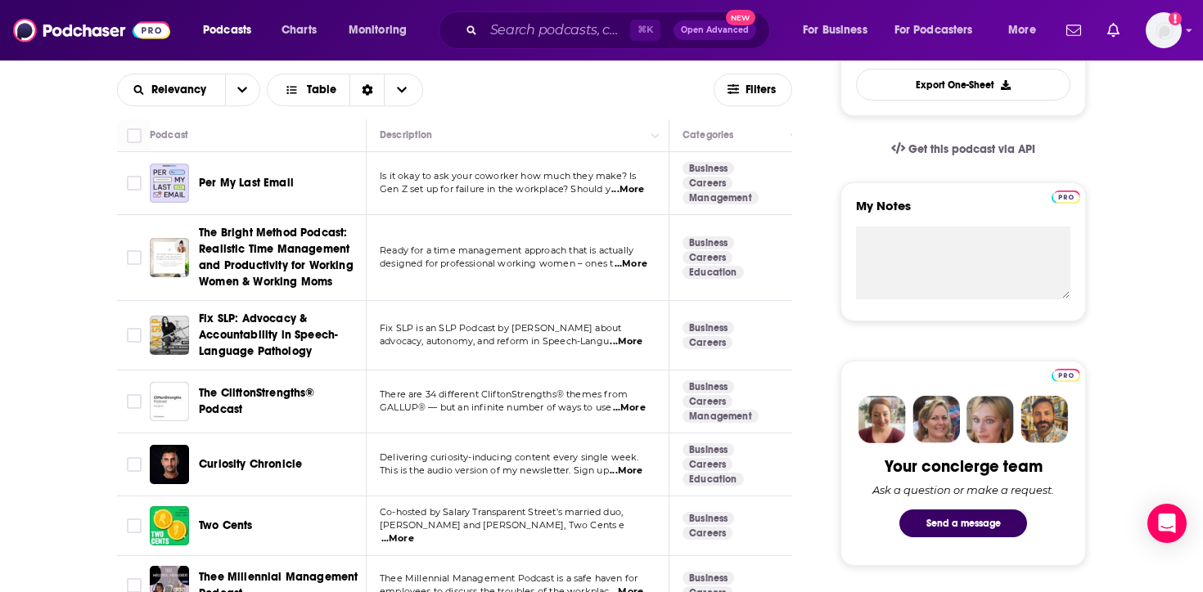
scroll to position [579, 0]
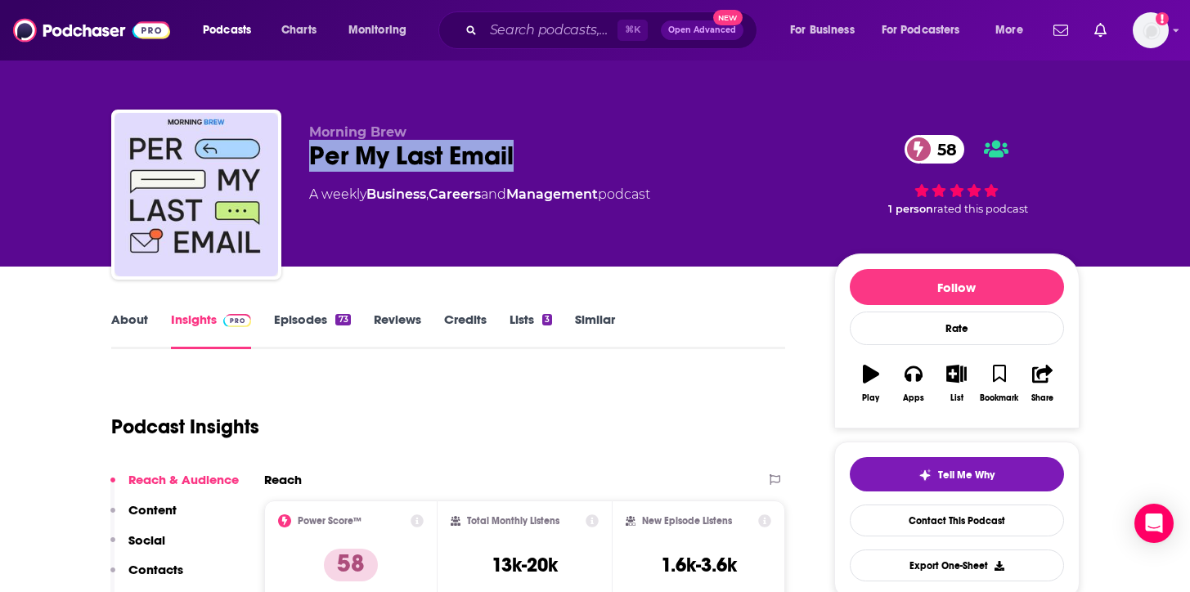
drag, startPoint x: 554, startPoint y: 162, endPoint x: 310, endPoint y: 163, distance: 243.8
click at [310, 163] on div "Per My Last Email 58" at bounding box center [558, 156] width 499 height 32
copy h2 "Per My Last Email"
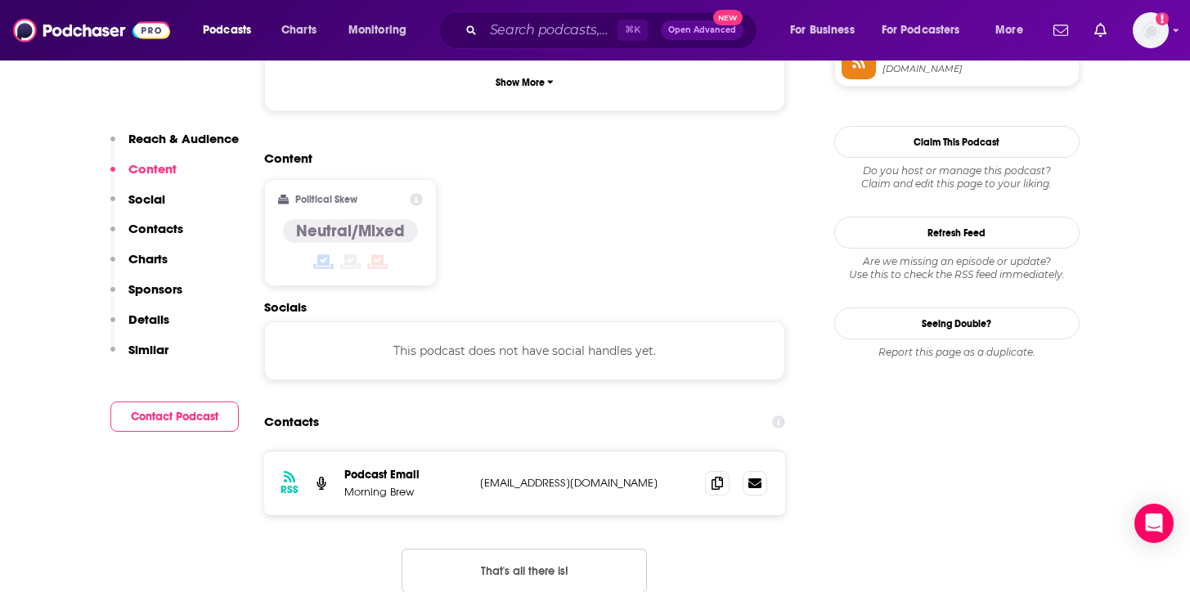
scroll to position [1222, 0]
click at [708, 469] on span at bounding box center [717, 481] width 25 height 25
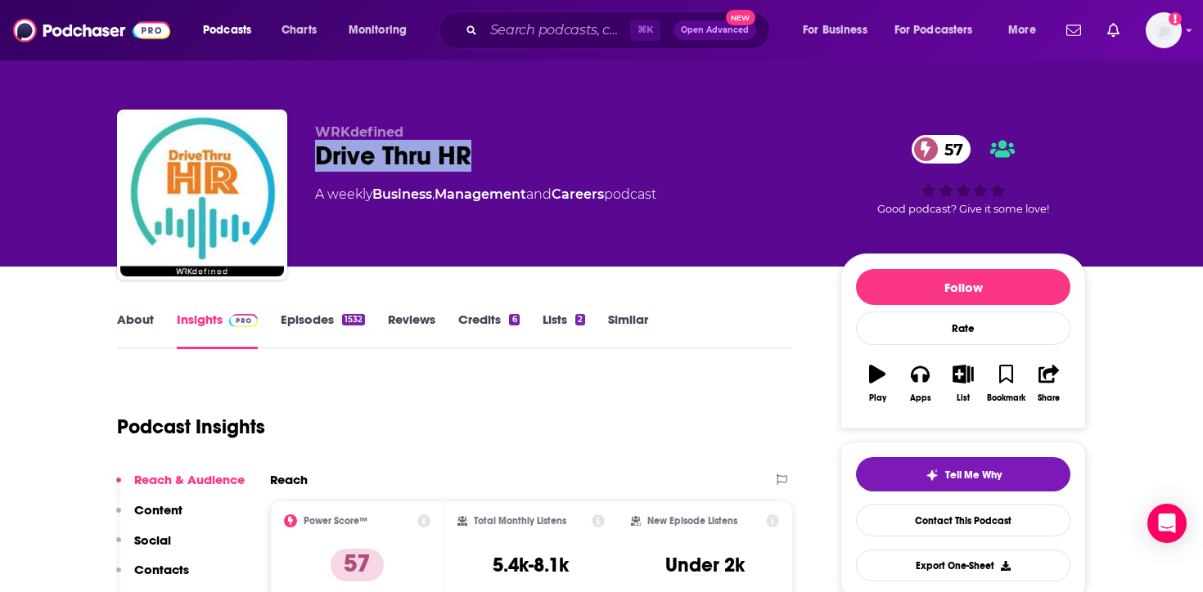
drag, startPoint x: 498, startPoint y: 159, endPoint x: 317, endPoint y: 158, distance: 181.6
click at [317, 158] on div "Drive Thru HR 57" at bounding box center [564, 156] width 499 height 32
copy h2 "Drive Thru HR"
click at [139, 311] on div "About Insights Episodes 1532 Reviews Credits 6 Lists 2 Similar" at bounding box center [454, 329] width 675 height 40
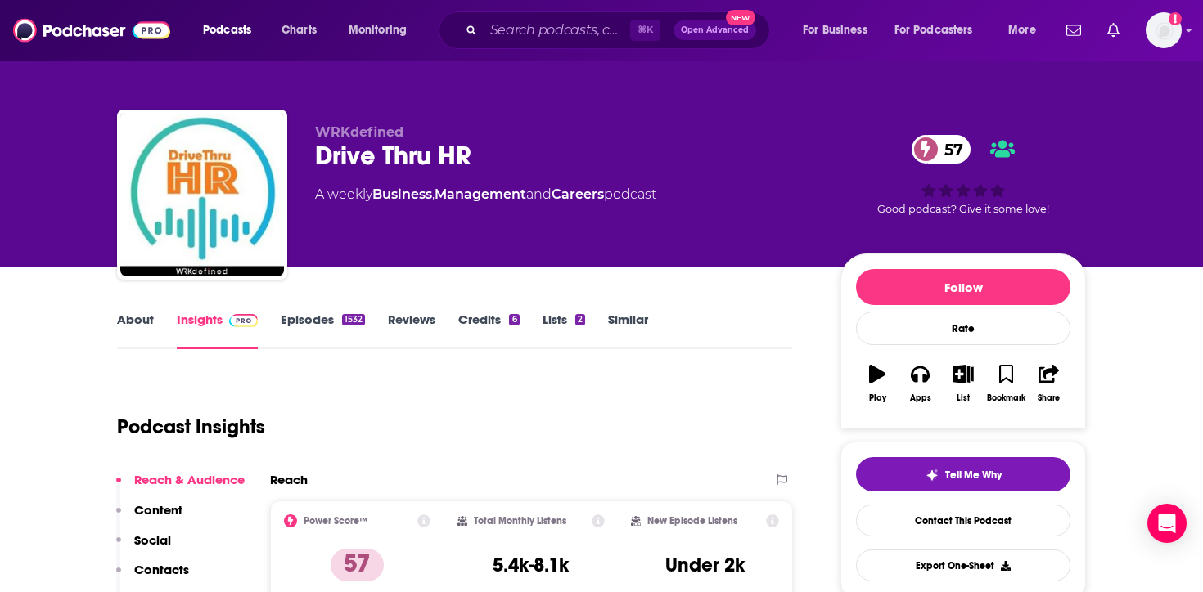
click at [145, 317] on link "About" at bounding box center [135, 331] width 37 height 38
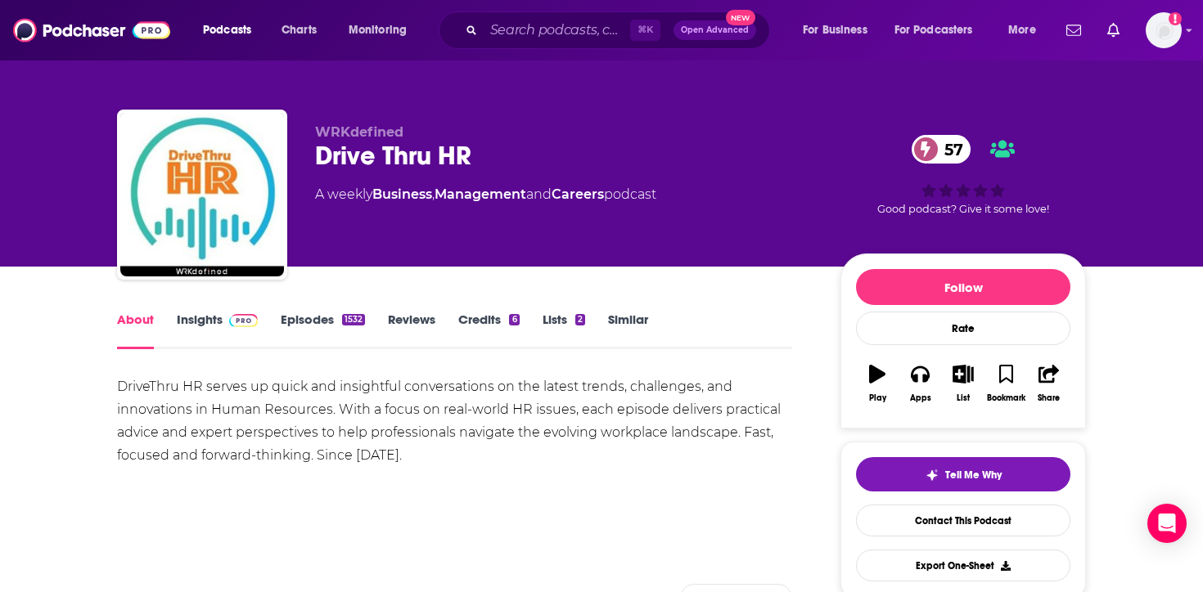
click at [205, 324] on link "Insights" at bounding box center [217, 331] width 81 height 38
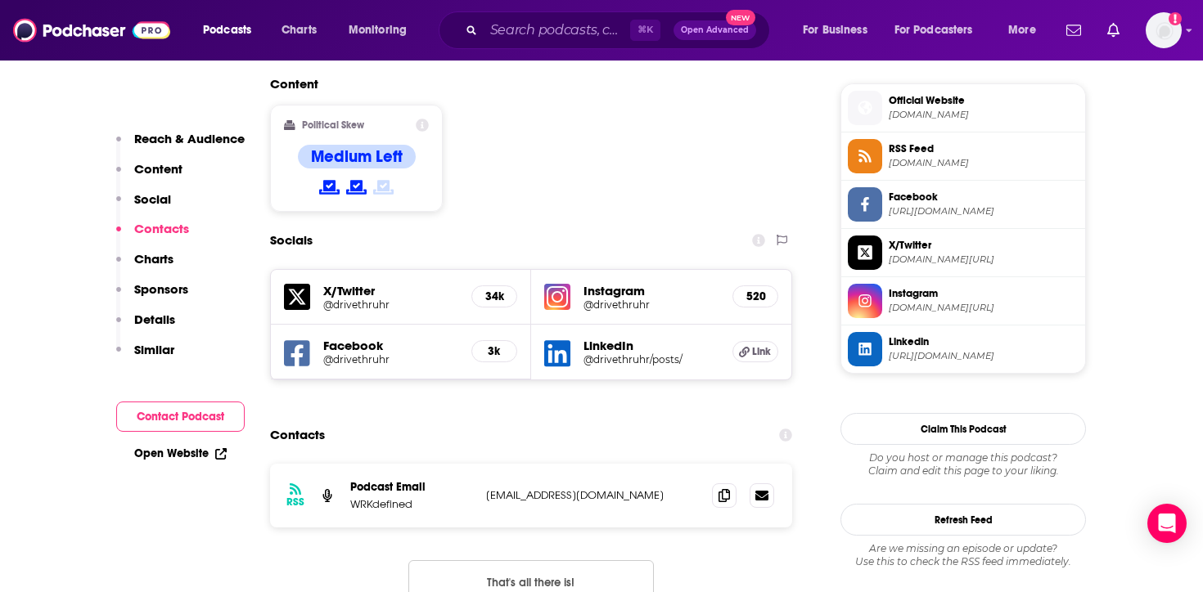
scroll to position [1326, 0]
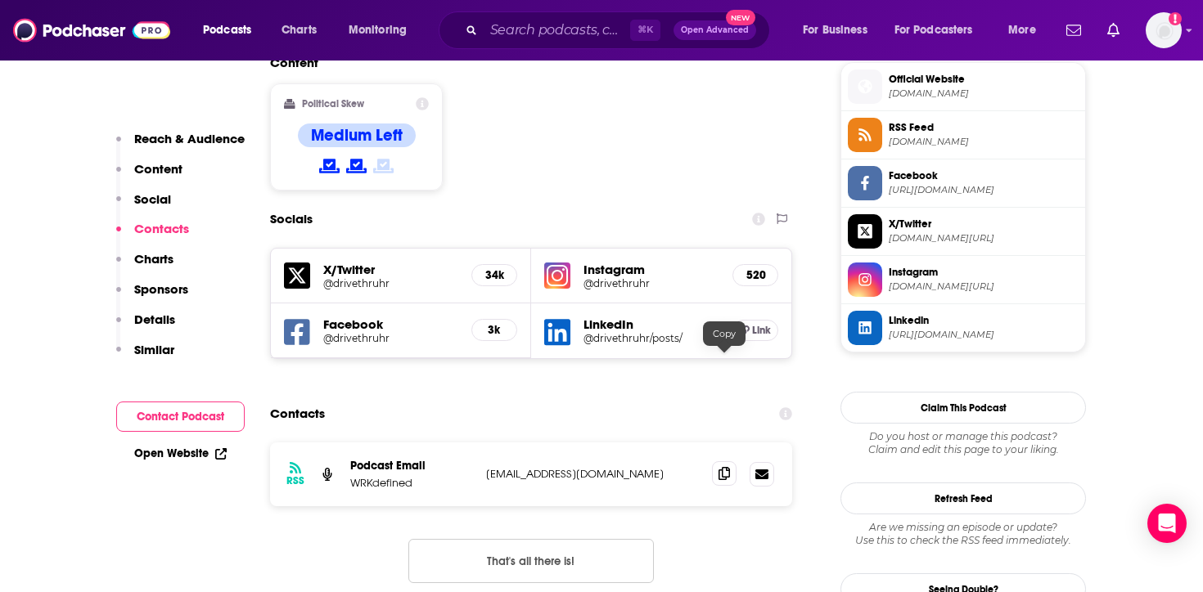
click at [719, 467] on icon at bounding box center [723, 473] width 11 height 13
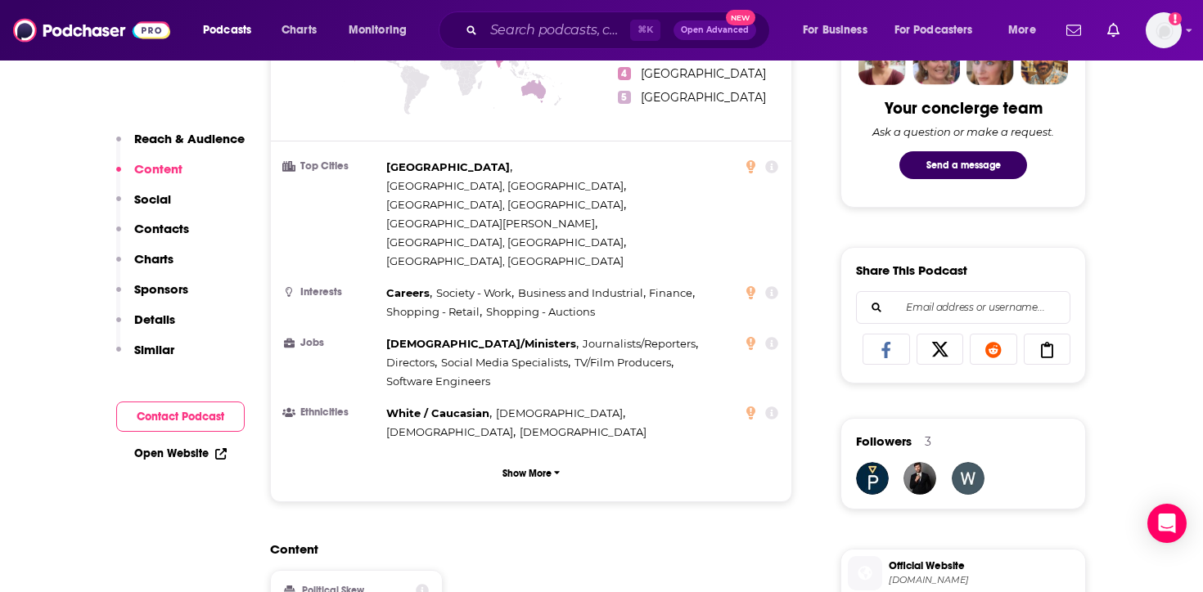
scroll to position [834, 0]
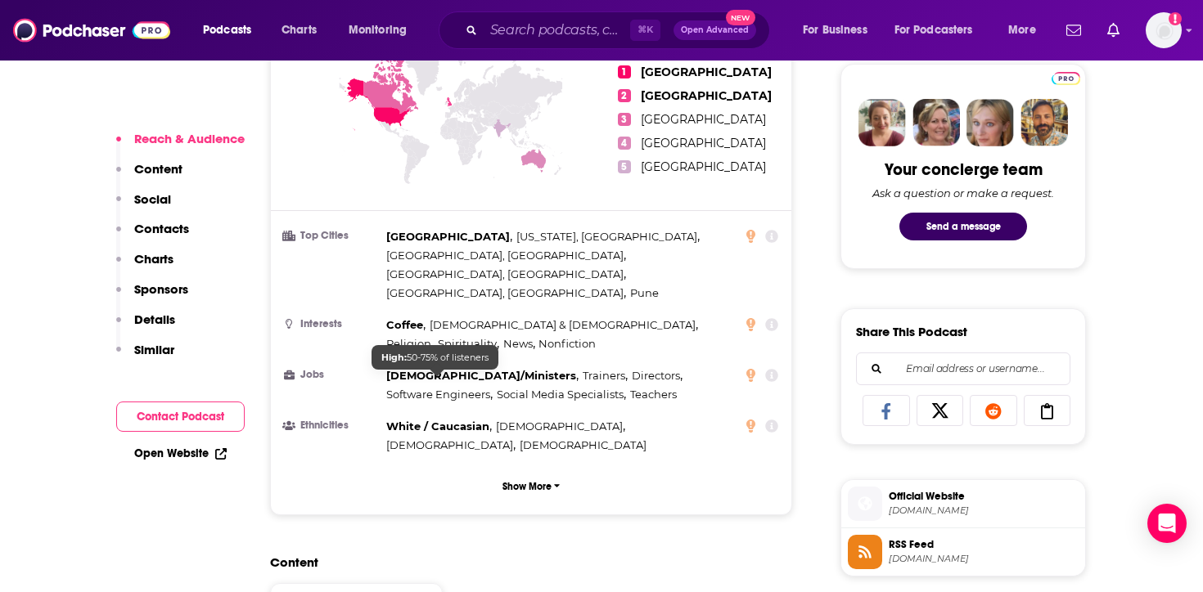
scroll to position [779, 0]
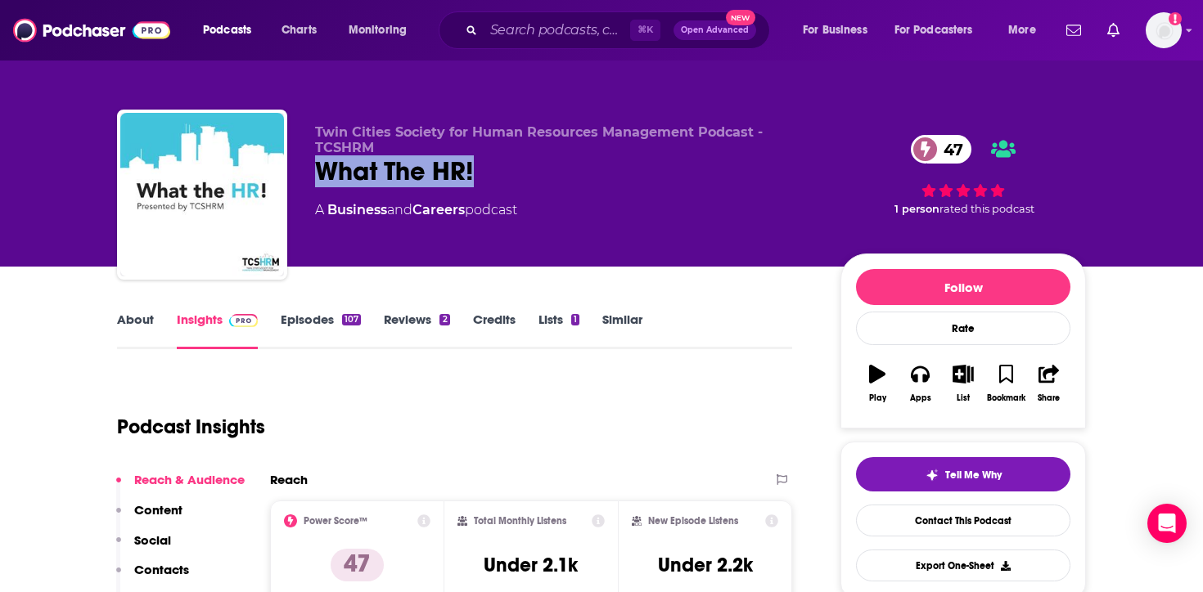
drag, startPoint x: 485, startPoint y: 175, endPoint x: 316, endPoint y: 176, distance: 169.4
click at [316, 176] on div "What The HR! 47" at bounding box center [564, 171] width 499 height 32
copy h2 "What The HR!"
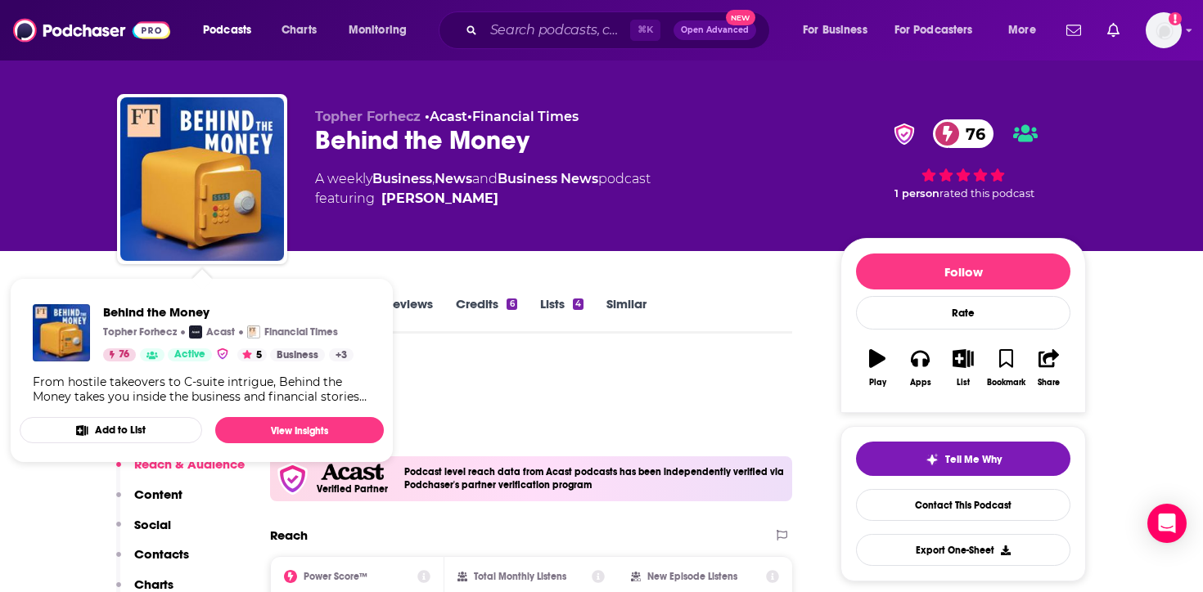
scroll to position [29, 0]
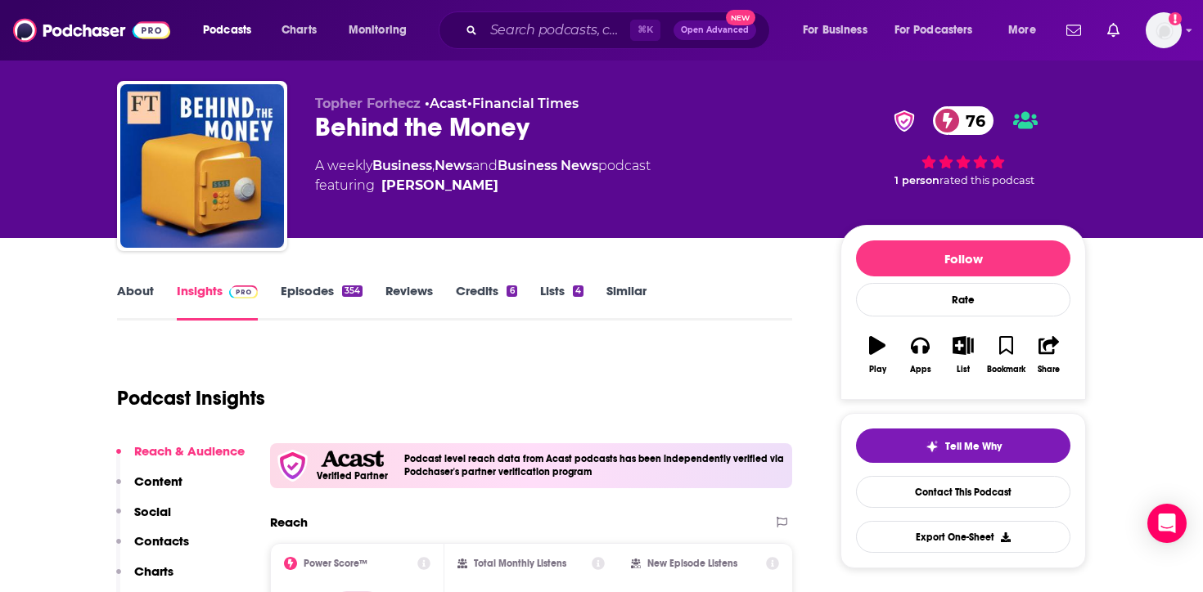
click at [137, 289] on link "About" at bounding box center [135, 302] width 37 height 38
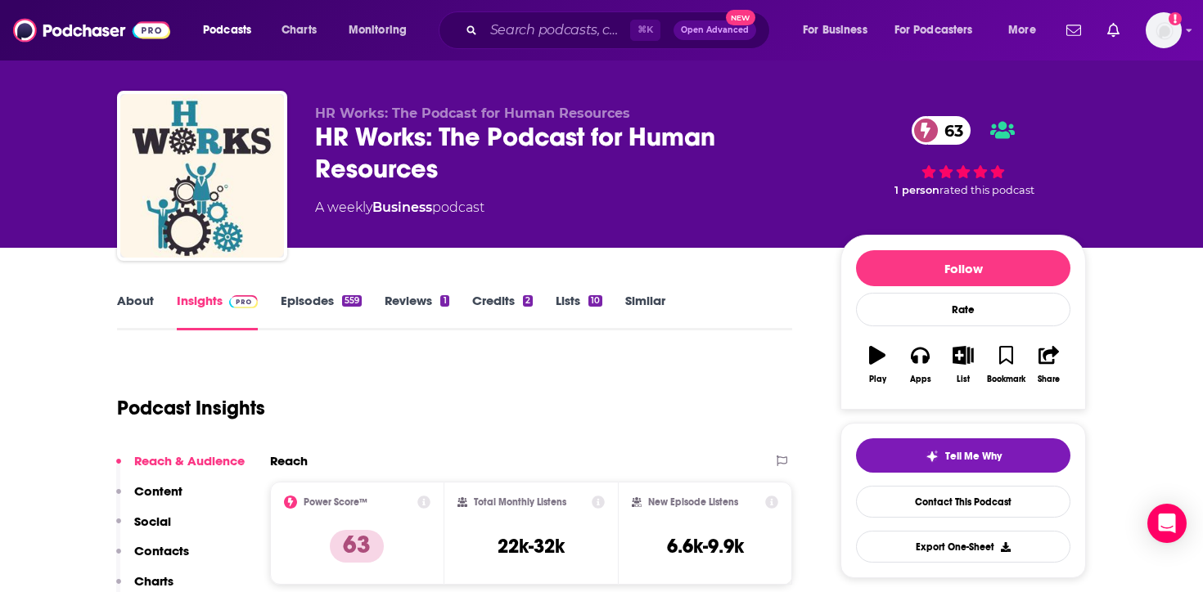
scroll to position [20, 0]
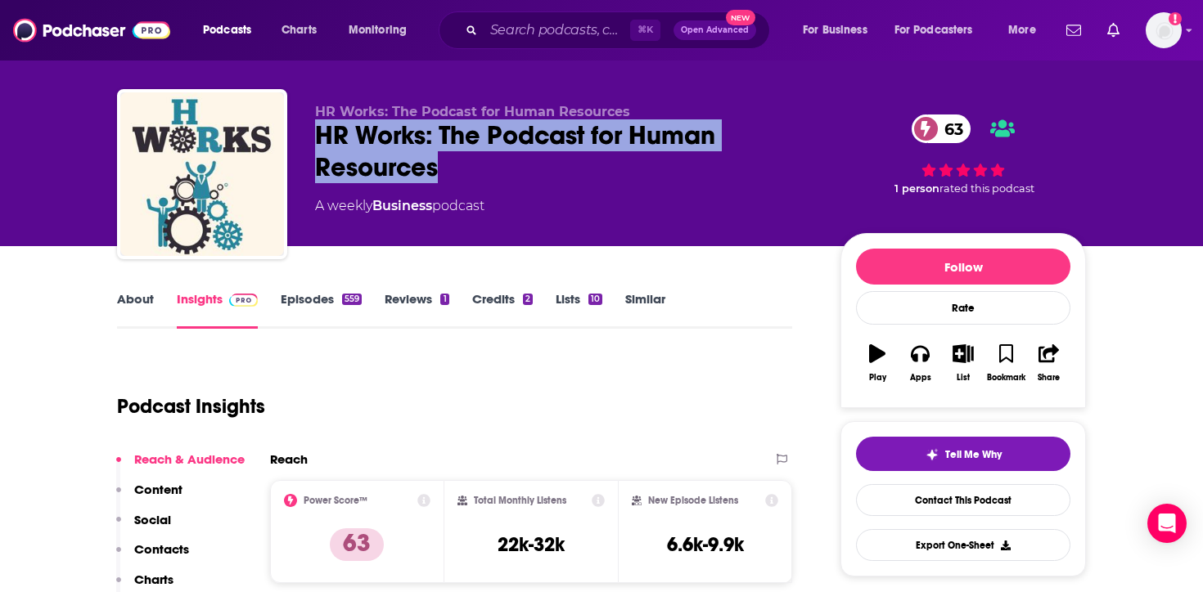
drag, startPoint x: 464, startPoint y: 169, endPoint x: 313, endPoint y: 132, distance: 155.8
click at [313, 132] on div "HR Works: The Podcast for Human Resources HR Works: The Podcast for Human Resou…" at bounding box center [601, 177] width 969 height 177
copy h2 "HR Works: The Podcast for Human Resources"
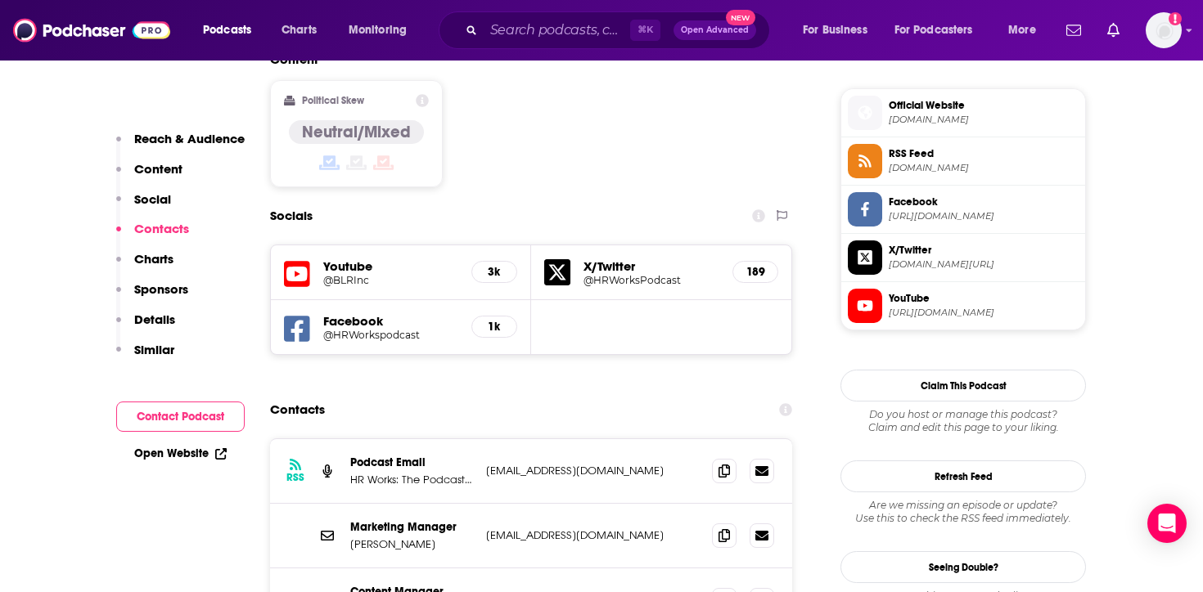
scroll to position [1314, 0]
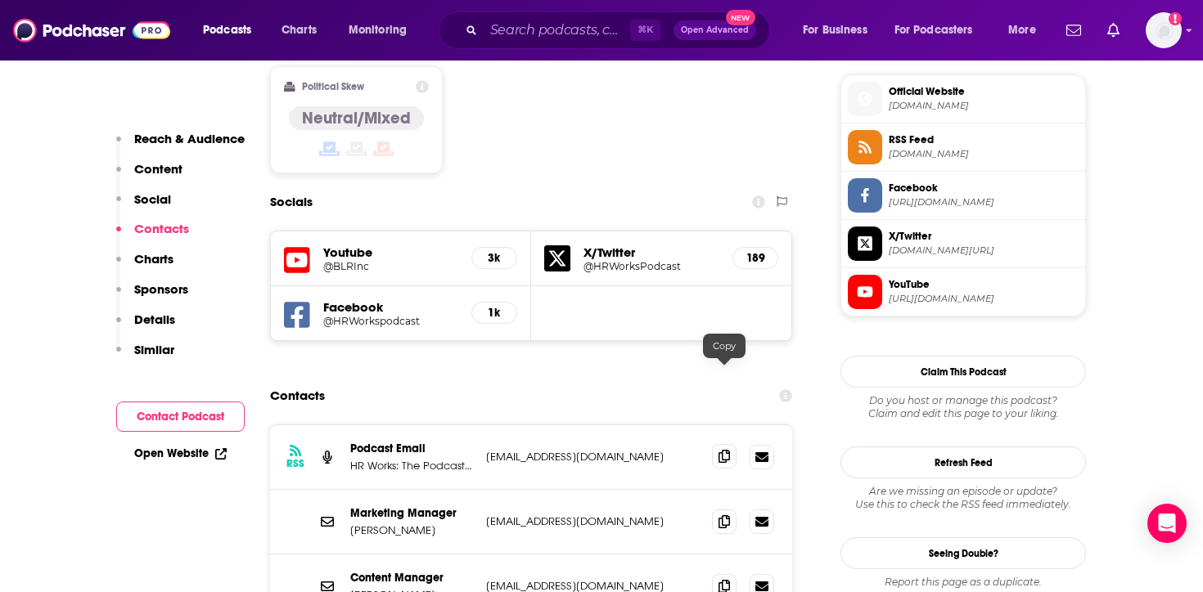
click at [718, 450] on icon at bounding box center [723, 456] width 11 height 13
click at [735, 444] on span at bounding box center [724, 456] width 25 height 25
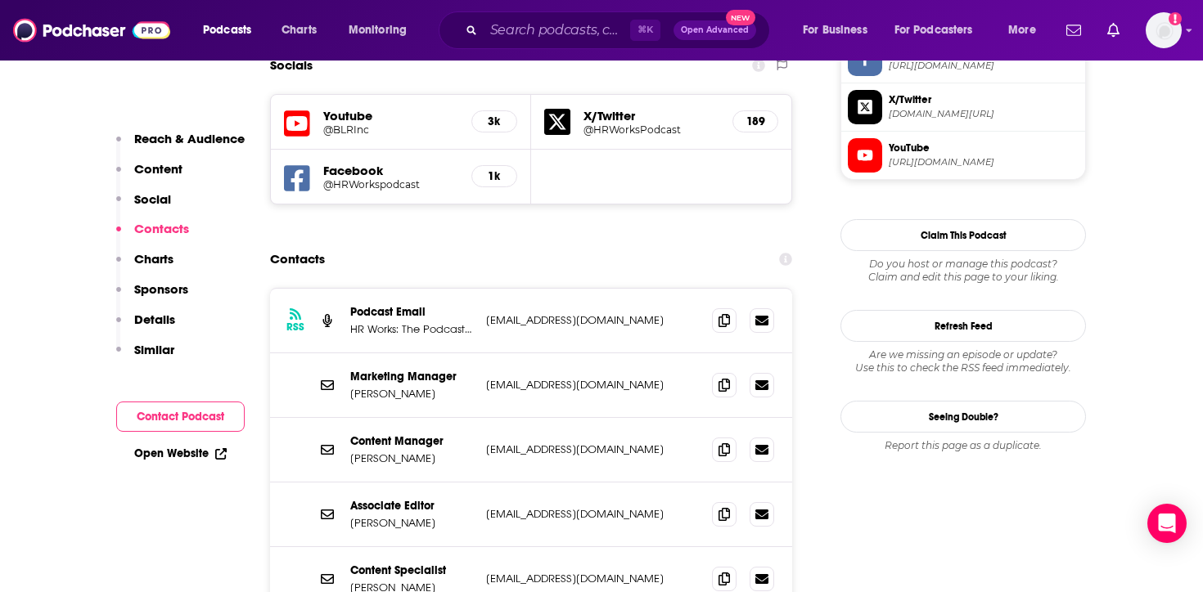
scroll to position [1485, 0]
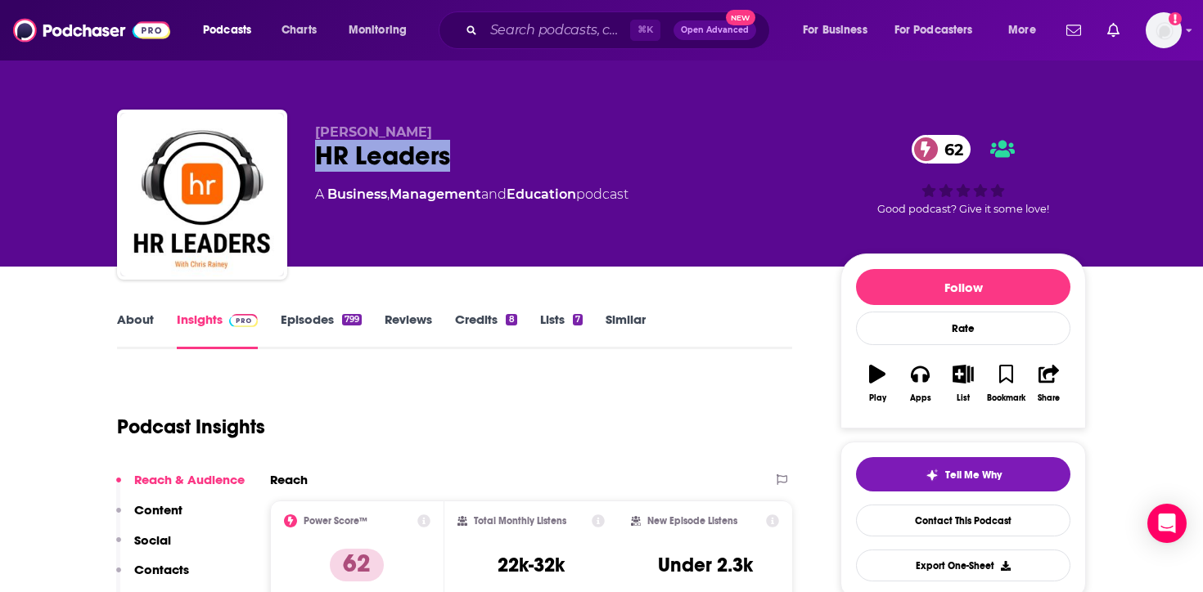
drag, startPoint x: 466, startPoint y: 167, endPoint x: 321, endPoint y: 164, distance: 145.7
click at [321, 164] on div "HR Leaders 62" at bounding box center [564, 156] width 499 height 32
copy h2 "HR Leaders"
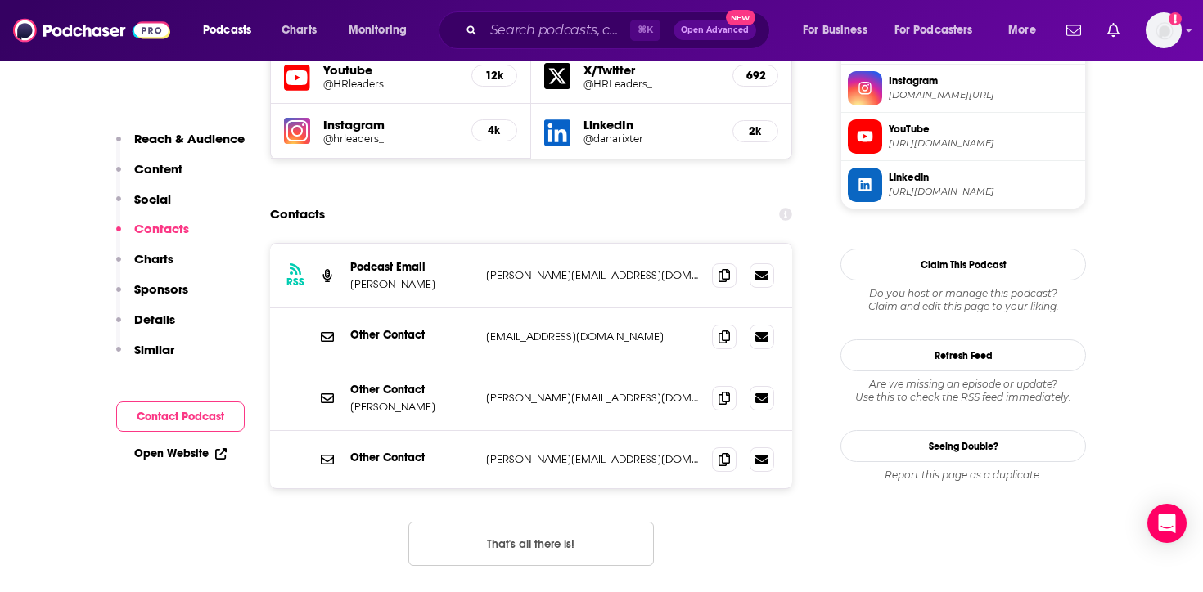
scroll to position [1481, 0]
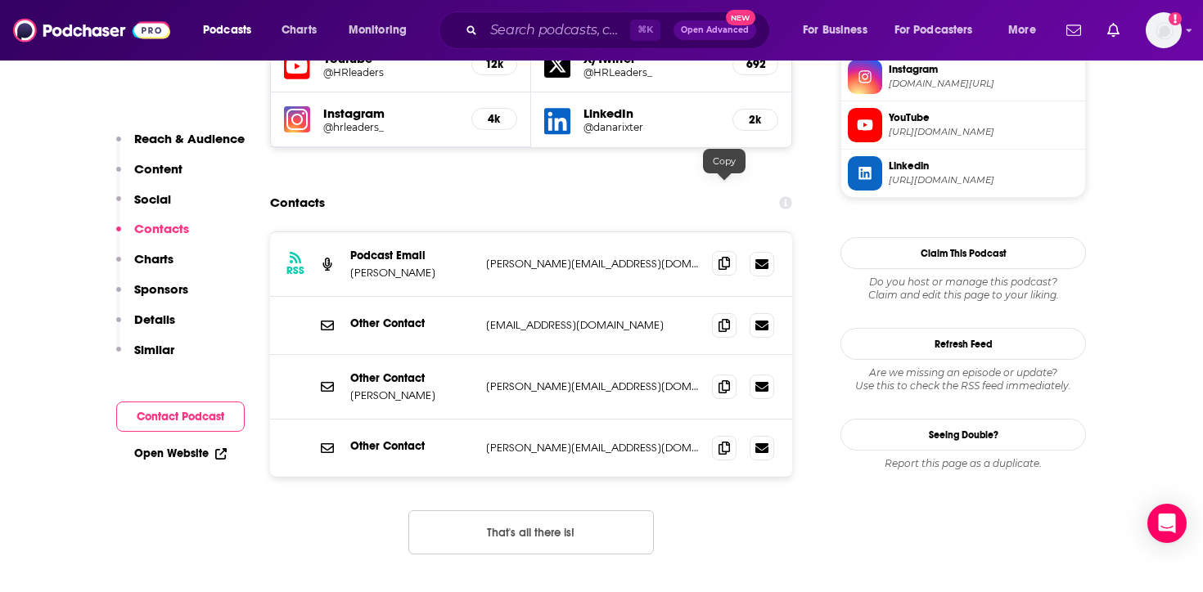
click at [728, 257] on icon at bounding box center [723, 263] width 11 height 13
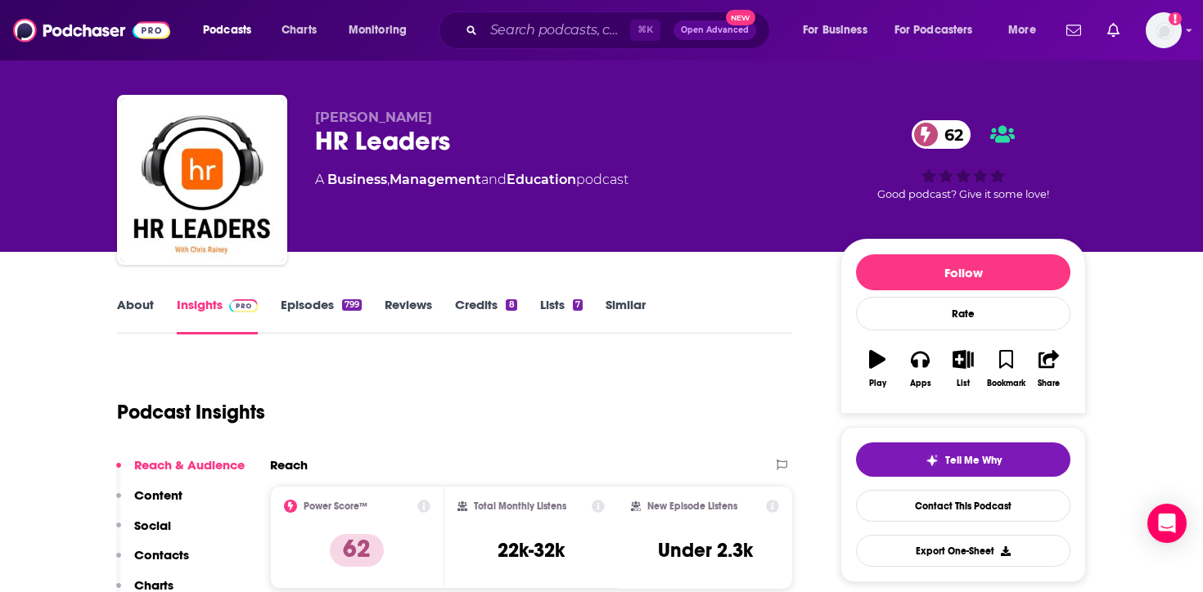
scroll to position [13, 0]
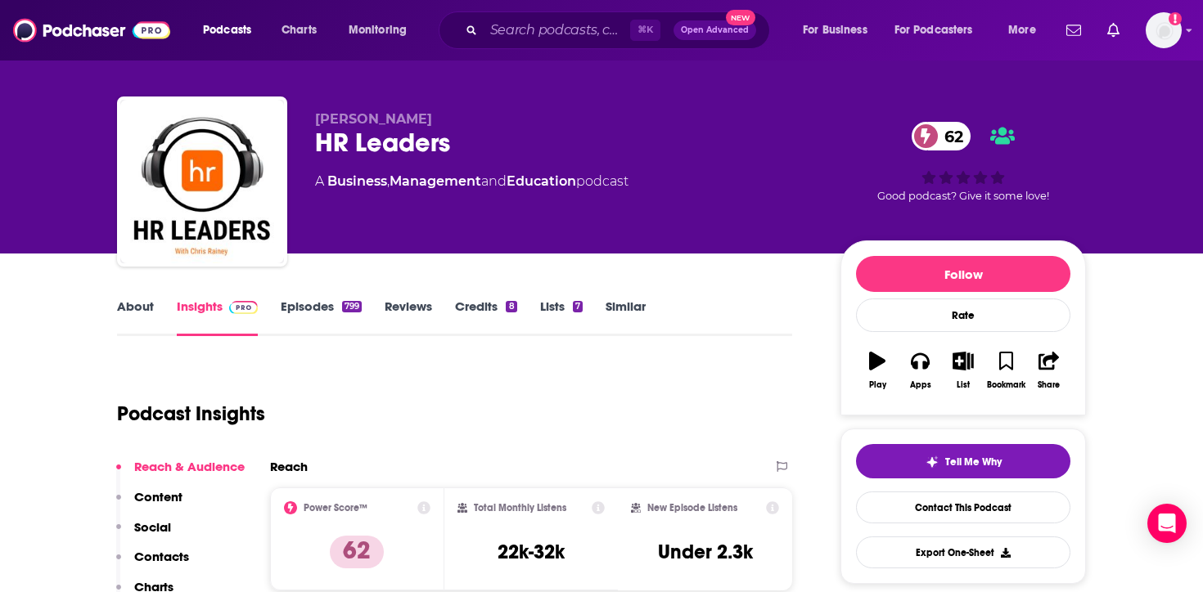
click at [641, 310] on link "Similar" at bounding box center [625, 318] width 40 height 38
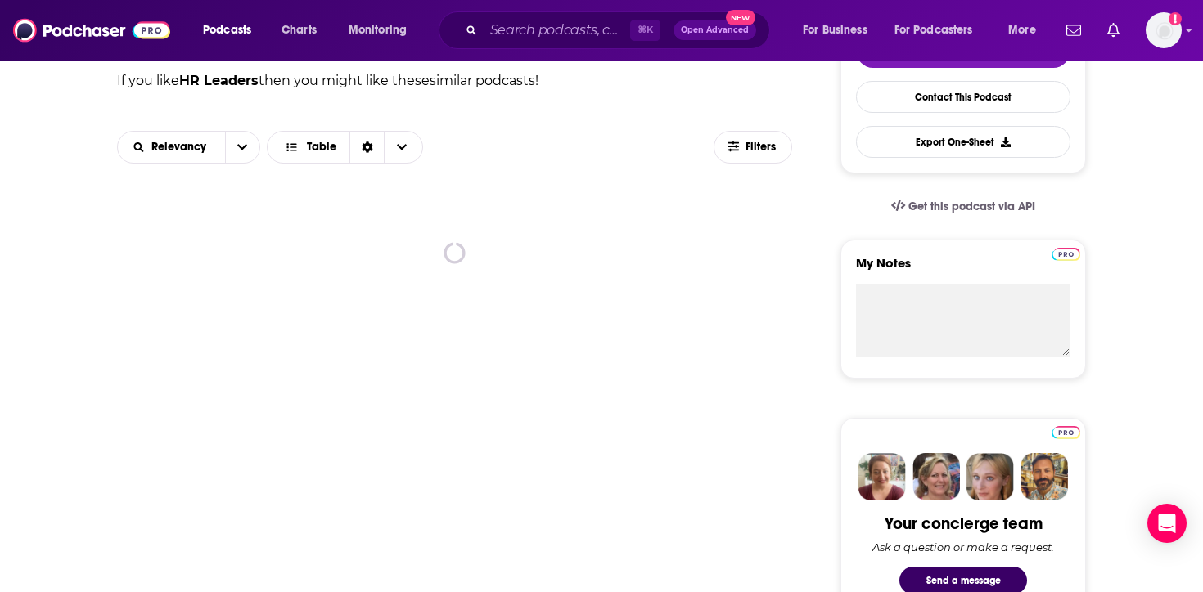
scroll to position [425, 0]
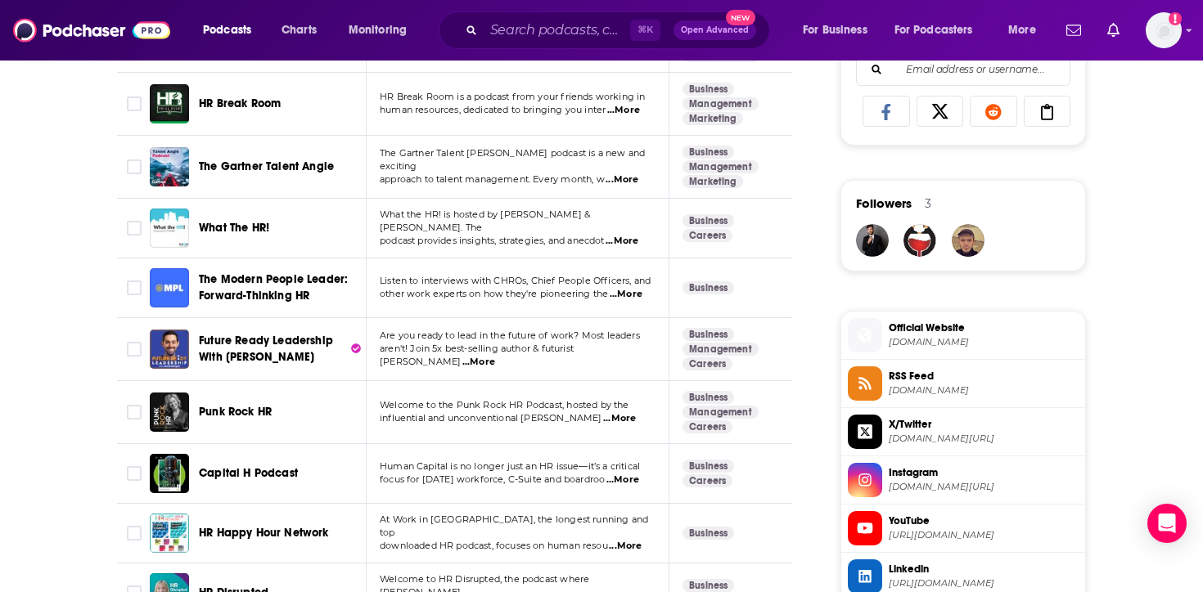
scroll to position [1079, 0]
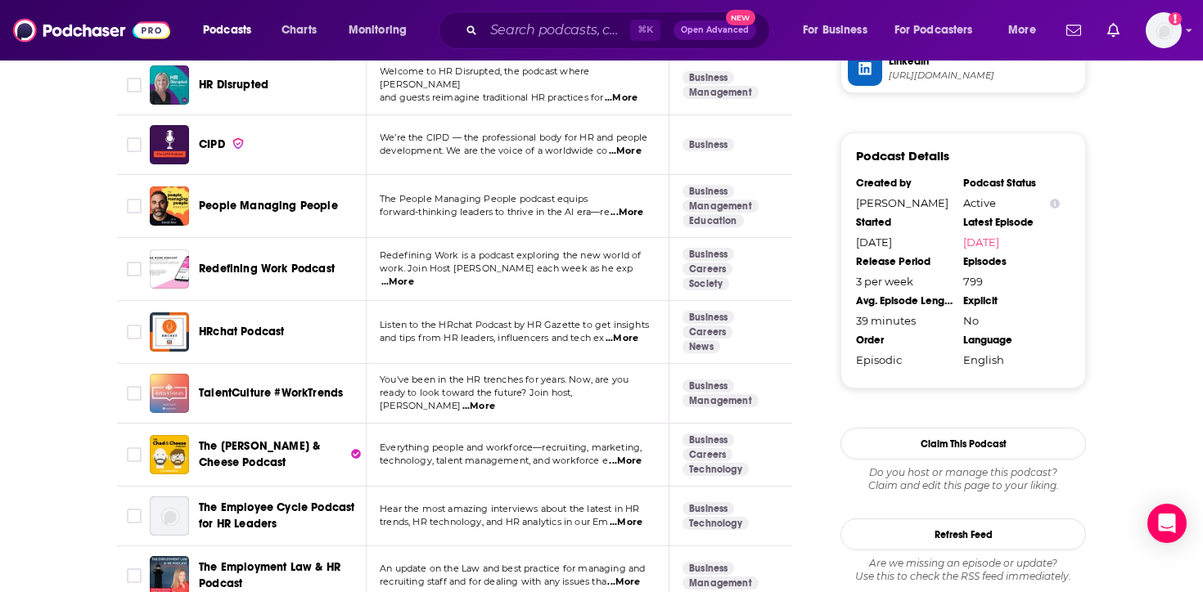
scroll to position [1588, 0]
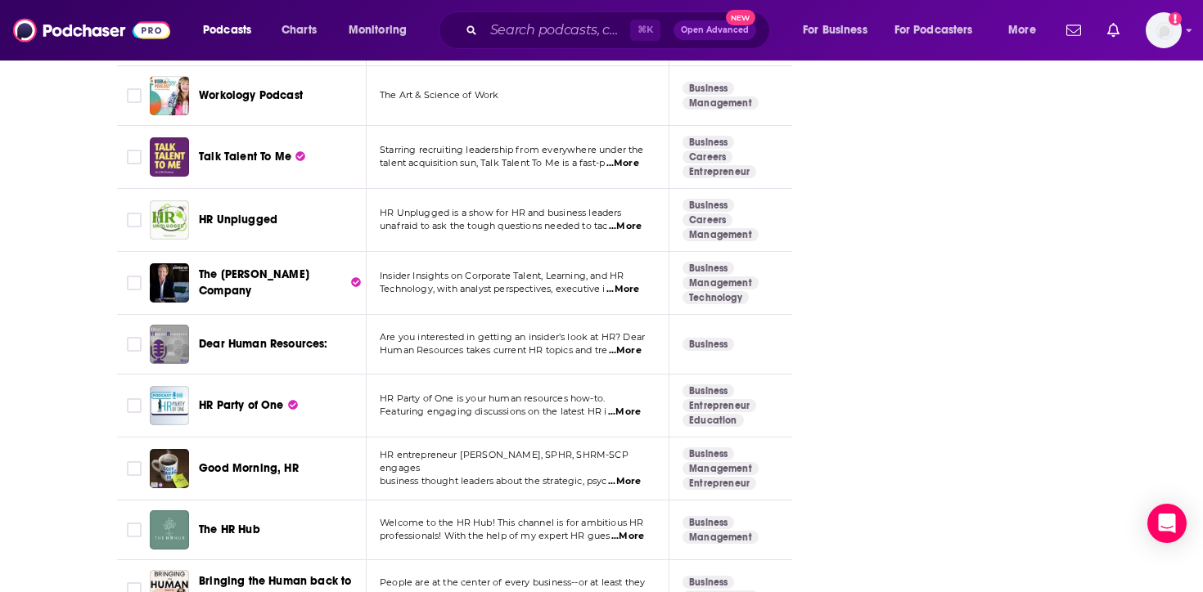
scroll to position [2755, 0]
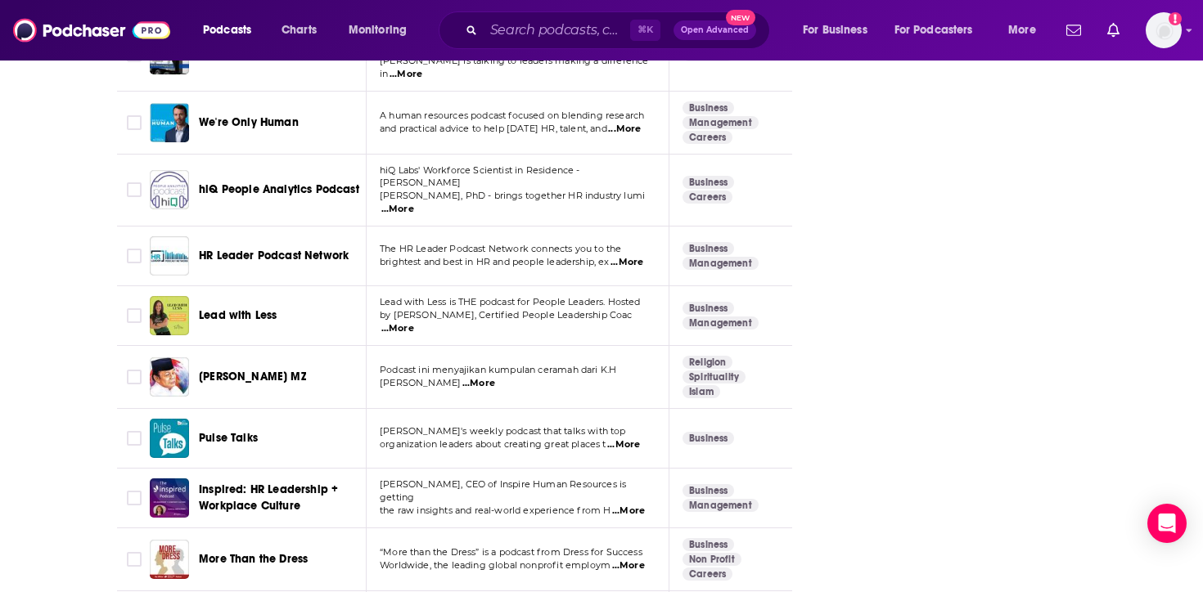
scroll to position [5280, 0]
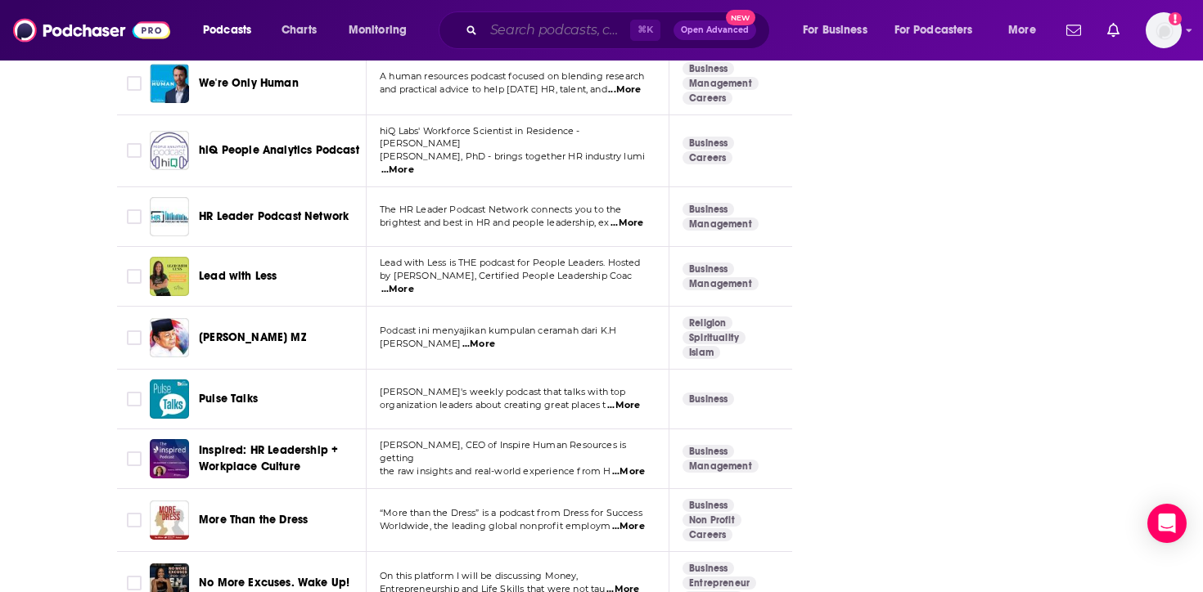
click at [583, 25] on input "Search podcasts, credits, & more..." at bounding box center [557, 30] width 146 height 26
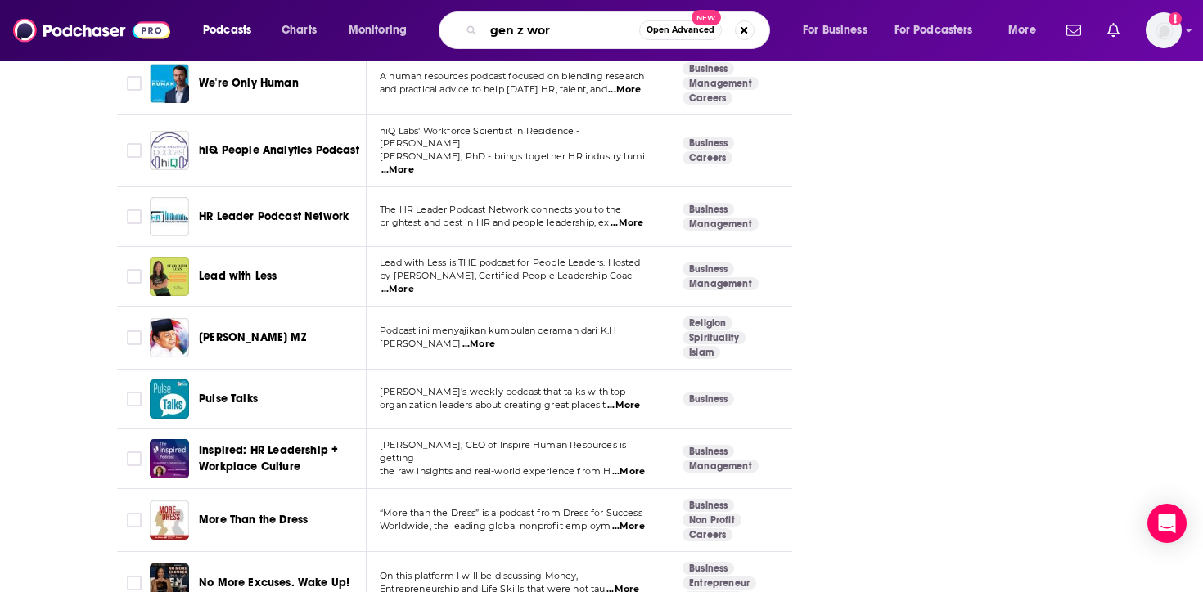
type input "gen z work"
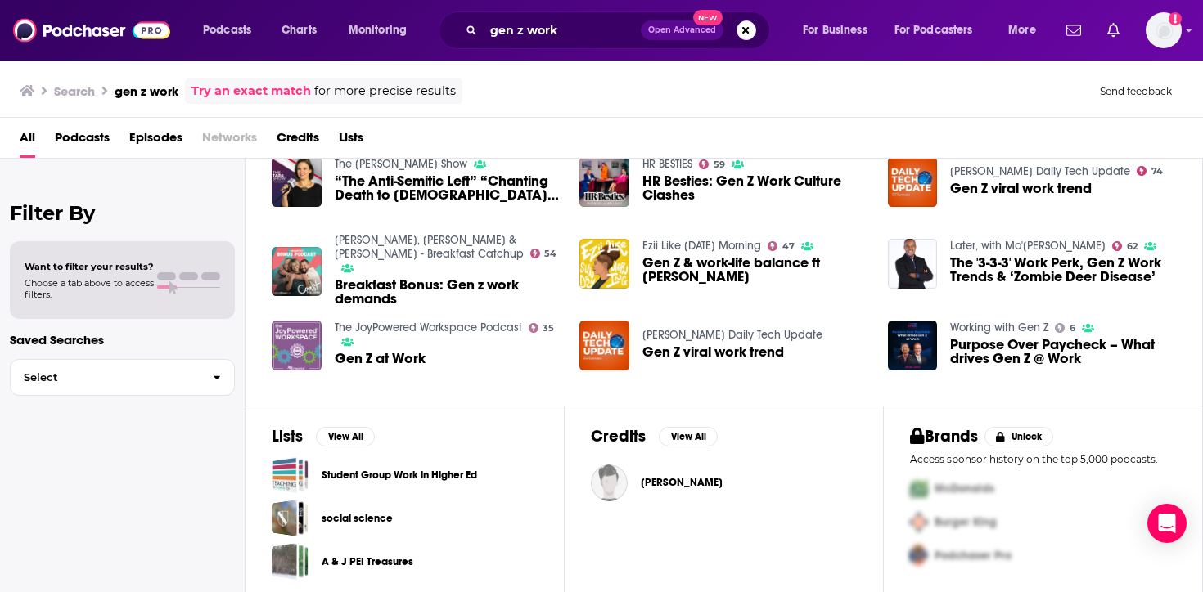
scroll to position [285, 0]
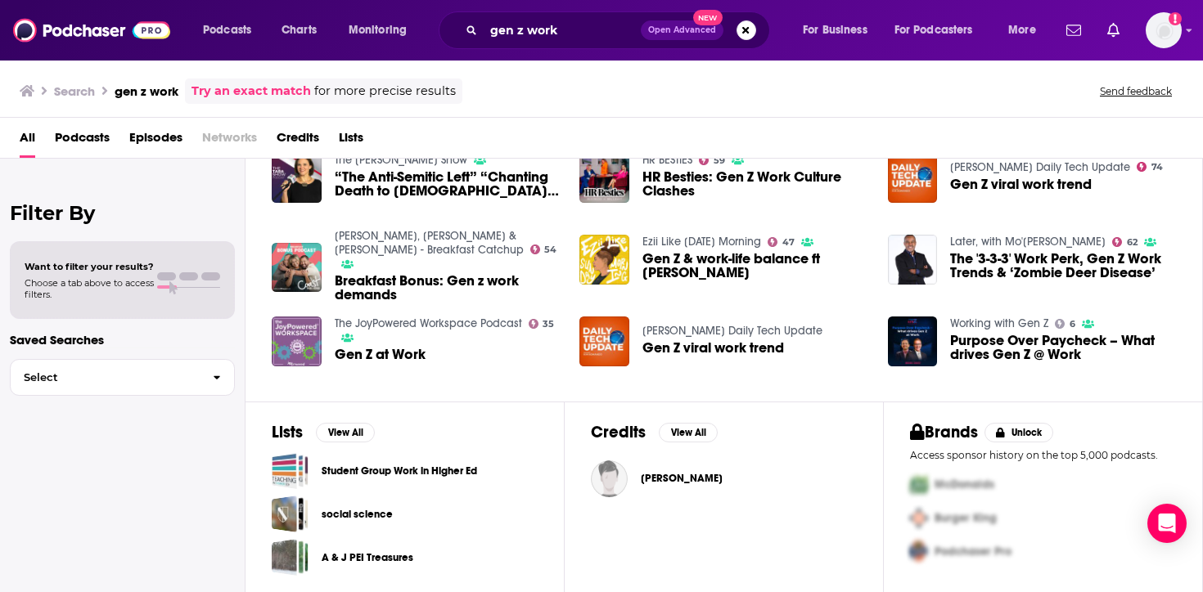
click at [109, 135] on span "Podcasts" at bounding box center [82, 141] width 55 height 34
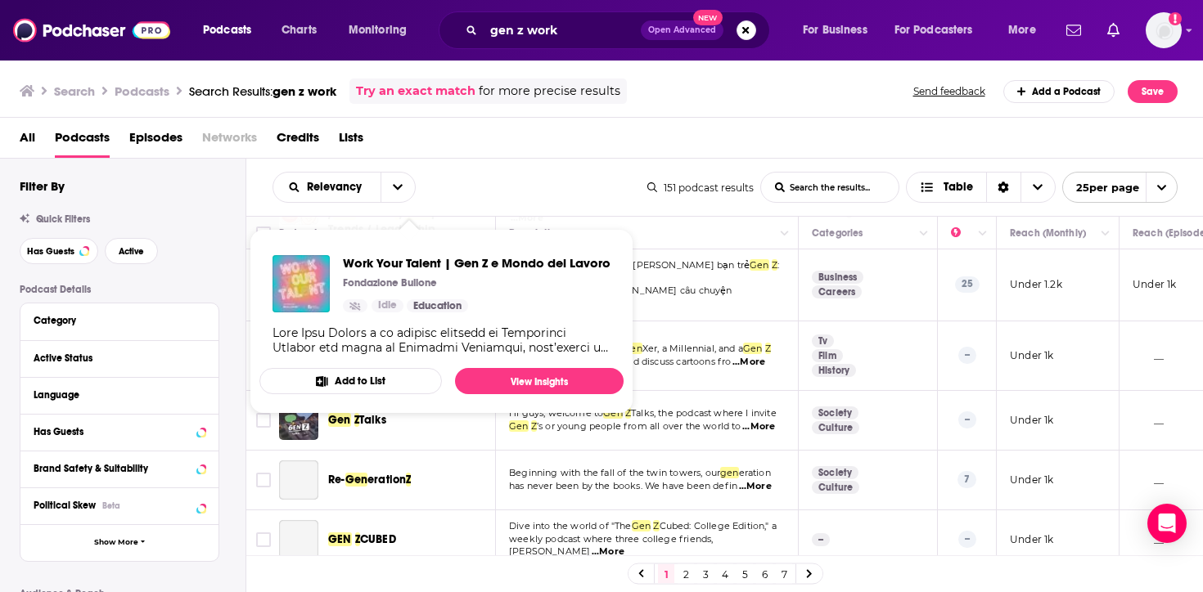
scroll to position [398, 0]
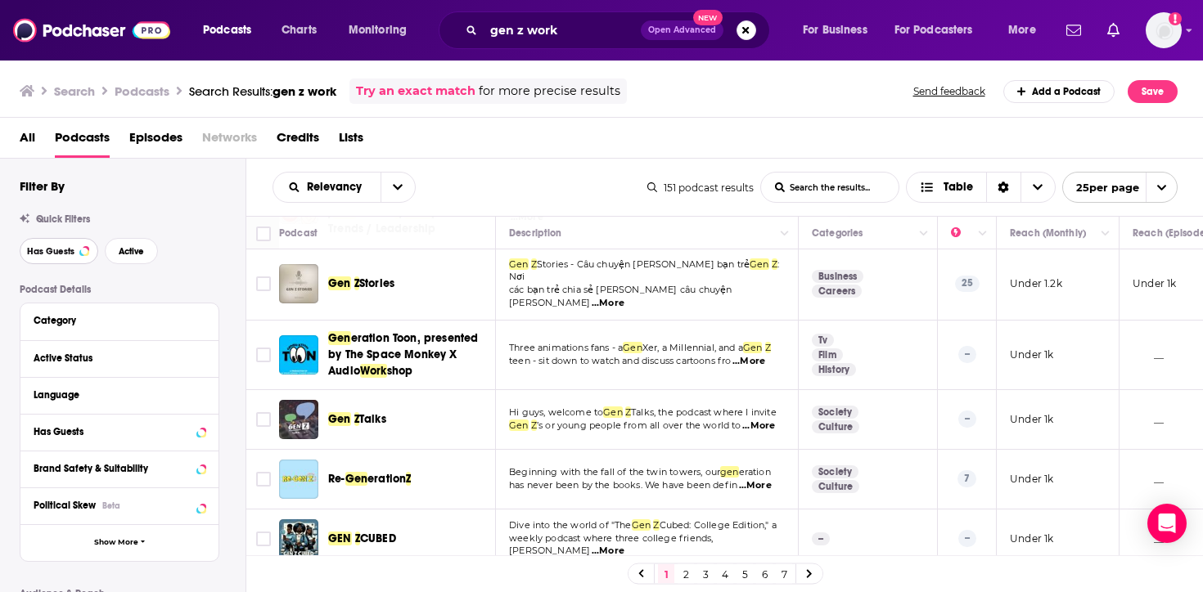
click at [85, 246] on button "Has Guests" at bounding box center [59, 251] width 79 height 26
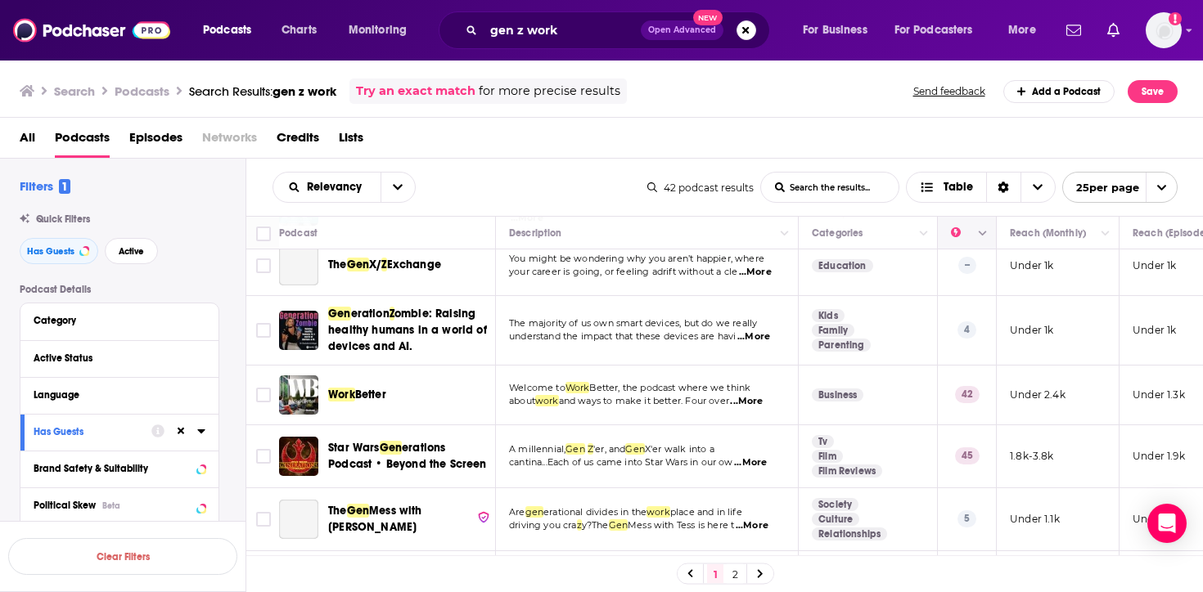
click at [987, 234] on icon "Column Actions" at bounding box center [983, 234] width 8 height 10
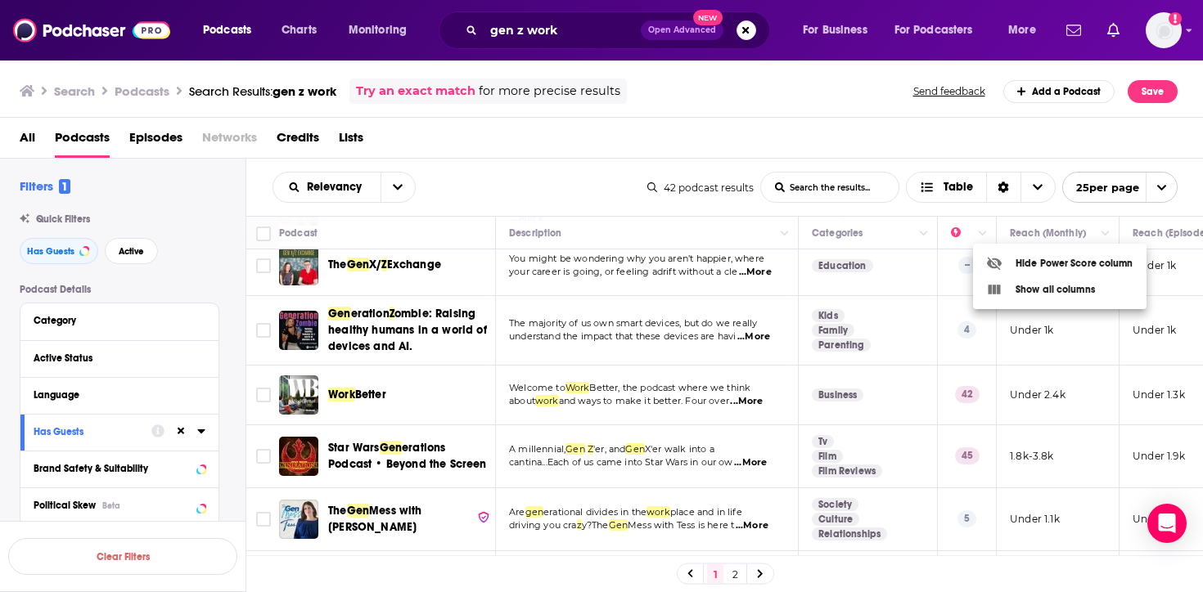
click at [977, 232] on div at bounding box center [601, 296] width 1203 height 592
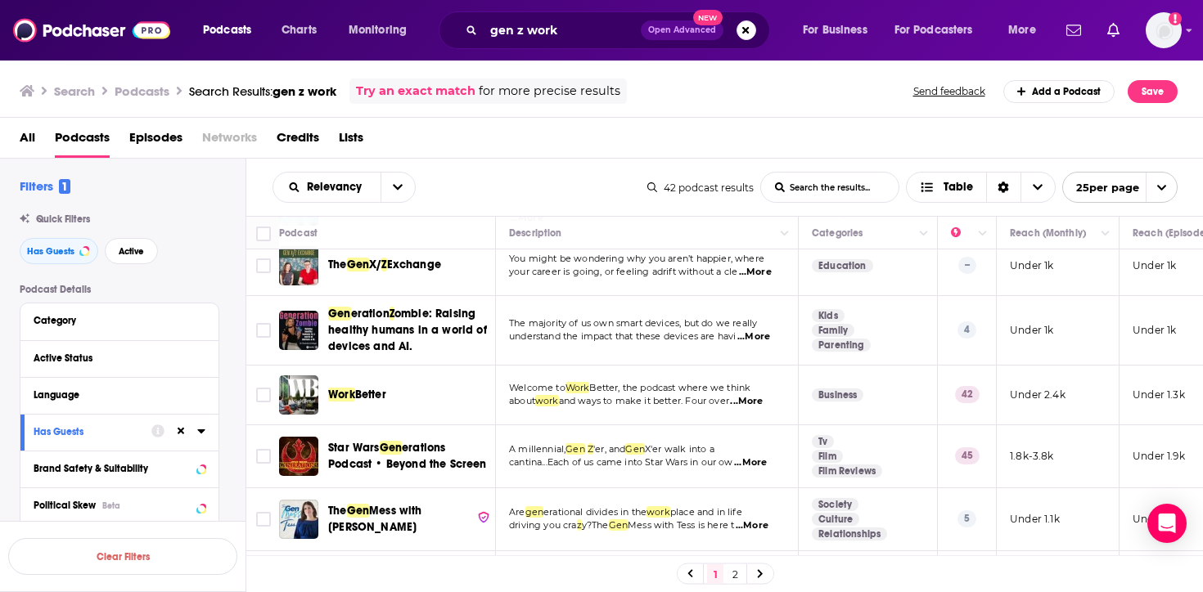
click at [1092, 205] on div "Relevancy List Search Input Search the results... Table 42 podcast results List…" at bounding box center [724, 187] width 957 height 57
click at [1100, 196] on span "25 per page" at bounding box center [1101, 187] width 76 height 25
click at [1107, 260] on button "100 per page" at bounding box center [1120, 270] width 114 height 25
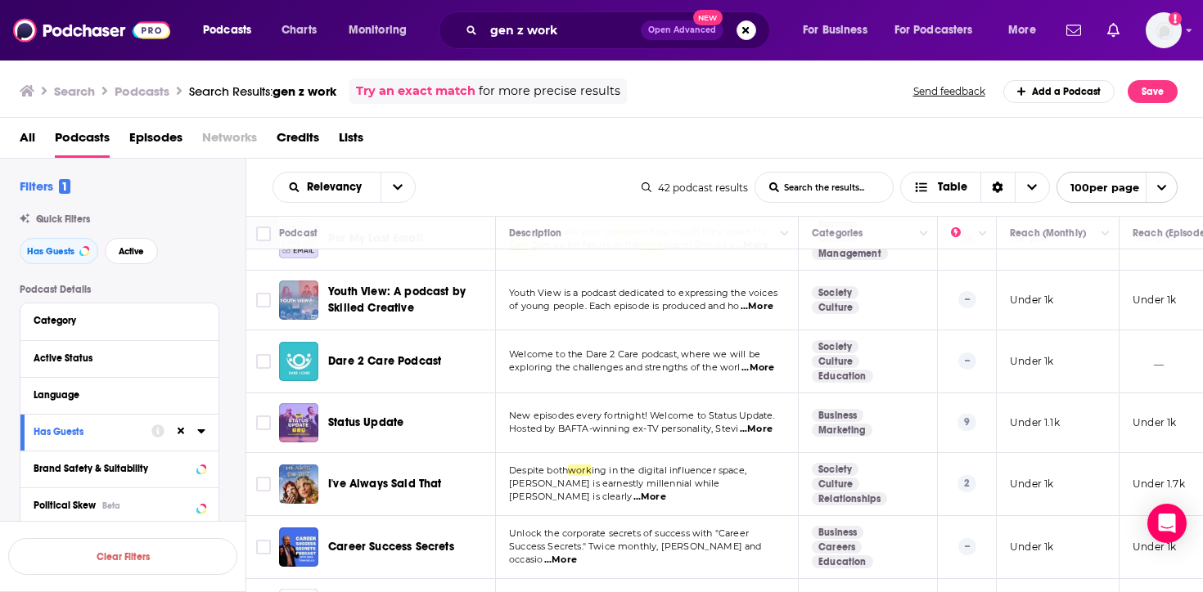
scroll to position [995, 0]
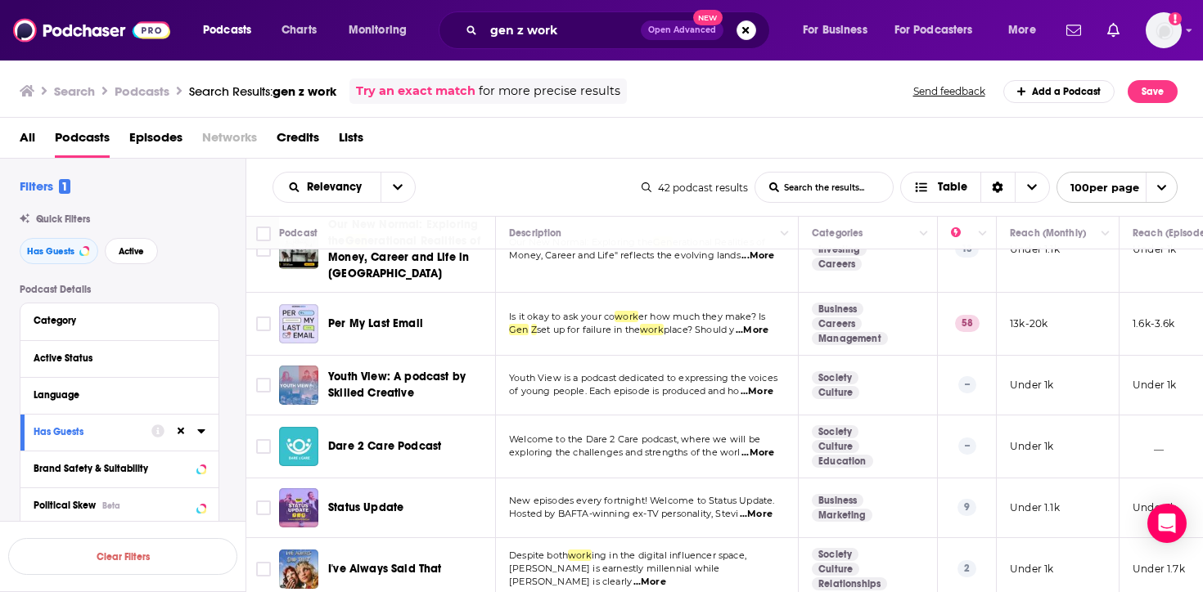
click at [402, 320] on span "Per My Last Email" at bounding box center [375, 324] width 95 height 14
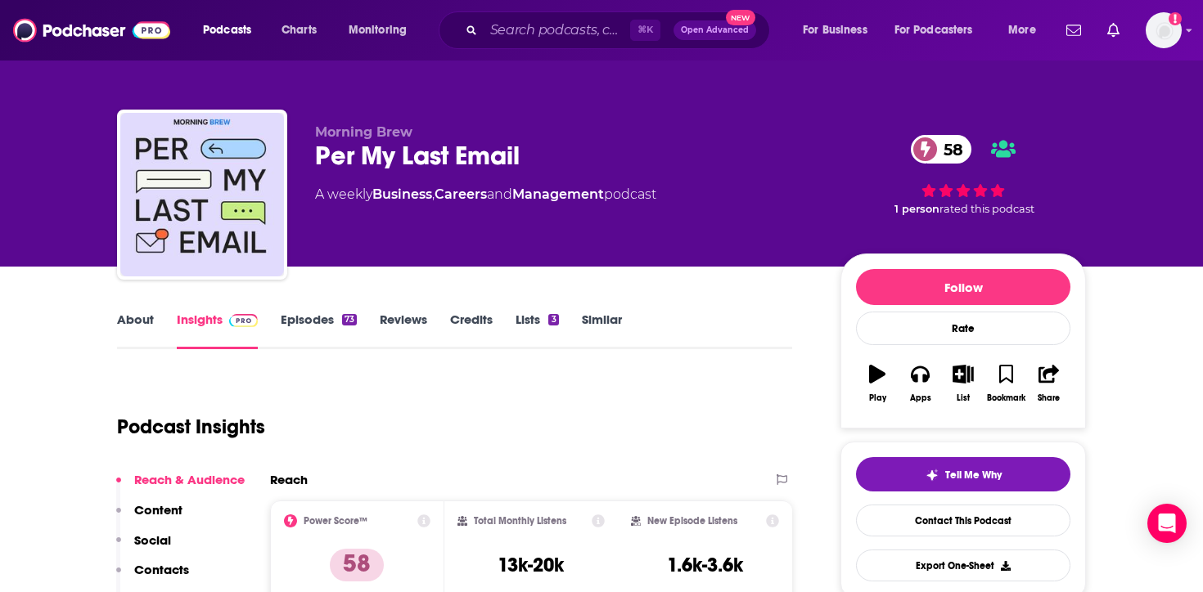
click at [599, 326] on link "Similar" at bounding box center [602, 331] width 40 height 38
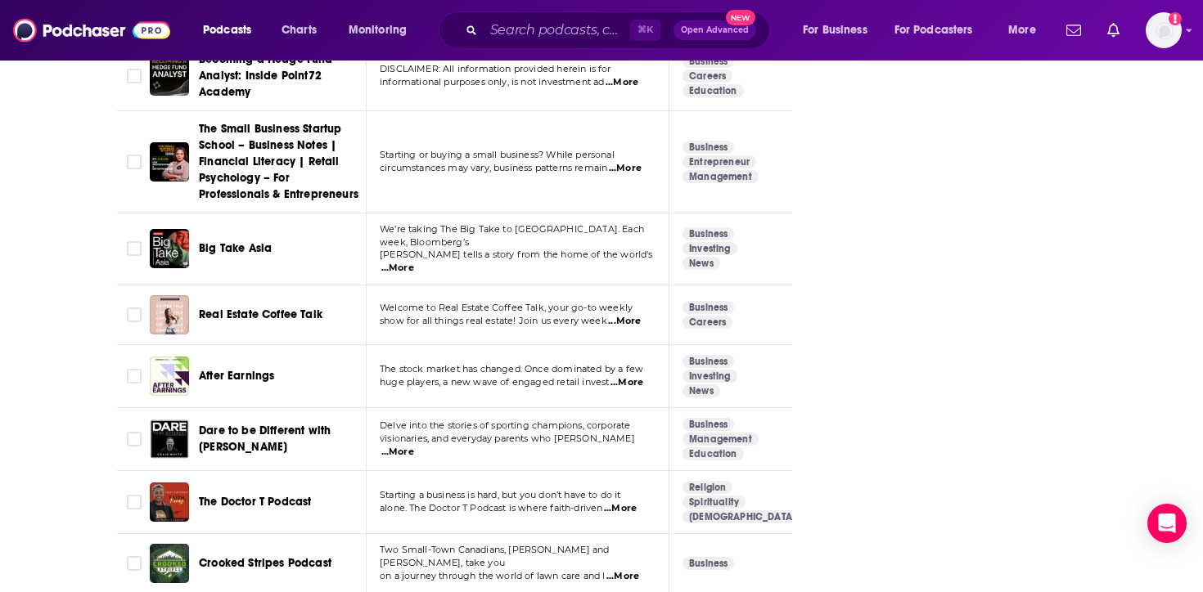
scroll to position [1881, 0]
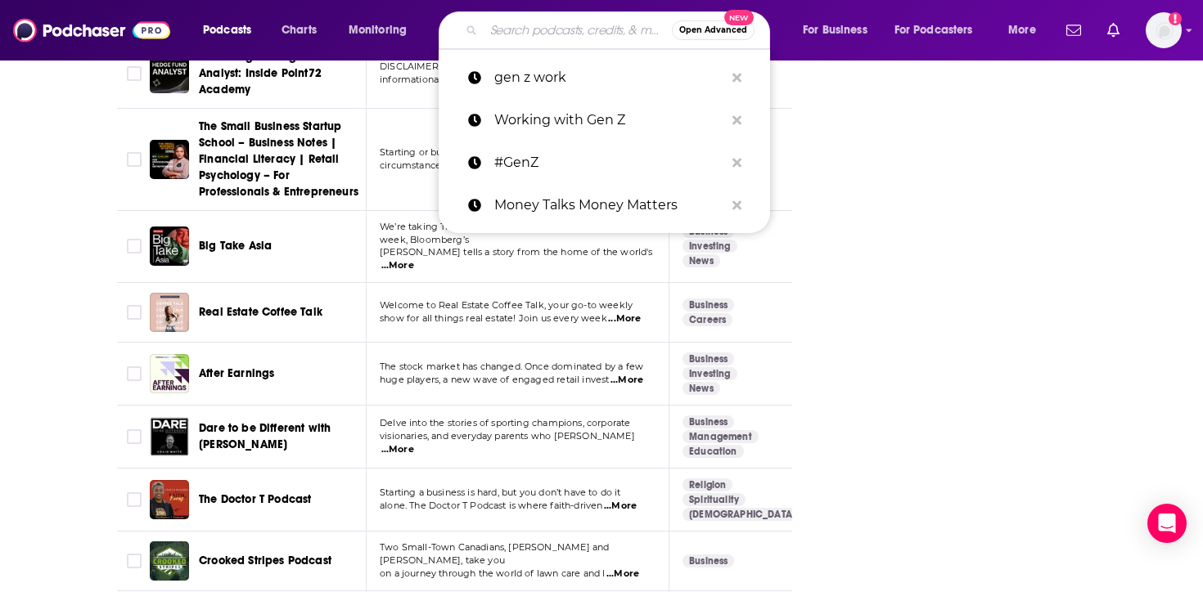
click at [492, 29] on input "Search podcasts, credits, & more..." at bounding box center [578, 30] width 188 height 26
paste input "The HR Uprising Podcast"
type input "The HR Uprising Podcast"
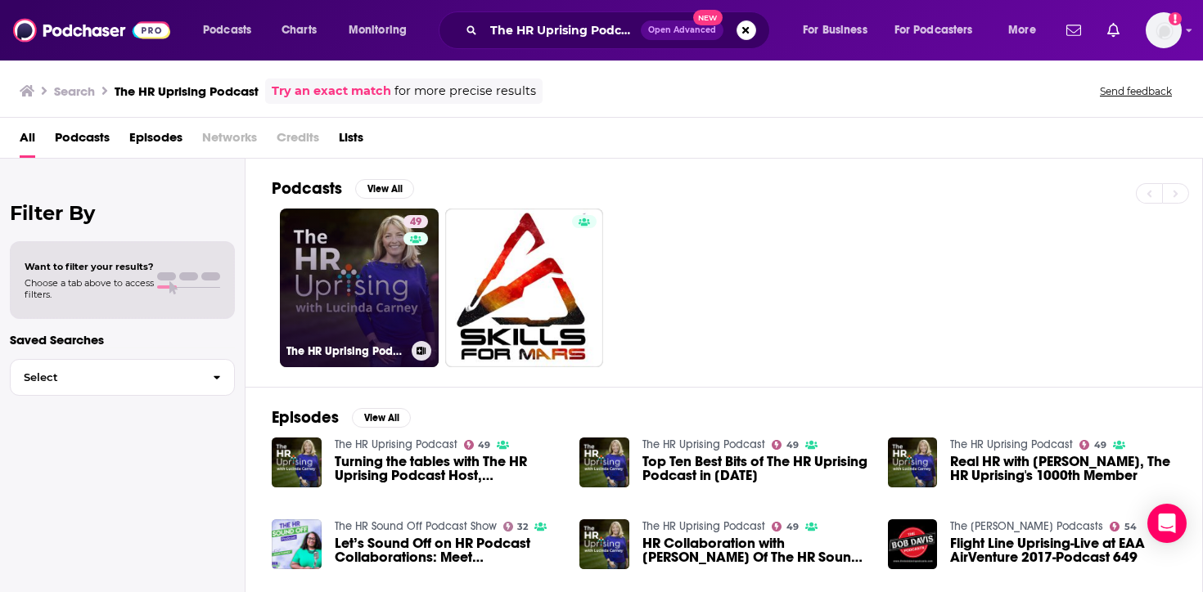
click at [388, 308] on link "49 The HR Uprising Podcast" at bounding box center [359, 288] width 159 height 159
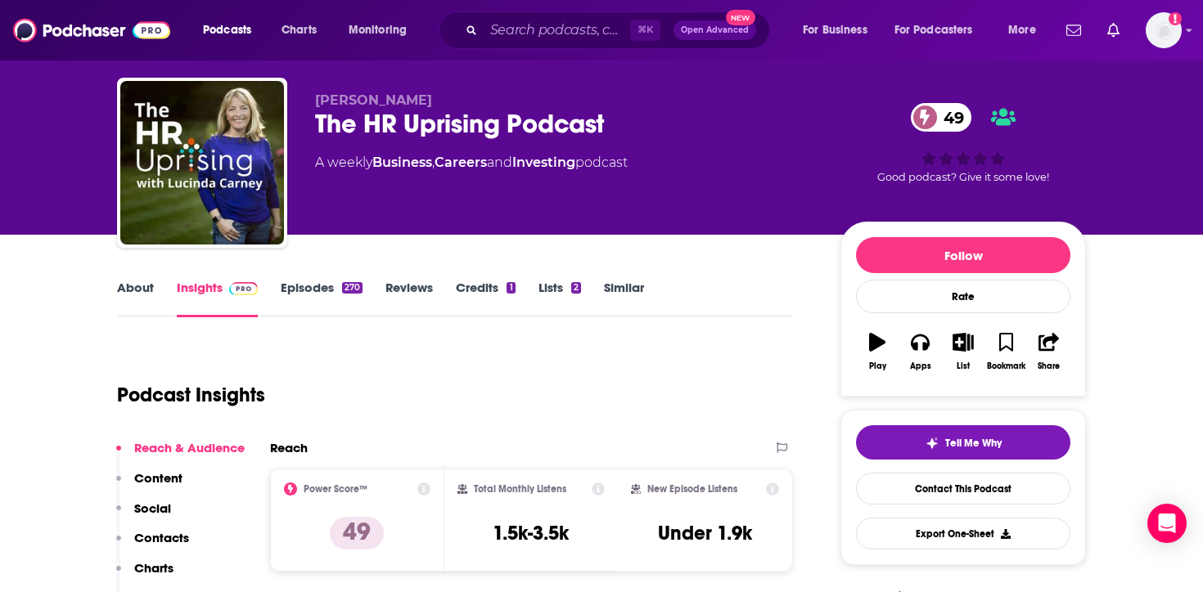
scroll to position [169, 0]
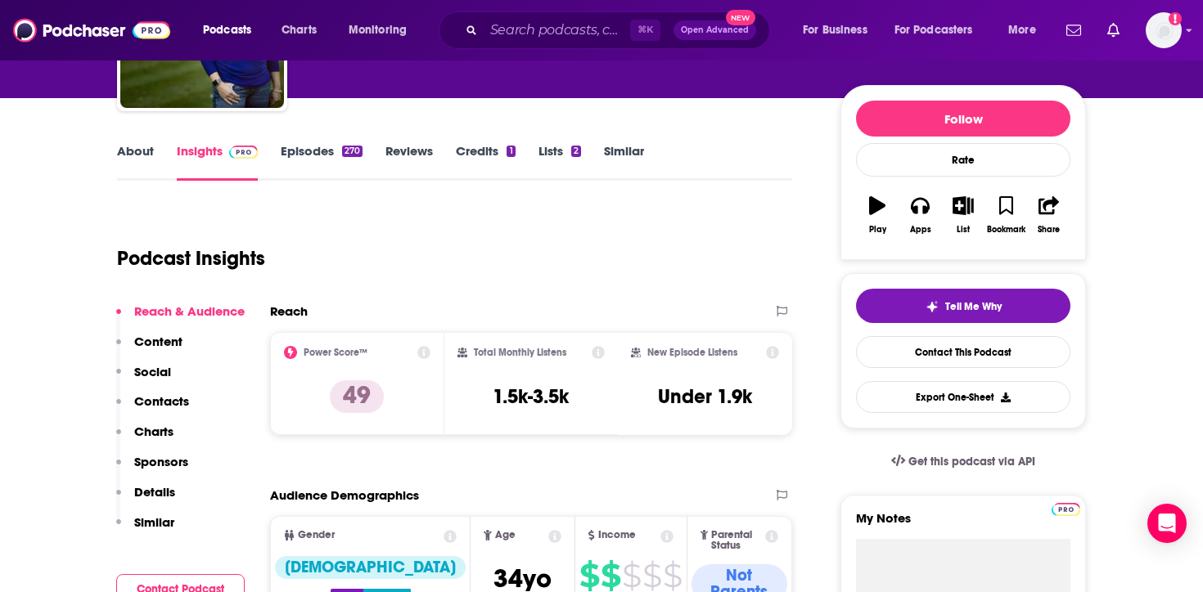
click at [642, 24] on span "⌘ K" at bounding box center [645, 30] width 30 height 21
click at [605, 32] on input "Search podcasts, credits, & more..." at bounding box center [557, 30] width 146 height 26
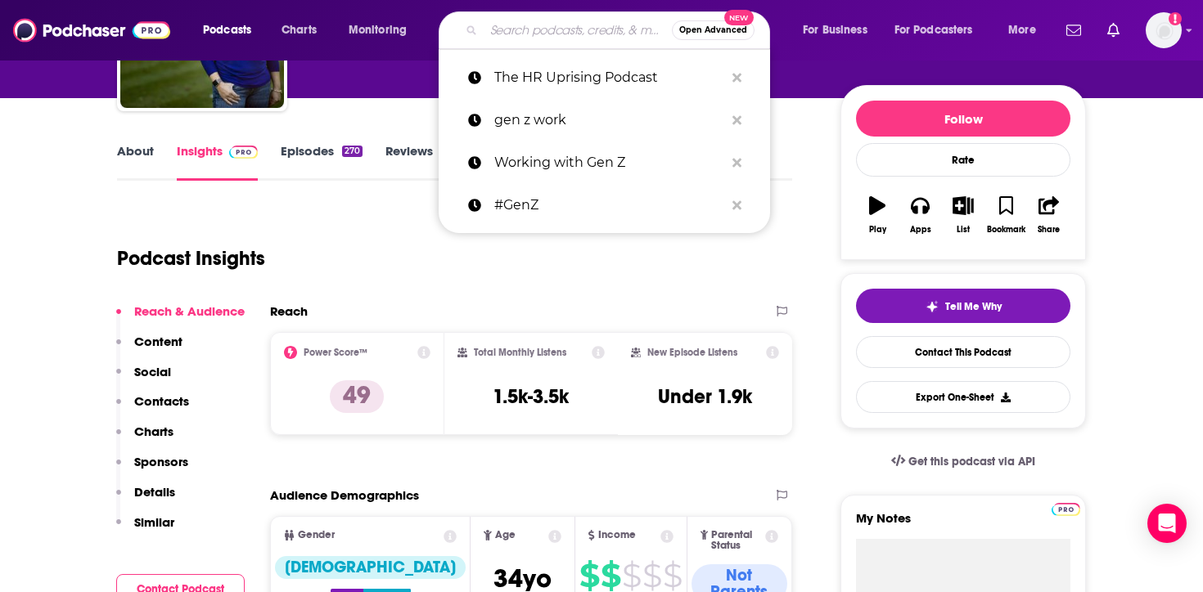
paste input "Workology Podcast"
type input "Workology Podcast"
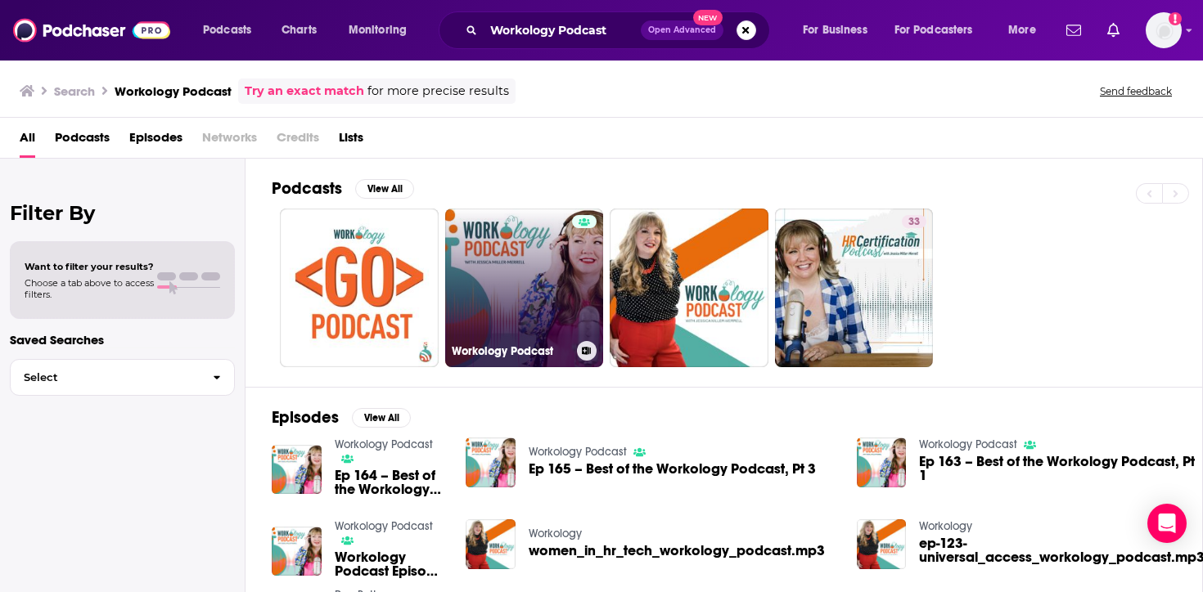
click at [477, 259] on link "Workology Podcast" at bounding box center [524, 288] width 159 height 159
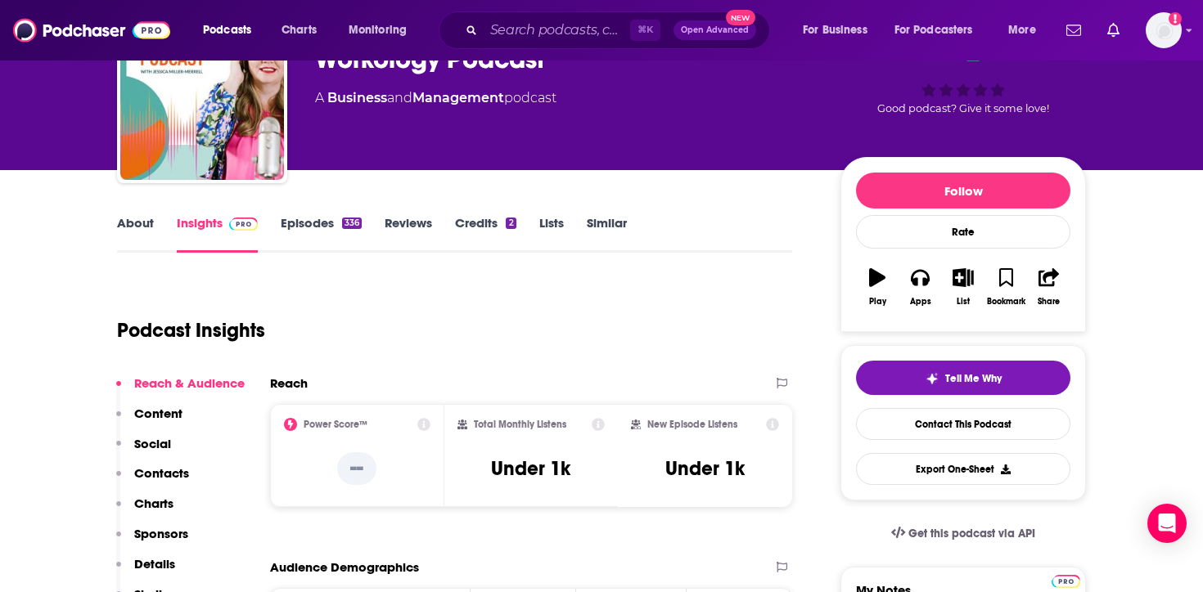
scroll to position [114, 0]
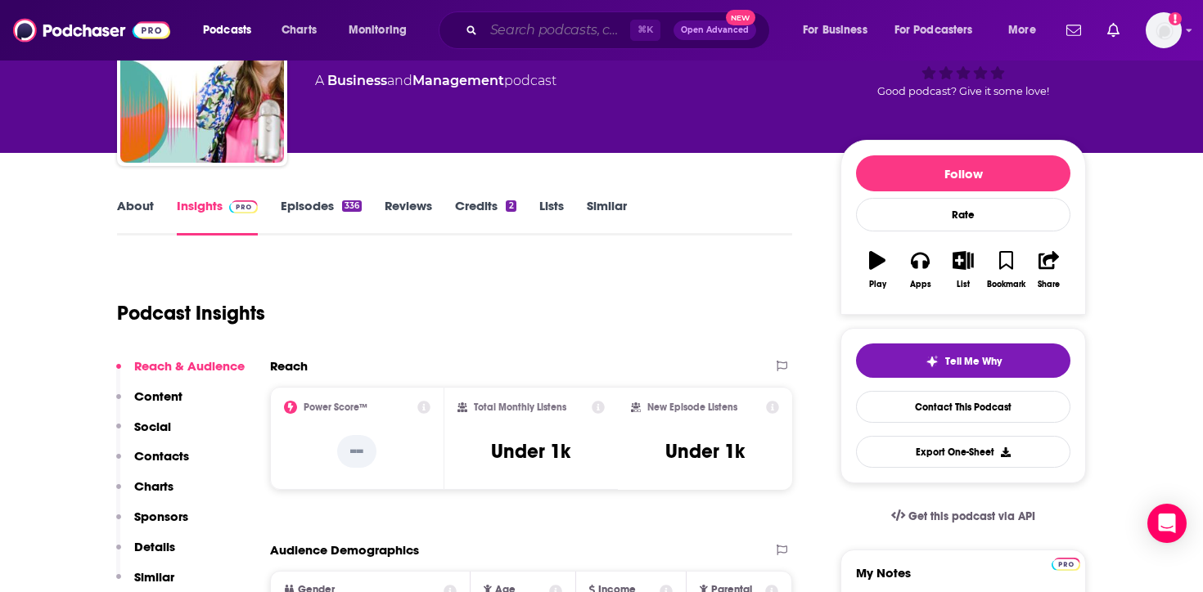
click at [581, 25] on input "Search podcasts, credits, & more..." at bounding box center [557, 30] width 146 height 26
paste input "HR Sound Off"
type input "HR Sound Off"
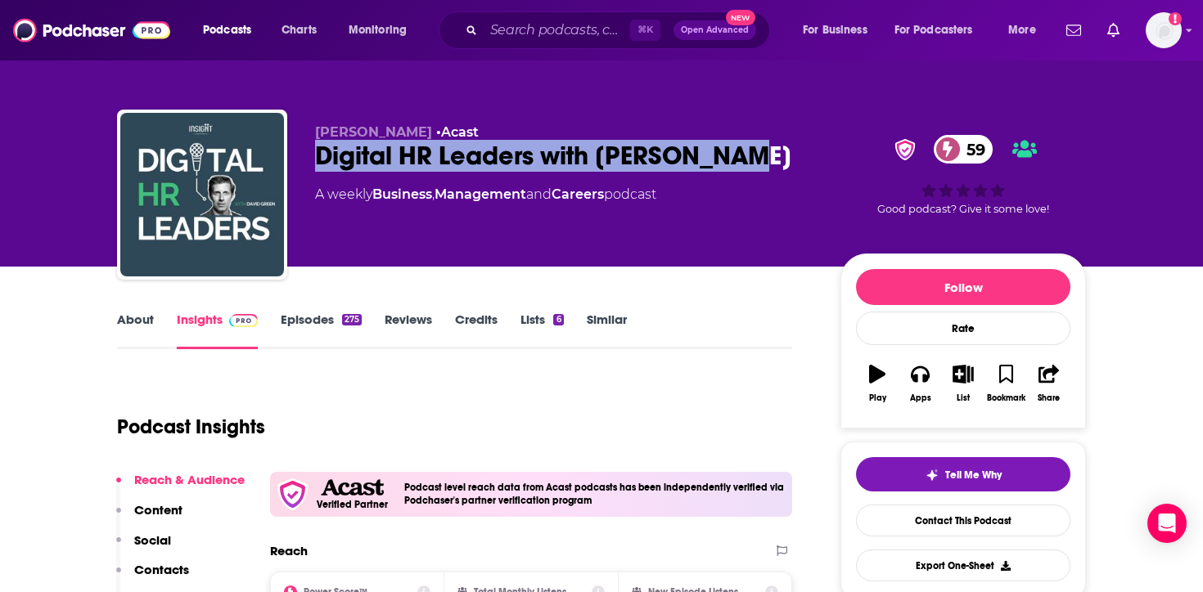
drag, startPoint x: 752, startPoint y: 160, endPoint x: 304, endPoint y: 155, distance: 448.4
click at [303, 155] on div "[PERSON_NAME] • Acast Digital HR Leaders with [PERSON_NAME] 59 A weekly Busines…" at bounding box center [601, 198] width 969 height 177
copy h2 "Digital HR Leaders with [PERSON_NAME]"
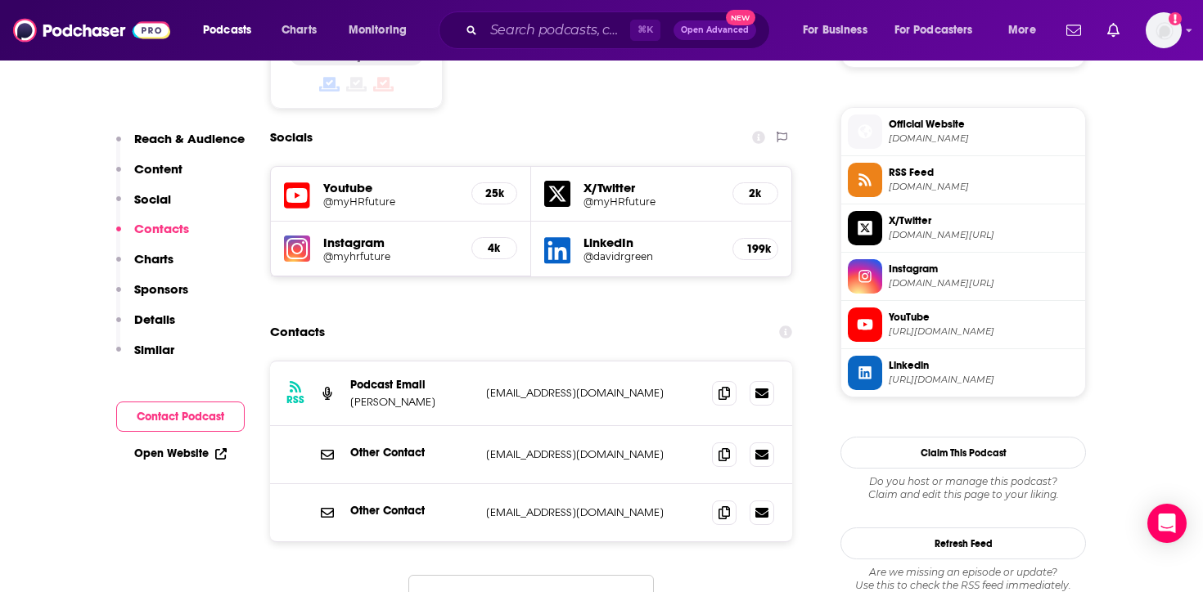
scroll to position [1433, 0]
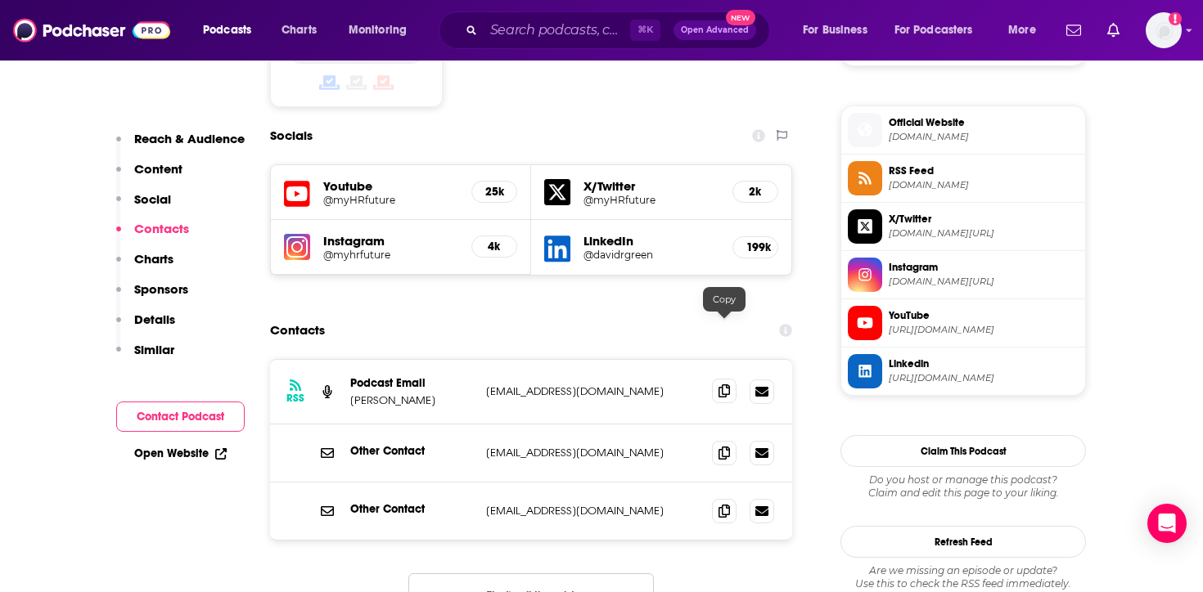
click at [724, 385] on icon at bounding box center [723, 391] width 11 height 13
click at [673, 315] on section "Contacts RSS Podcast Email Stefan Kesic info+611a598b29aaa600197df91c@mg-eu.aca…" at bounding box center [531, 503] width 522 height 376
click at [718, 440] on span at bounding box center [724, 452] width 25 height 25
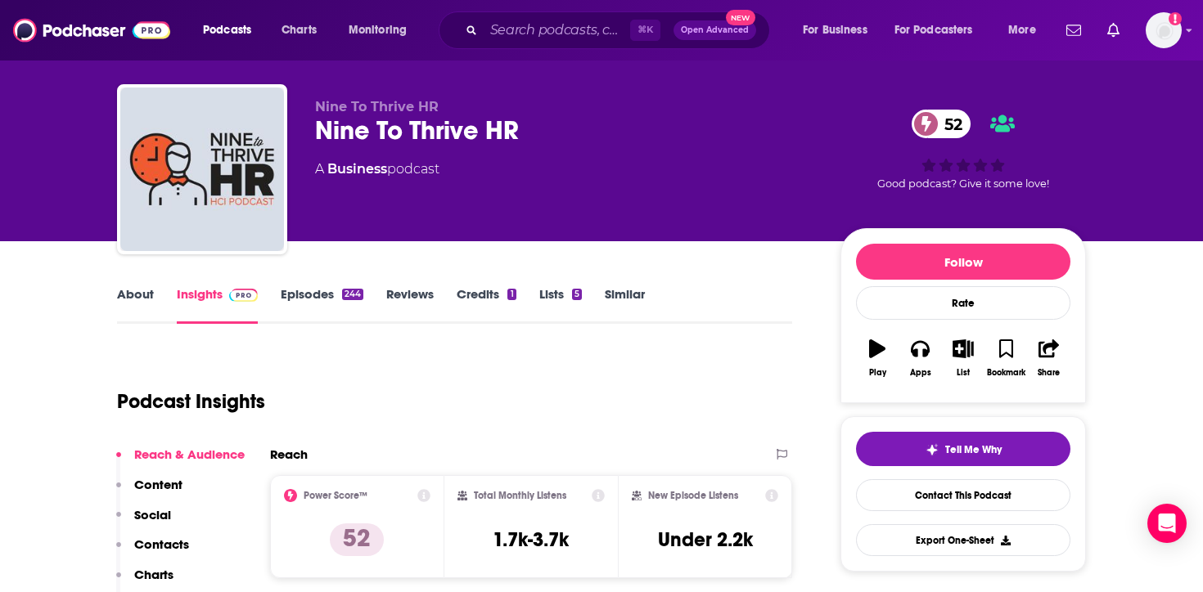
scroll to position [34, 0]
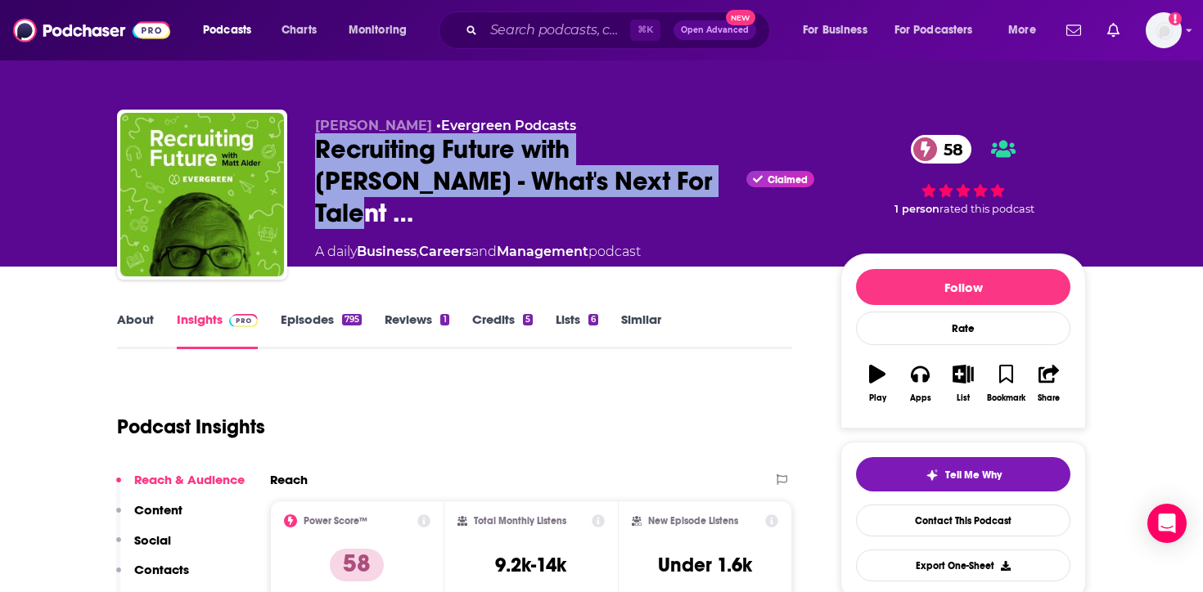
drag, startPoint x: 583, startPoint y: 191, endPoint x: 308, endPoint y: 150, distance: 277.9
click at [308, 150] on div "Matt Alder • Evergreen Podcasts Recruiting Future with Matt Alder - What's Next…" at bounding box center [601, 198] width 969 height 177
copy h2 "Recruiting Future with Matt Alder - What's Next For Talent"
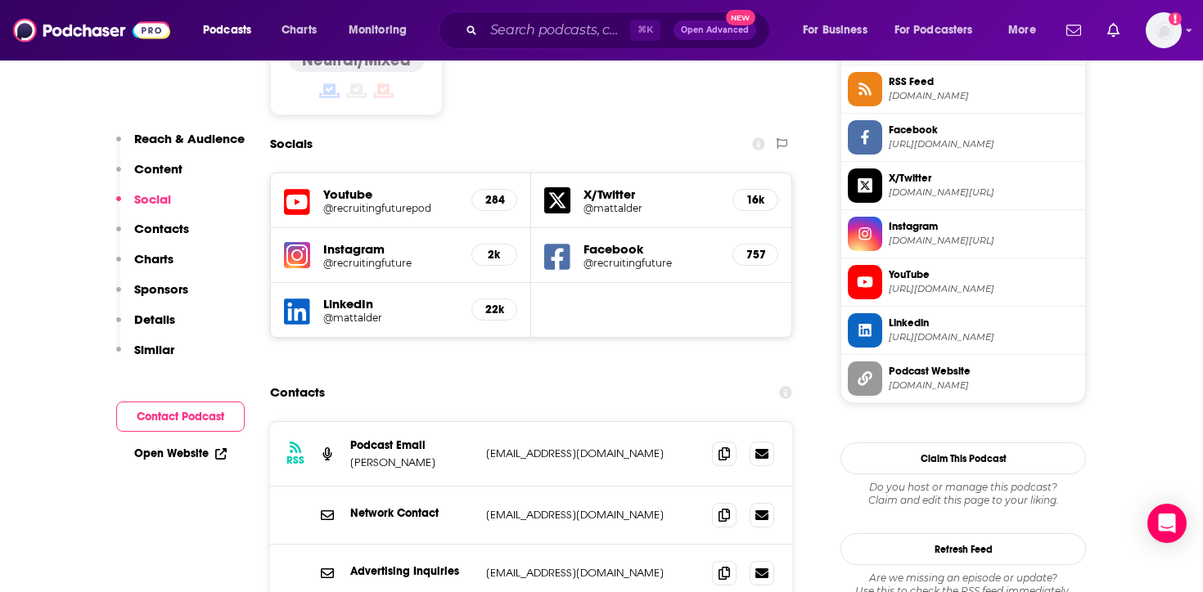
scroll to position [1373, 0]
click at [713, 440] on span at bounding box center [724, 452] width 25 height 25
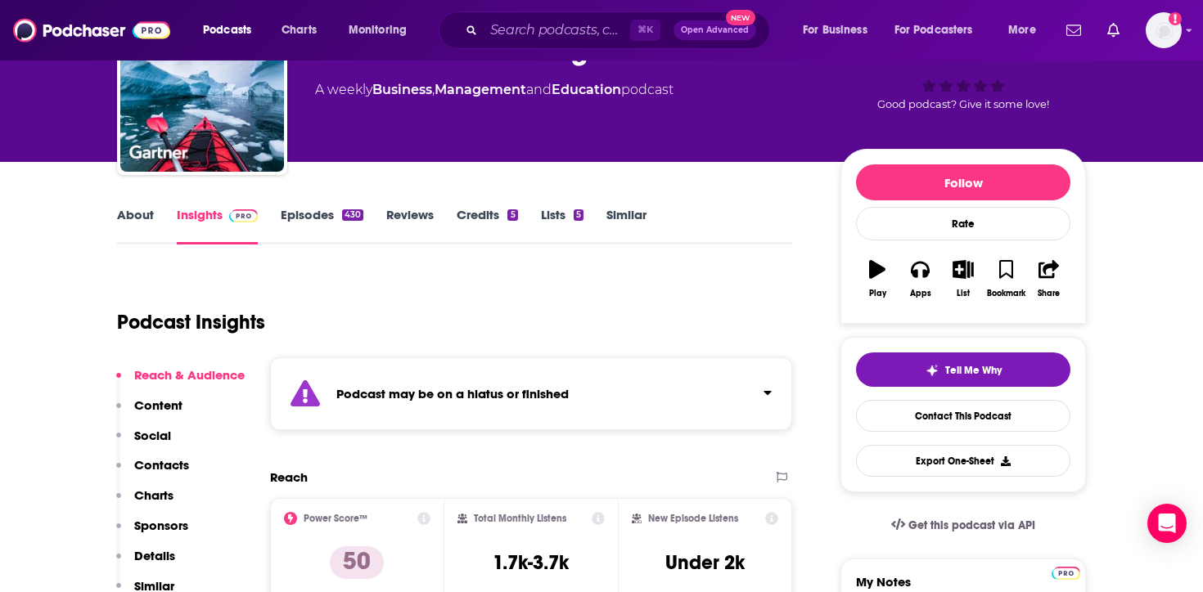
scroll to position [106, 0]
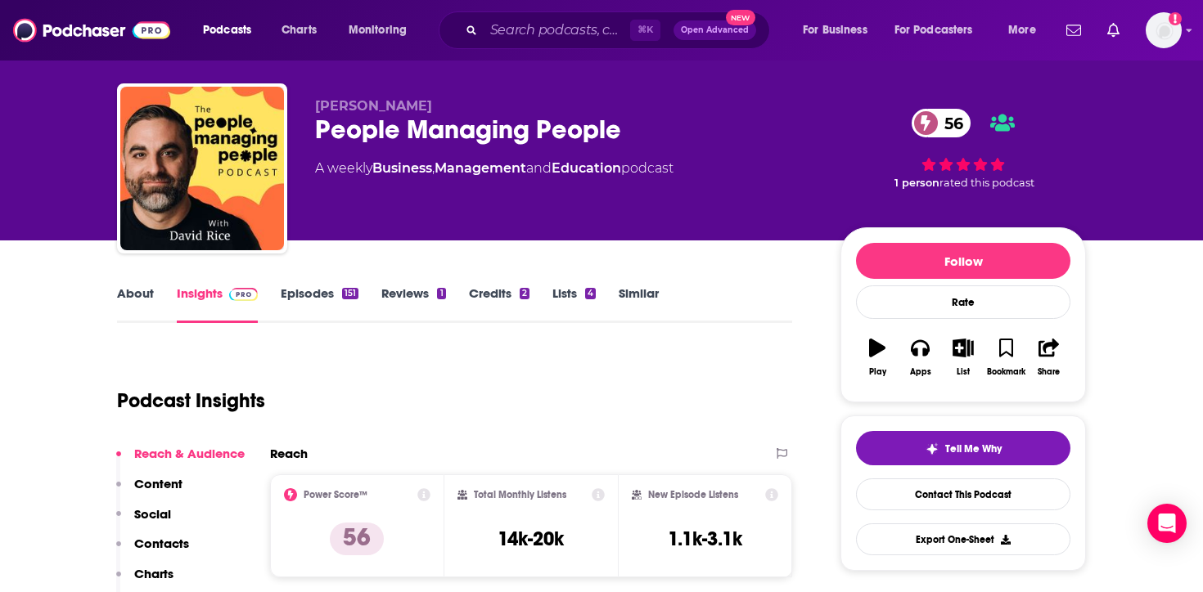
scroll to position [30, 0]
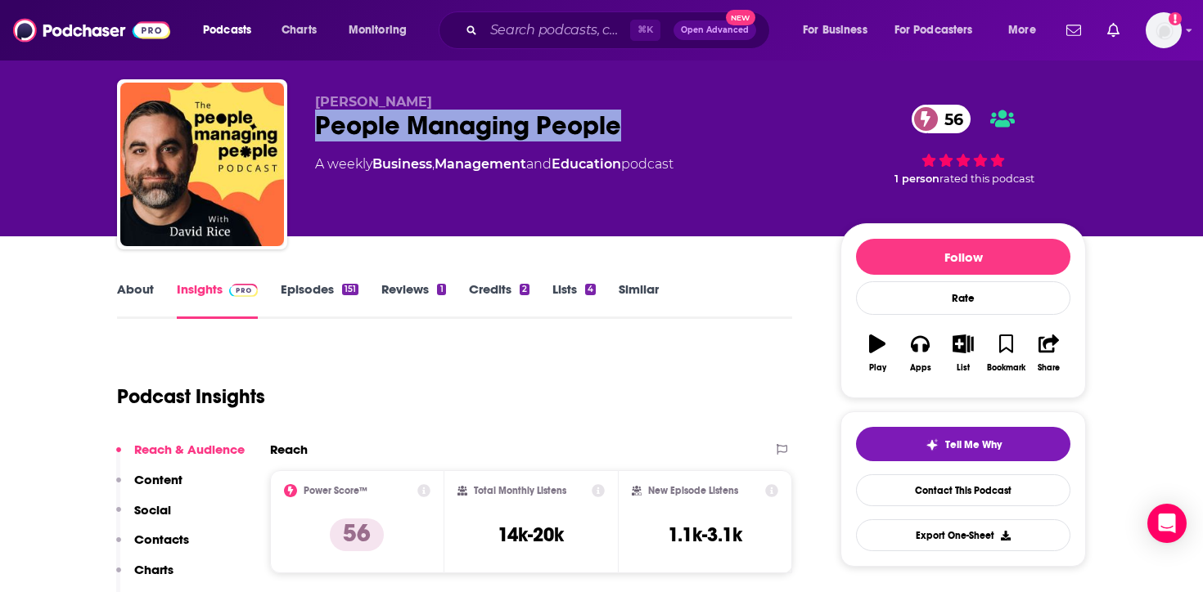
drag, startPoint x: 628, startPoint y: 122, endPoint x: 304, endPoint y: 123, distance: 324.0
click at [304, 123] on div "David Rice People Managing People 56 A weekly Business , Management and Educati…" at bounding box center [601, 167] width 969 height 177
copy h2 "People Managing People"
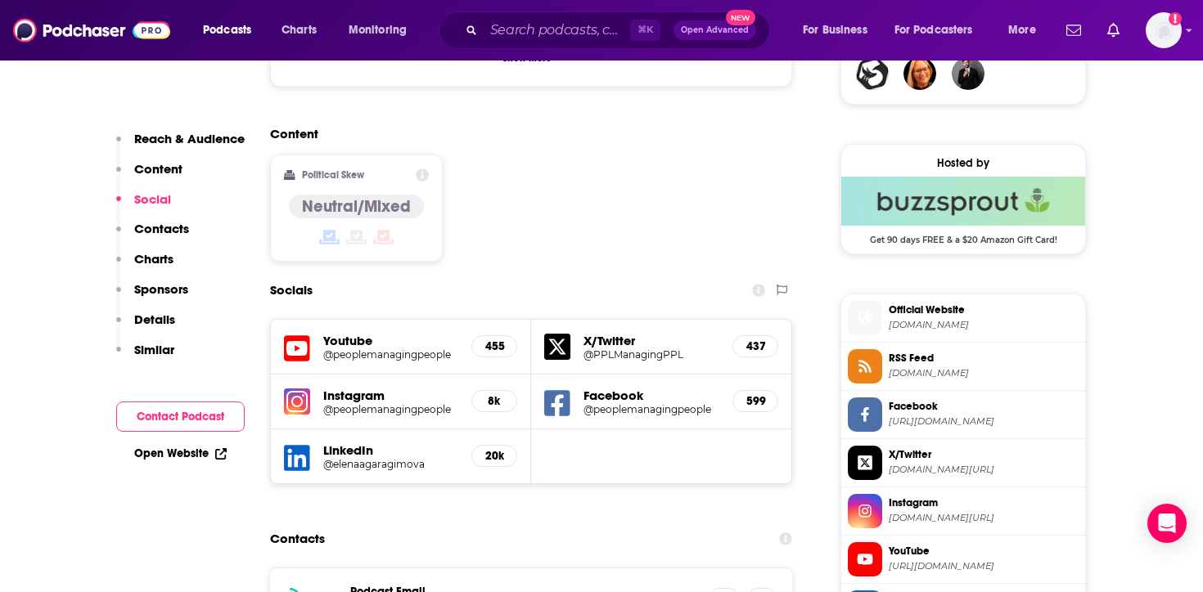
scroll to position [1412, 0]
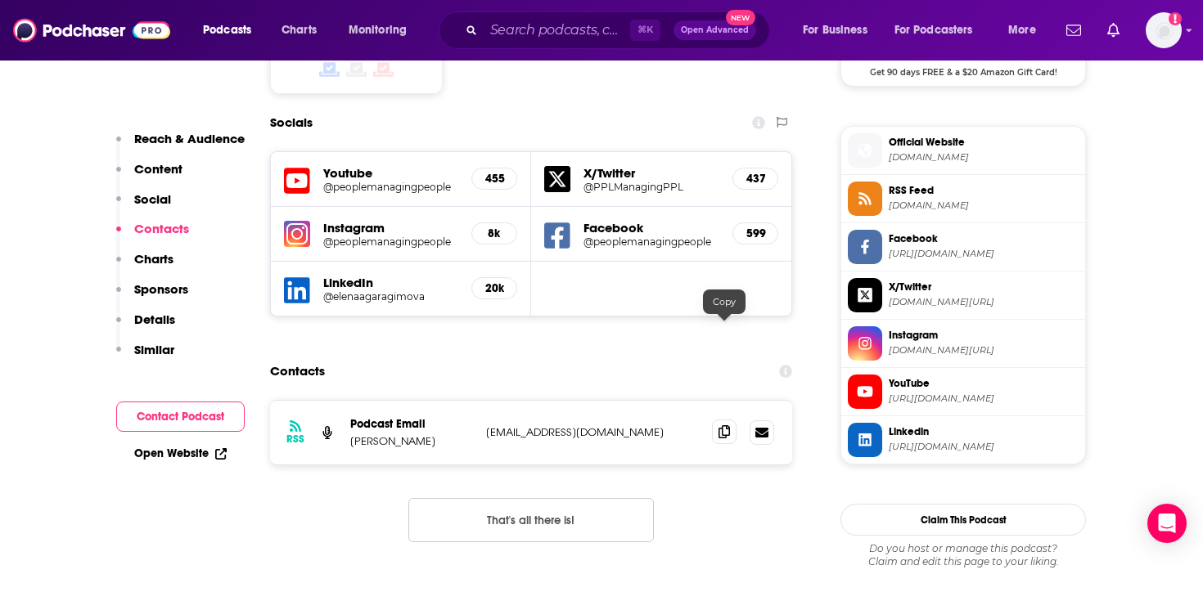
click at [722, 425] on icon at bounding box center [723, 431] width 11 height 13
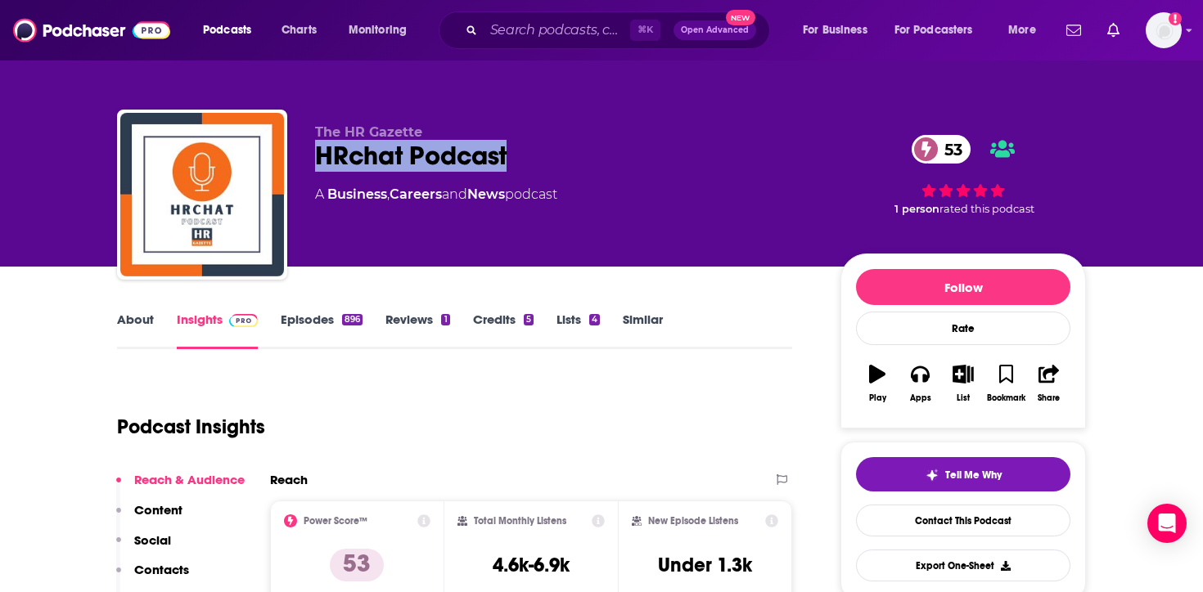
drag, startPoint x: 528, startPoint y: 160, endPoint x: 307, endPoint y: 160, distance: 220.9
click at [307, 160] on div "The HR Gazette HRchat Podcast 53 A Business , Careers and News podcast 53 1 per…" at bounding box center [601, 198] width 969 height 177
copy h2 "HRchat Podcast"
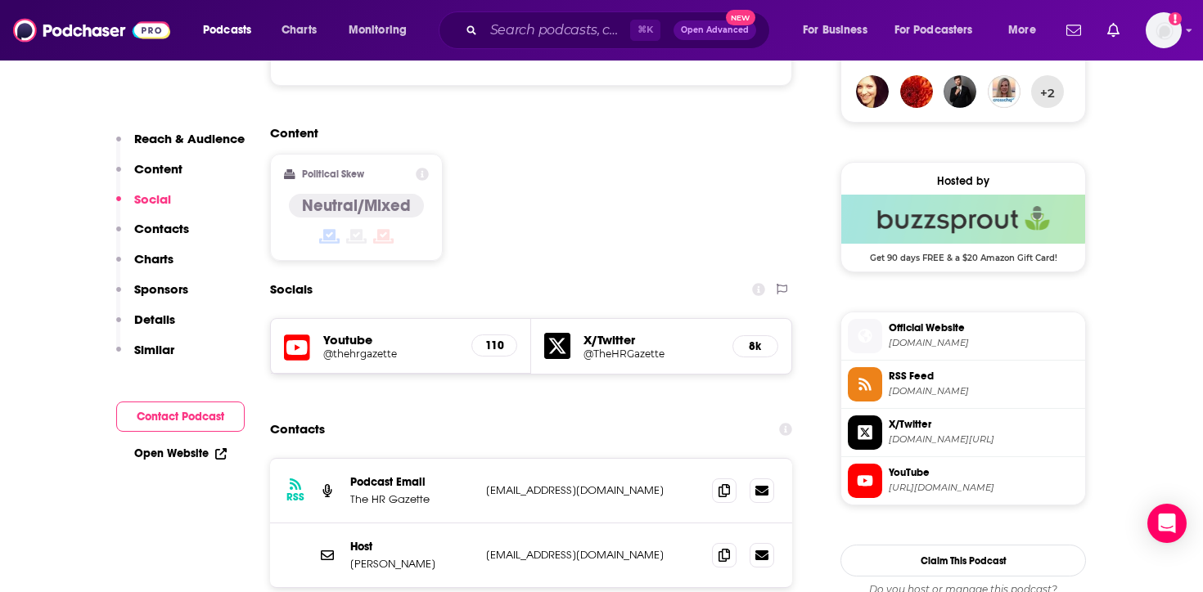
scroll to position [1244, 0]
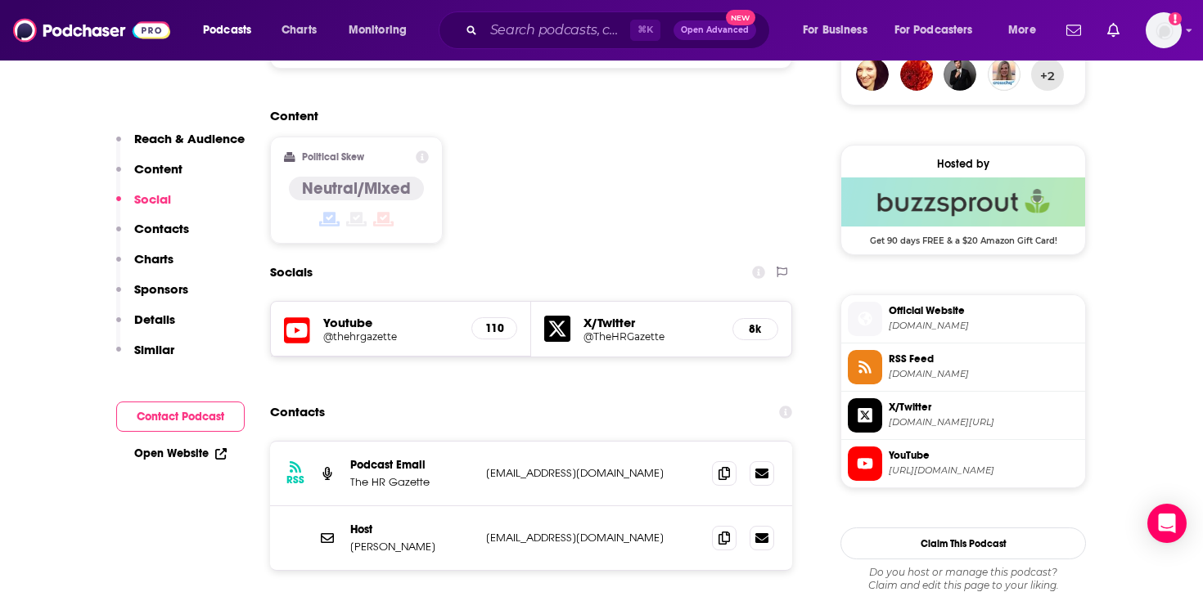
copy h2 "HRchat Podcast"
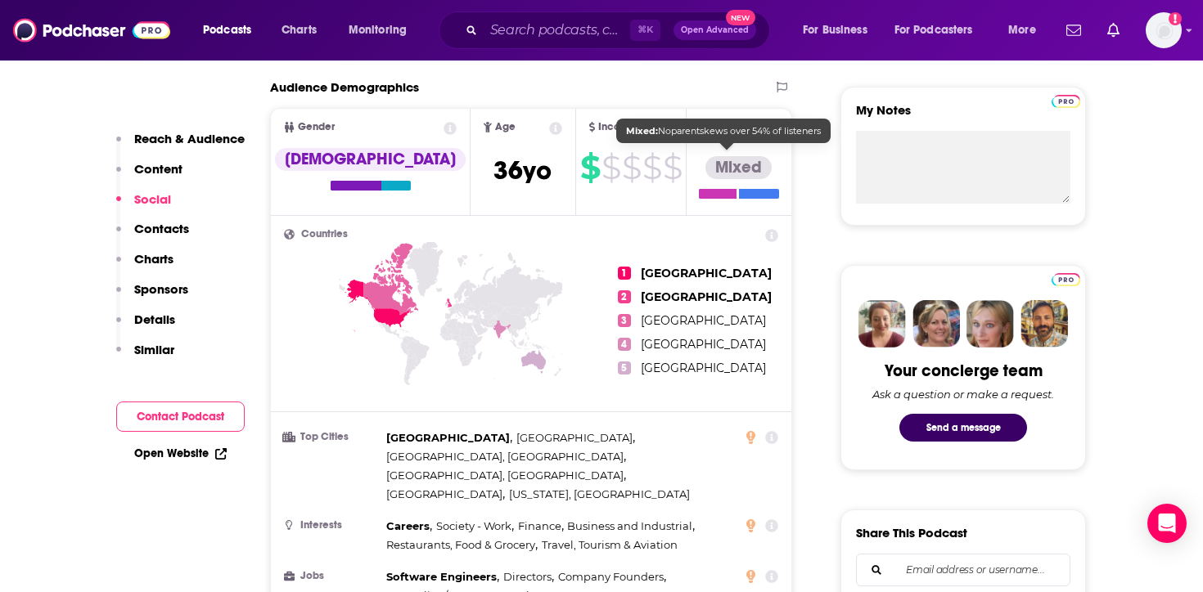
copy h2 "HRchat Podcast"
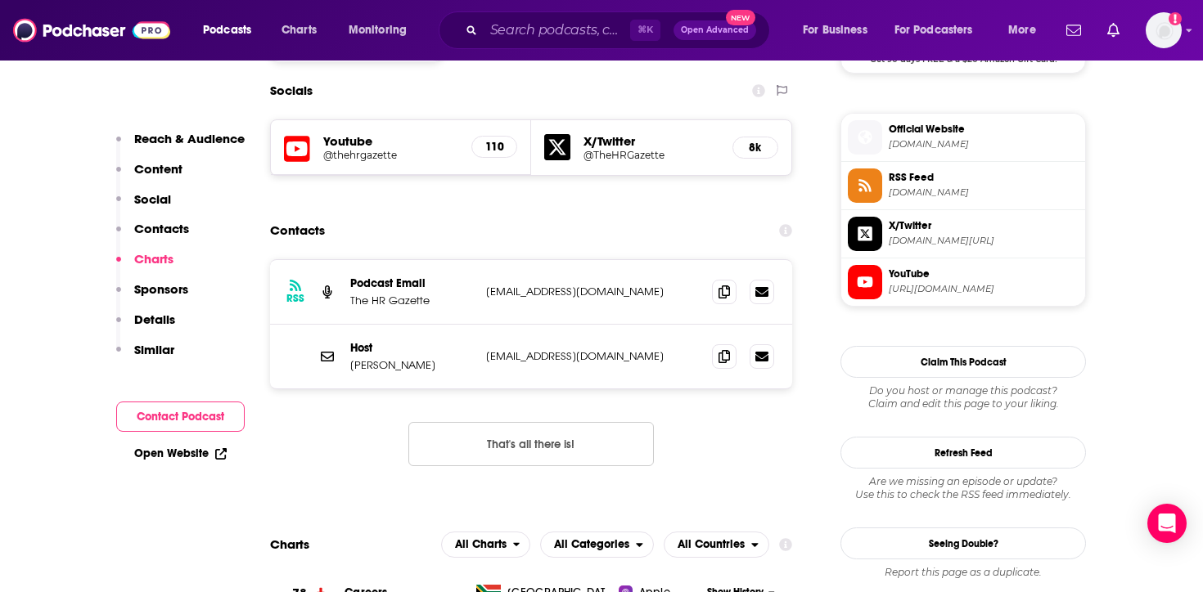
scroll to position [1426, 0]
click at [722, 349] on icon at bounding box center [723, 355] width 11 height 13
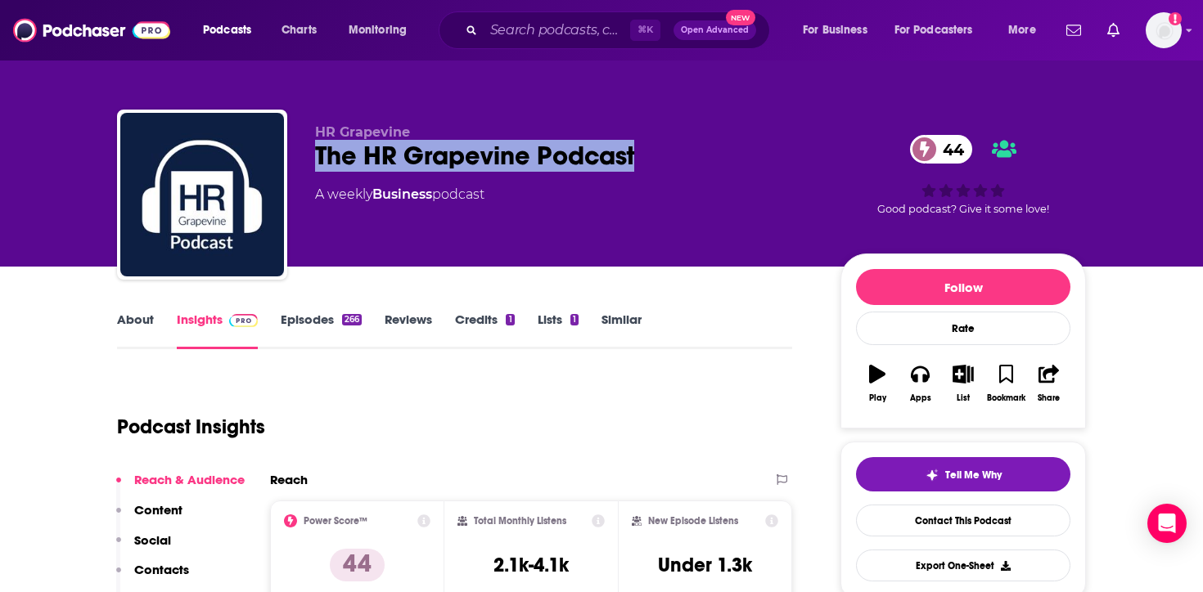
drag, startPoint x: 642, startPoint y: 150, endPoint x: 317, endPoint y: 158, distance: 324.9
click at [317, 159] on div "The HR Grapevine Podcast 44" at bounding box center [564, 156] width 499 height 32
copy h2 "The HR Grapevine Podcast"
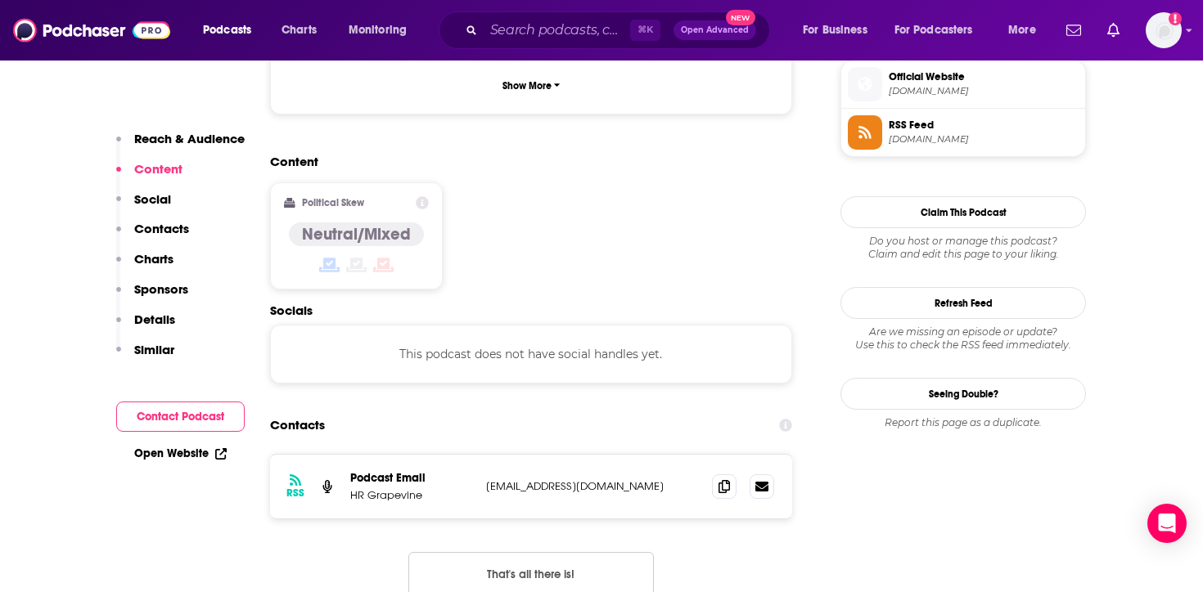
scroll to position [1199, 0]
click at [718, 478] on icon at bounding box center [723, 484] width 11 height 13
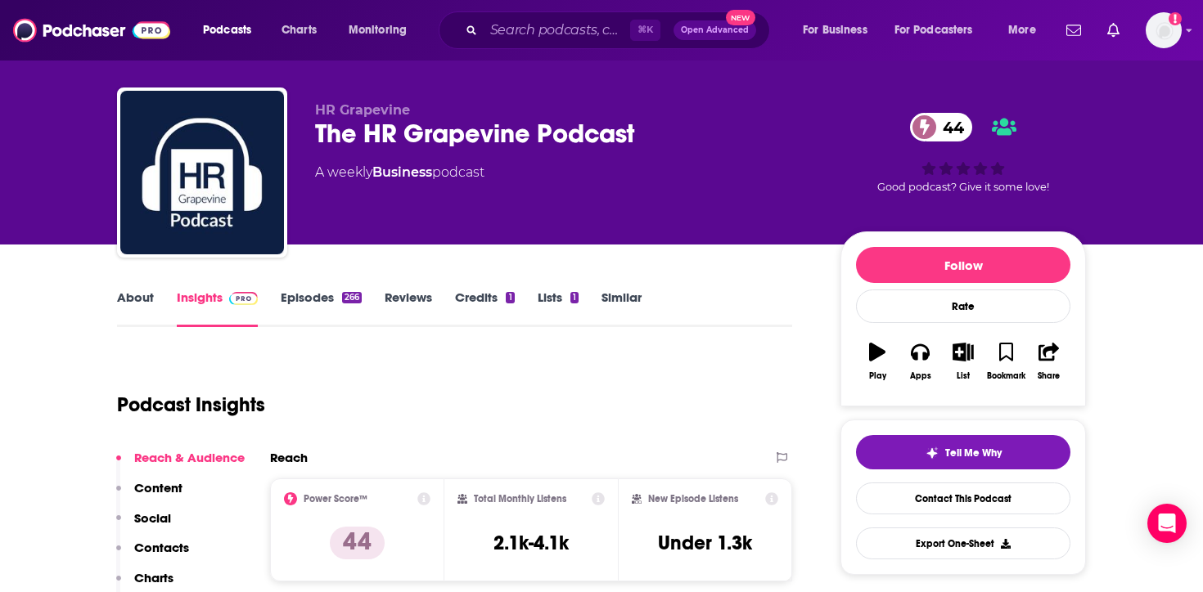
scroll to position [3, 0]
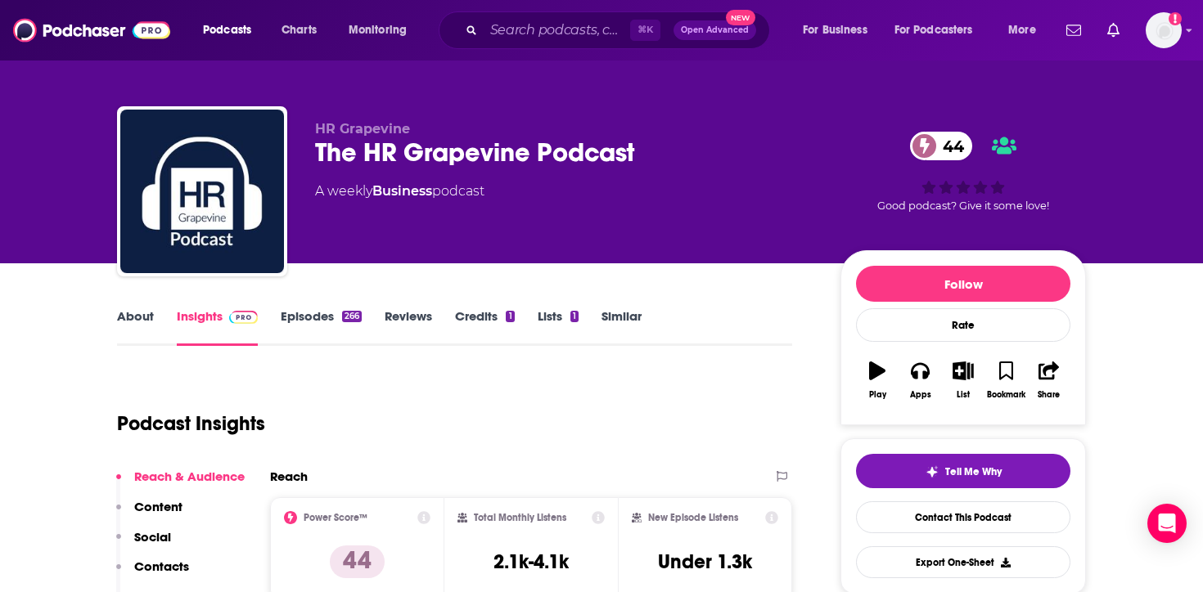
click at [627, 311] on link "Similar" at bounding box center [621, 327] width 40 height 38
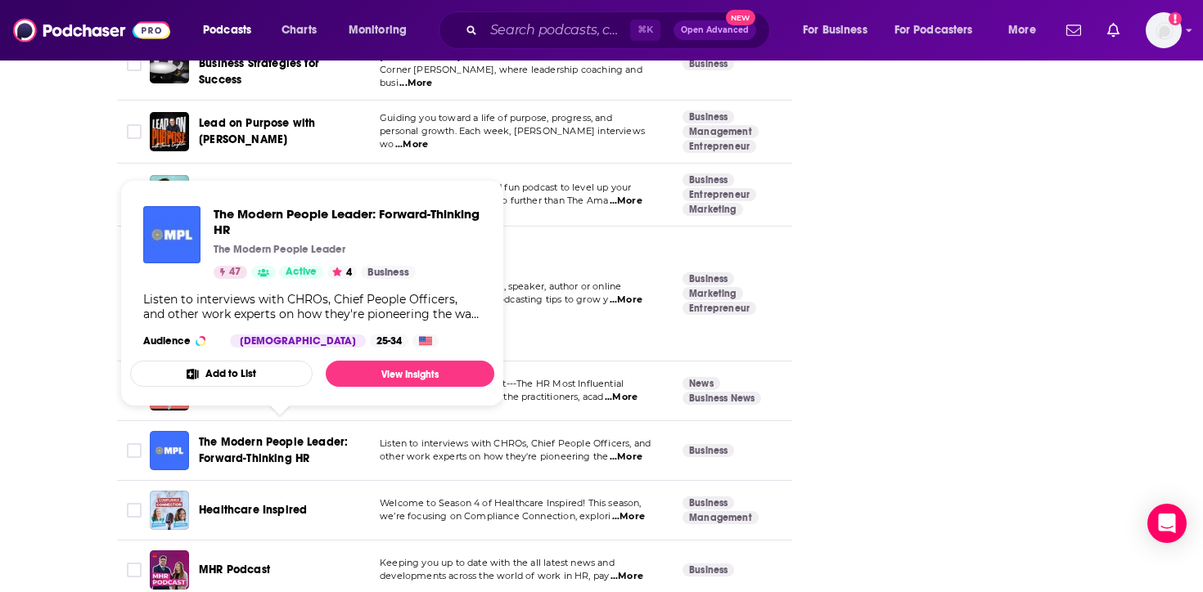
scroll to position [2177, 0]
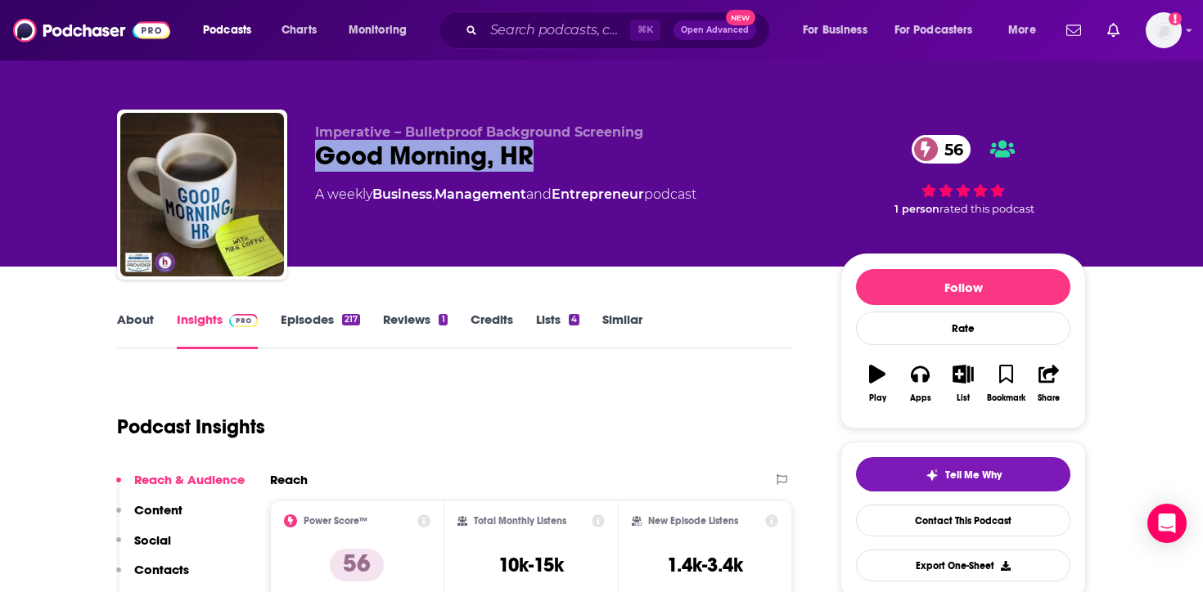
drag, startPoint x: 565, startPoint y: 148, endPoint x: 312, endPoint y: 151, distance: 252.8
click at [312, 151] on div "Imperative – Bulletproof Background Screening Good Morning, HR 56 A weekly Busi…" at bounding box center [601, 198] width 969 height 177
copy h2 "Good Morning, HR"
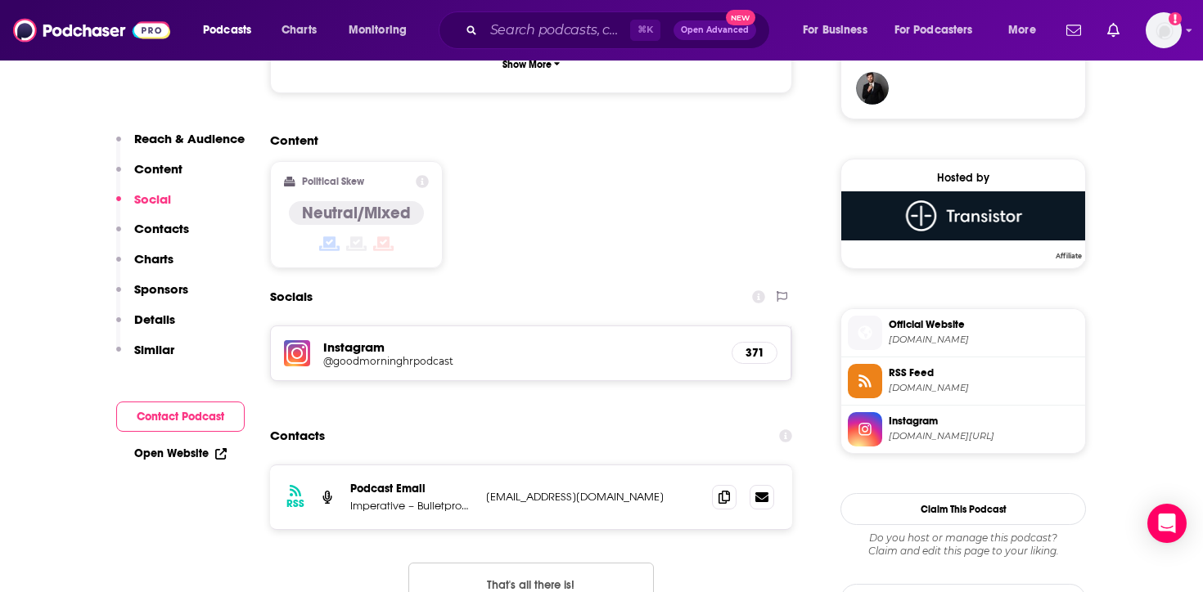
scroll to position [1231, 0]
click at [722, 489] on icon at bounding box center [723, 495] width 11 height 13
